Goal: Task Accomplishment & Management: Manage account settings

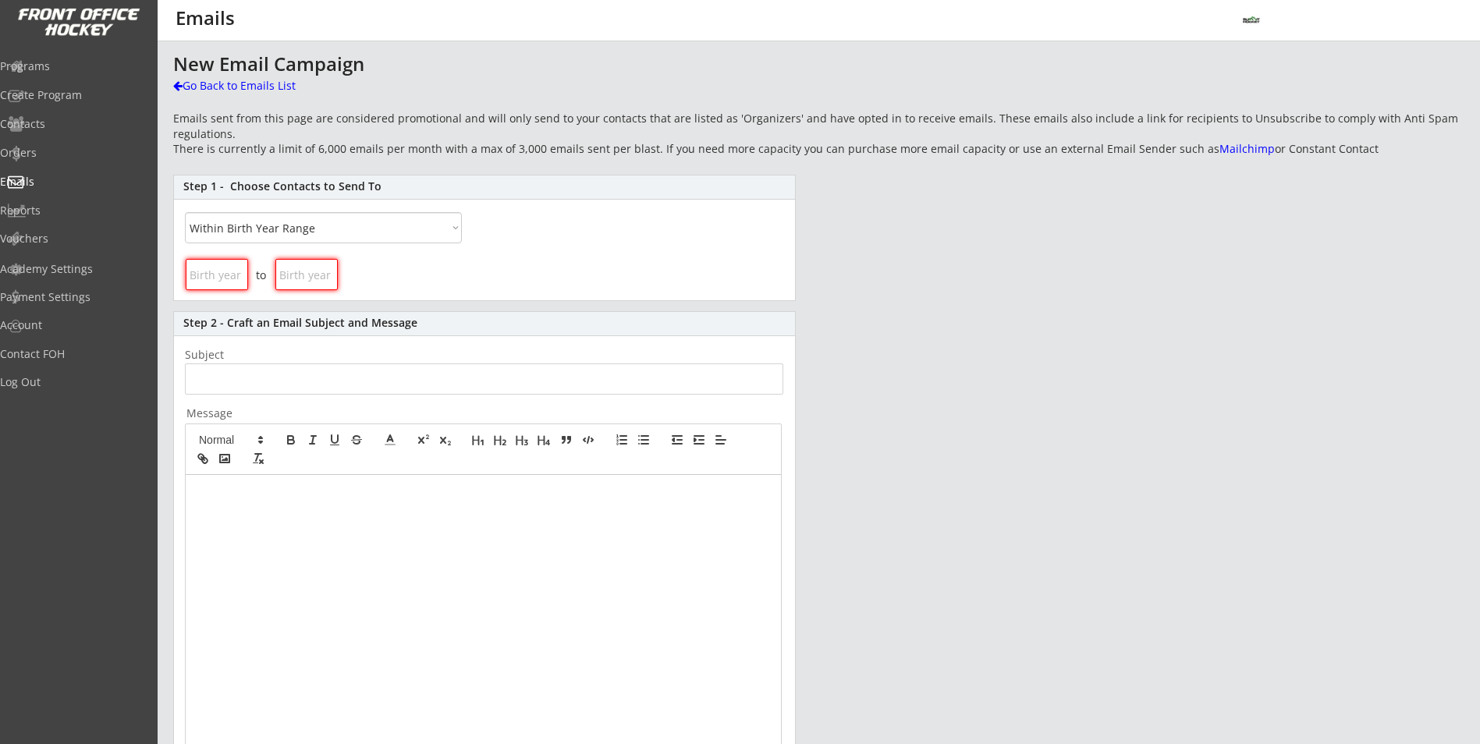
select select ""Within Birth Year Range""
click at [68, 69] on div "Programs" at bounding box center [74, 66] width 140 height 11
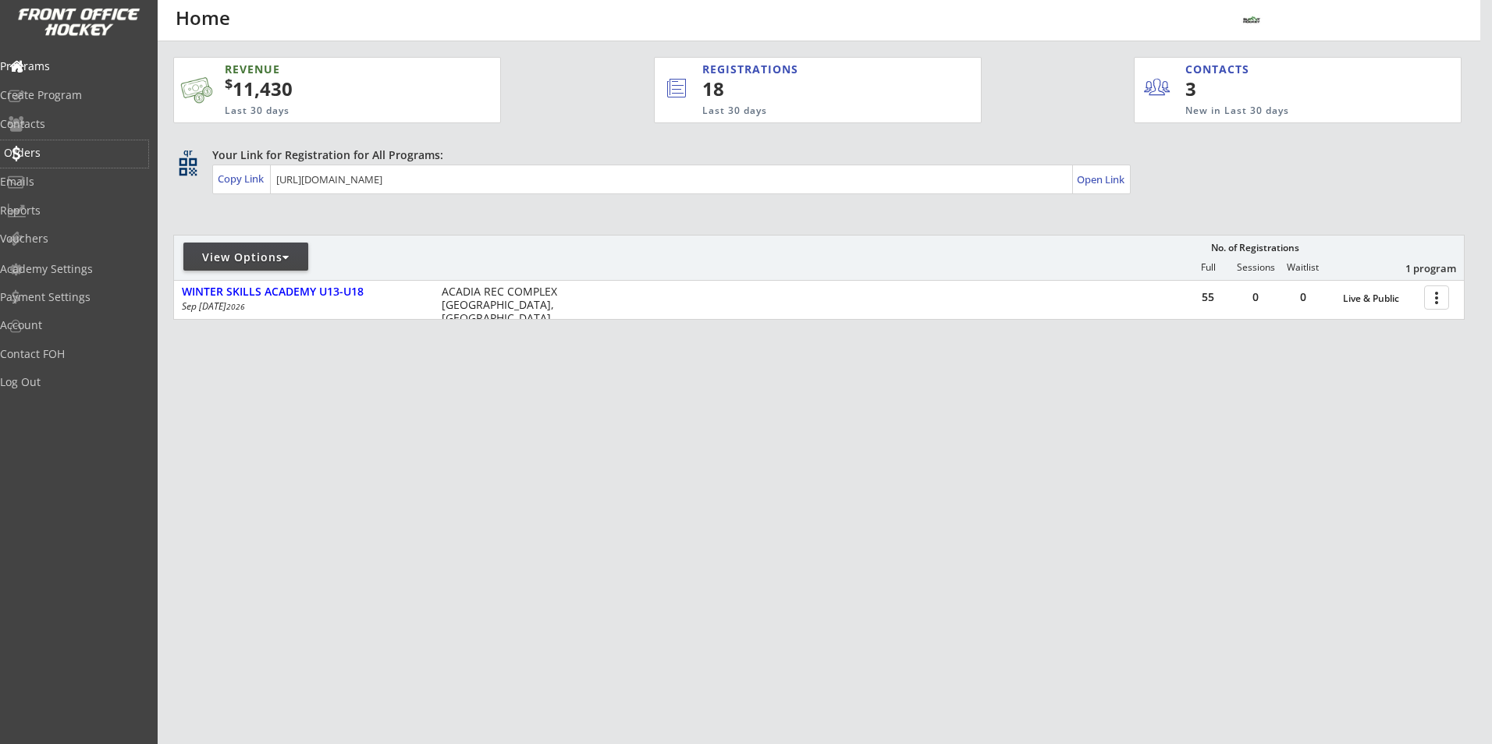
click at [41, 147] on div "Orders" at bounding box center [74, 152] width 140 height 11
click at [64, 74] on div "Programs" at bounding box center [74, 67] width 148 height 27
click at [65, 71] on div "Programs" at bounding box center [74, 66] width 140 height 11
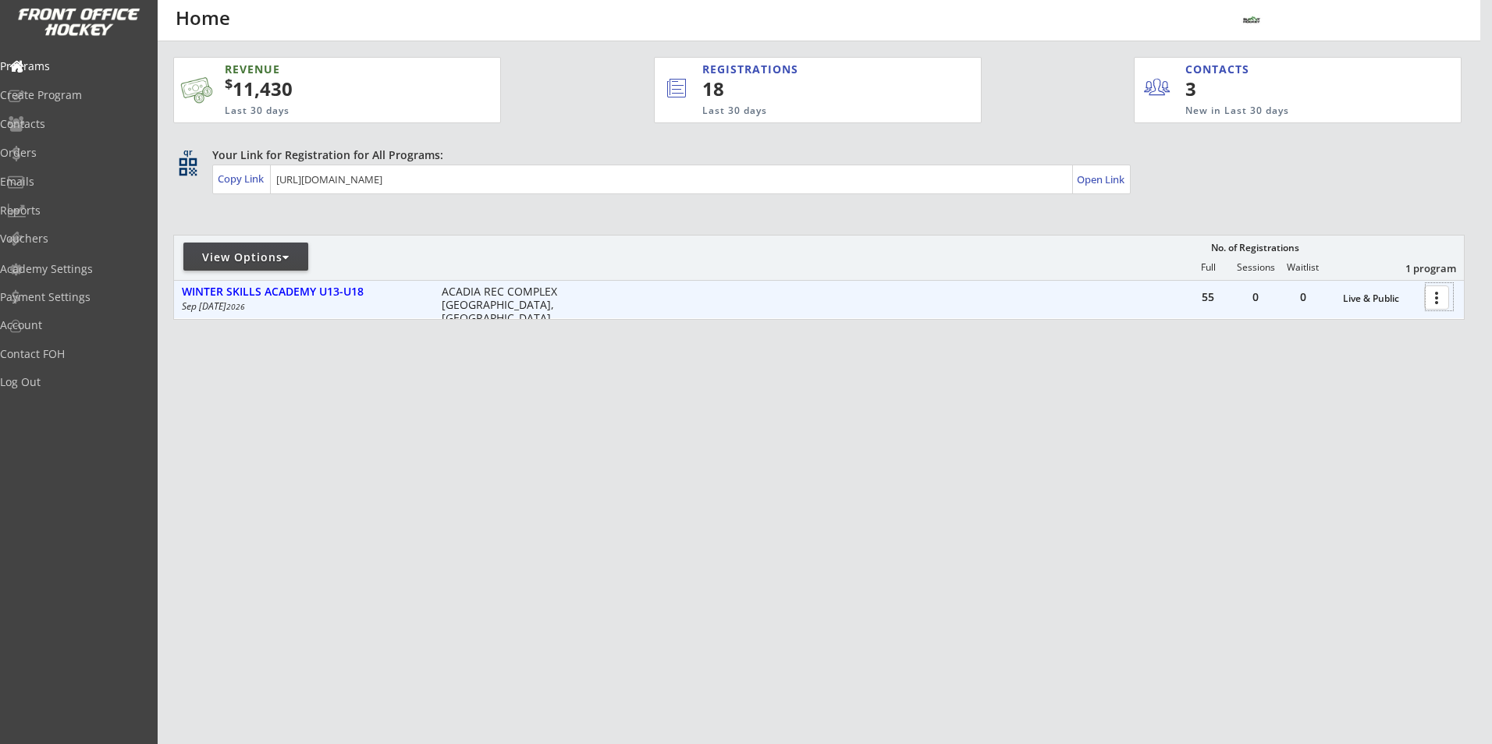
click at [1435, 306] on div at bounding box center [1439, 296] width 27 height 27
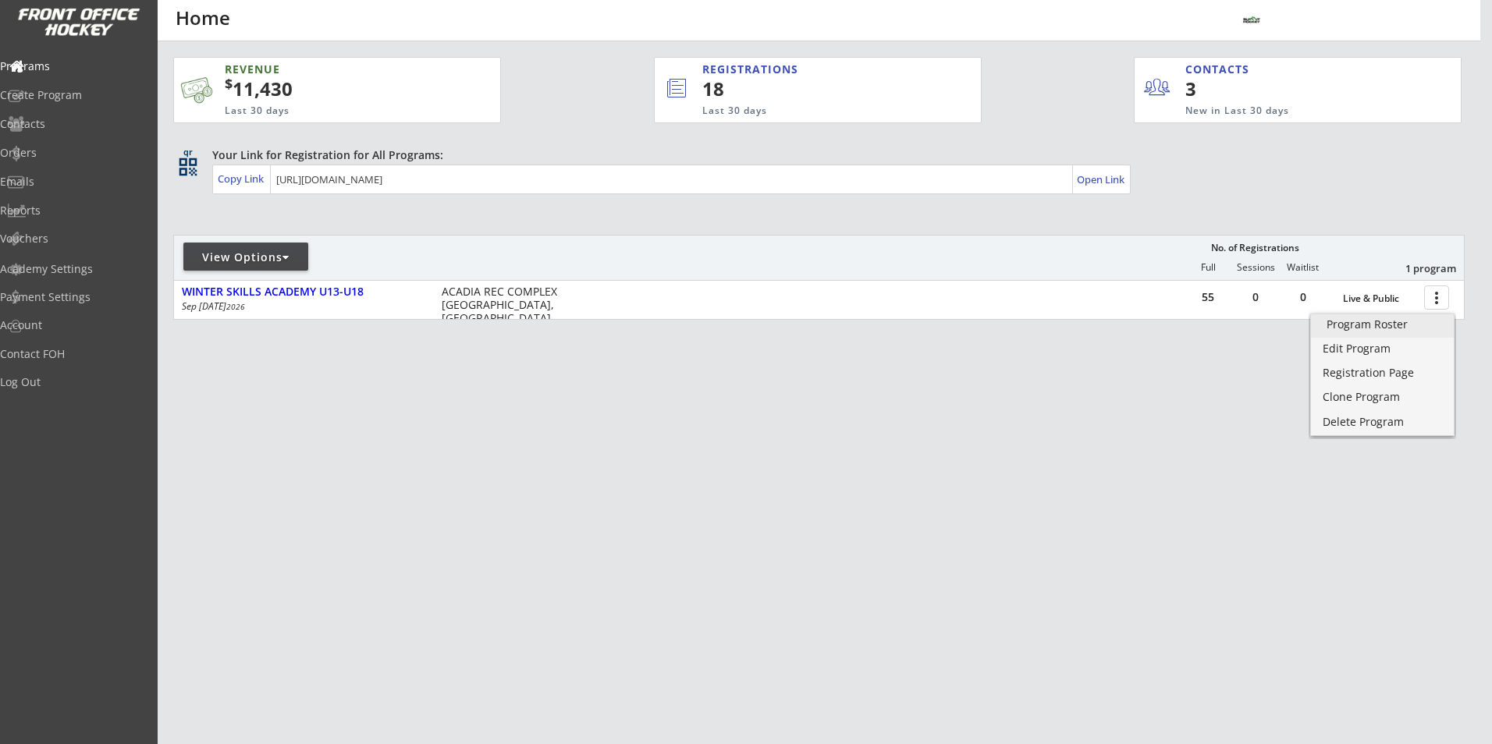
click at [1382, 326] on div "Program Roster" at bounding box center [1383, 324] width 112 height 11
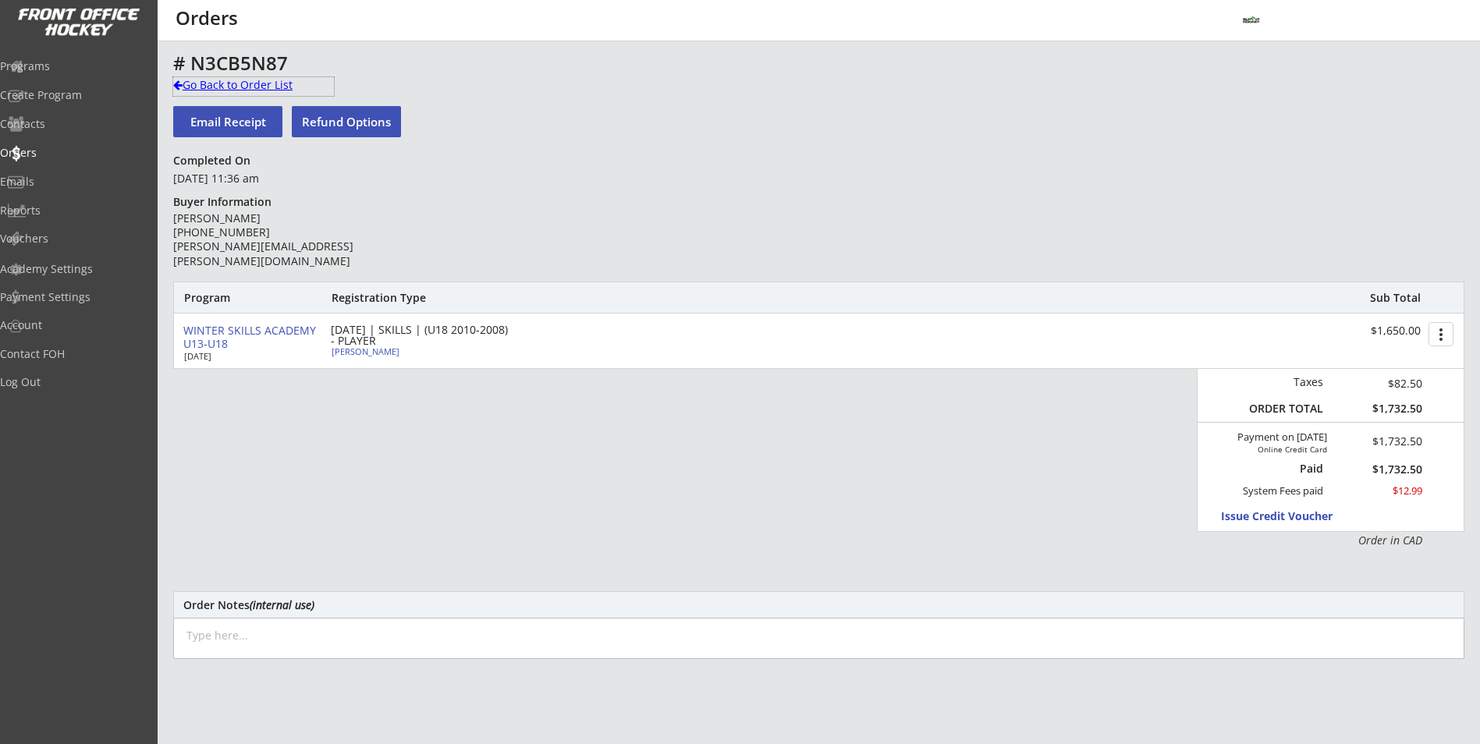
drag, startPoint x: 227, startPoint y: 82, endPoint x: 83, endPoint y: 71, distance: 144.0
click at [226, 83] on div "Go Back to Order List" at bounding box center [253, 85] width 161 height 16
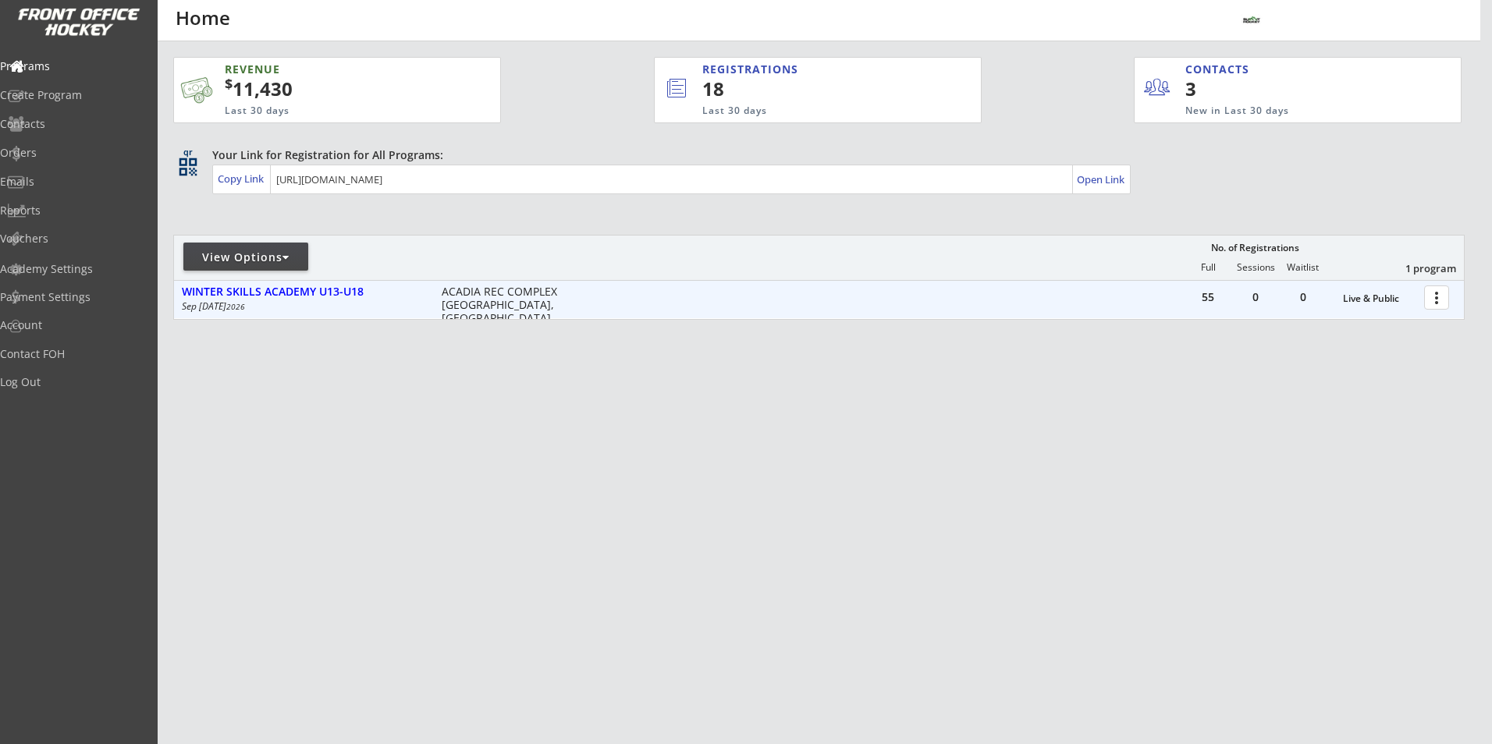
click at [1441, 298] on div at bounding box center [1439, 296] width 27 height 27
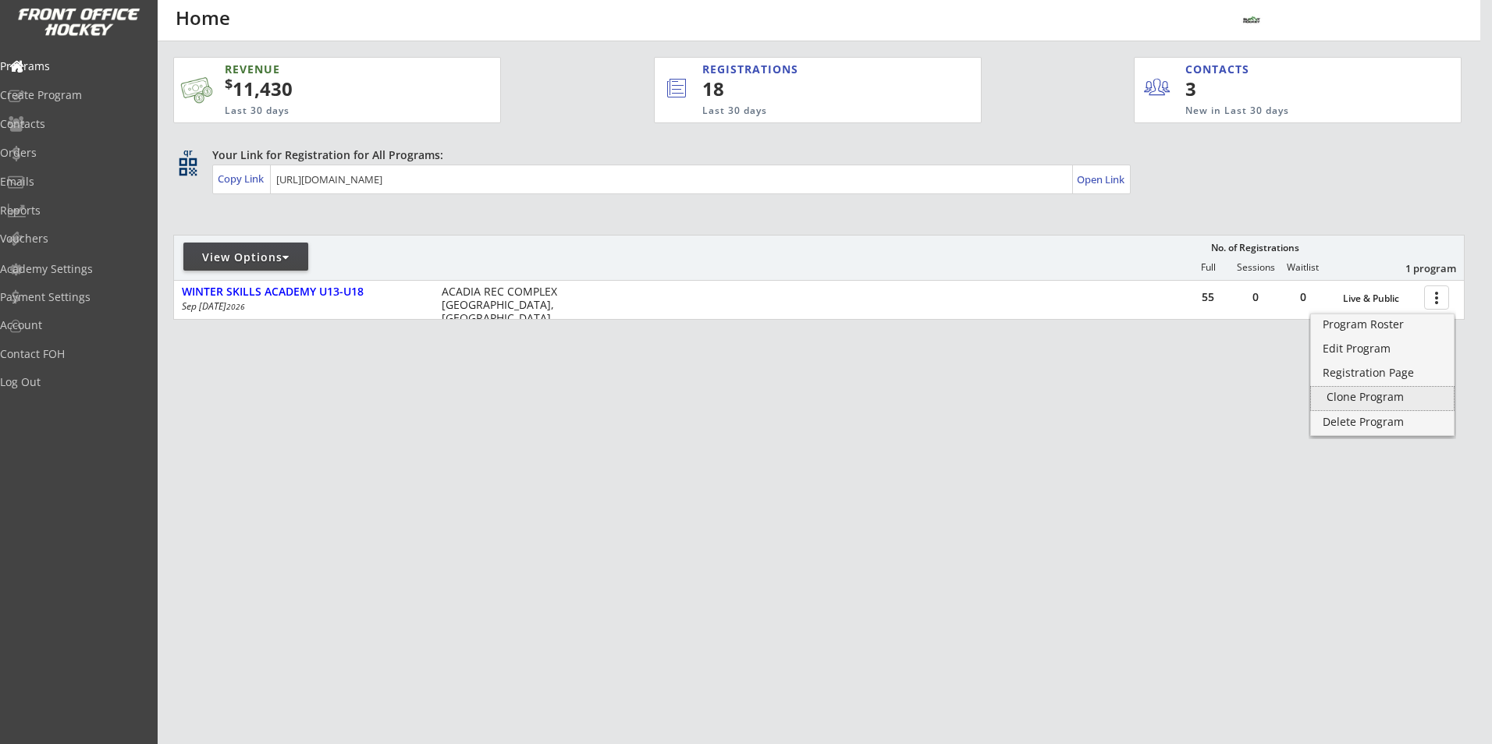
click at [1380, 392] on div "Clone Program" at bounding box center [1383, 397] width 112 height 11
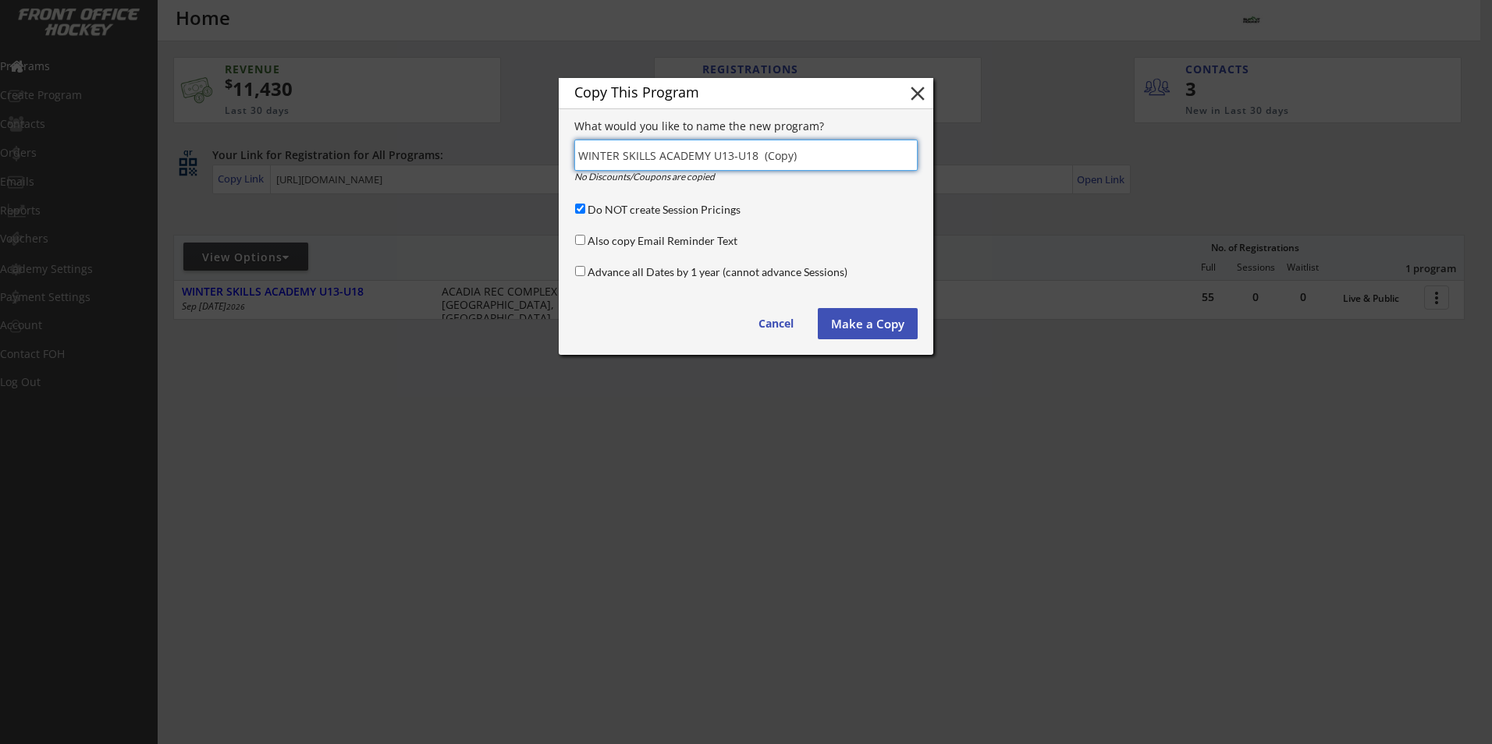
click at [913, 98] on button "close" at bounding box center [917, 93] width 23 height 23
type input "(Copy)"
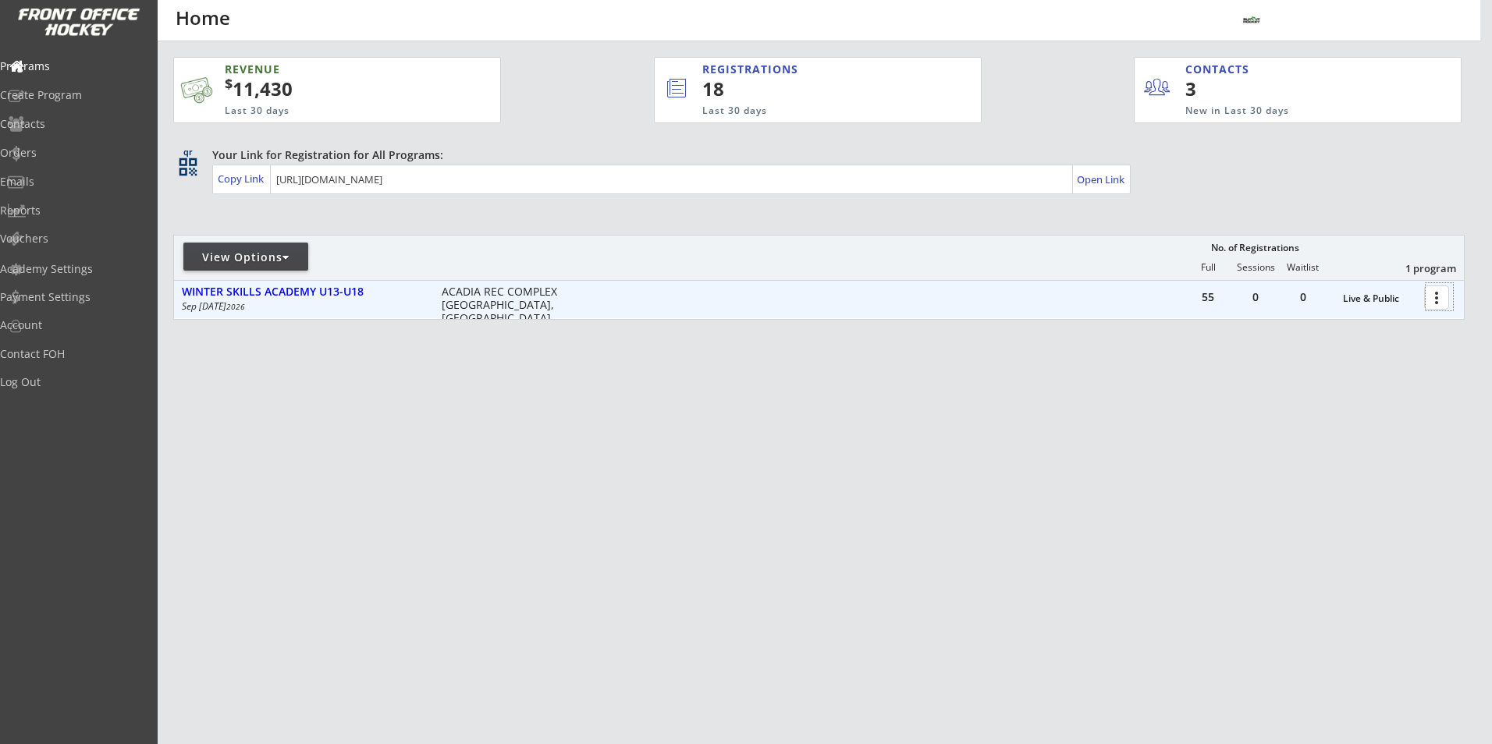
click at [1442, 302] on div at bounding box center [1439, 296] width 27 height 27
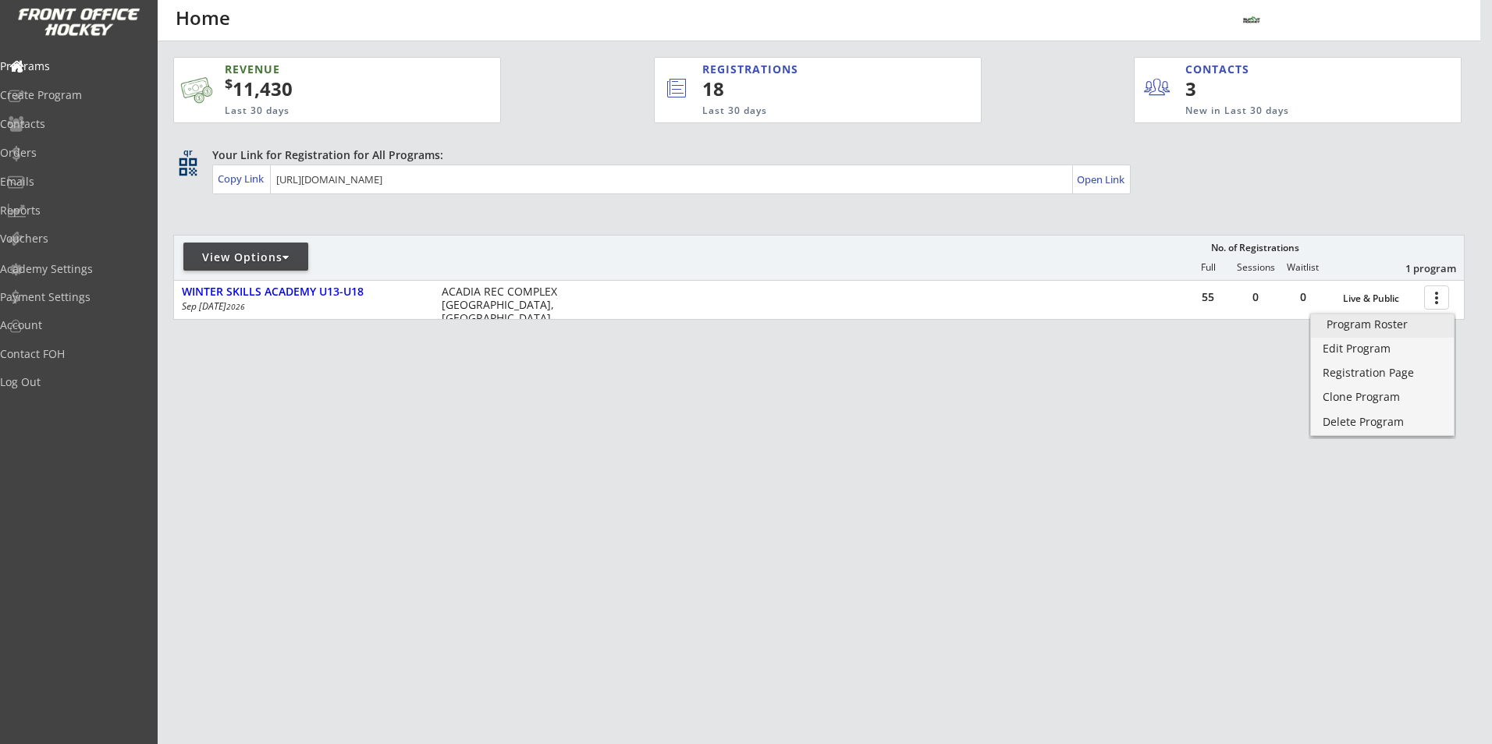
click at [1370, 332] on link "Program Roster" at bounding box center [1382, 325] width 143 height 23
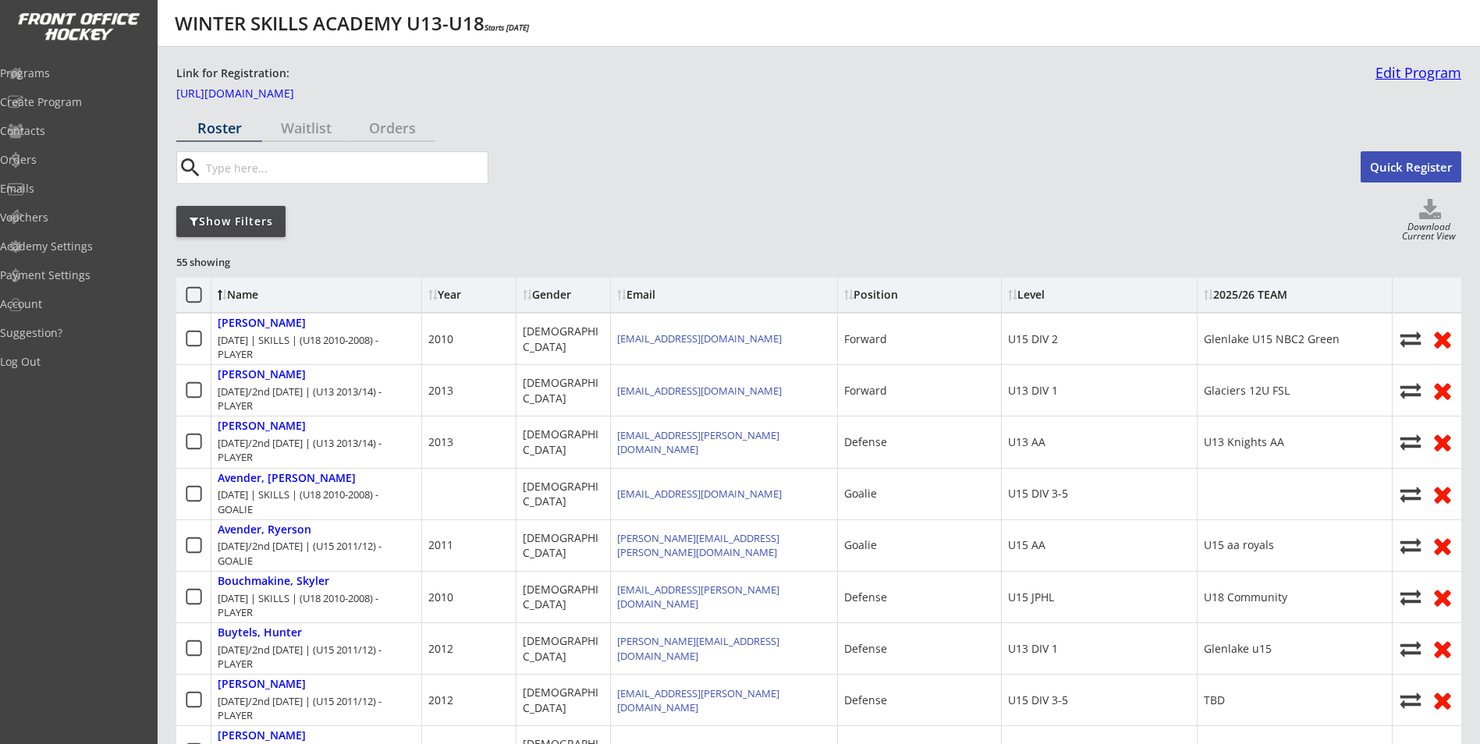
click at [1396, 81] on link "Edit Program" at bounding box center [1415, 79] width 92 height 27
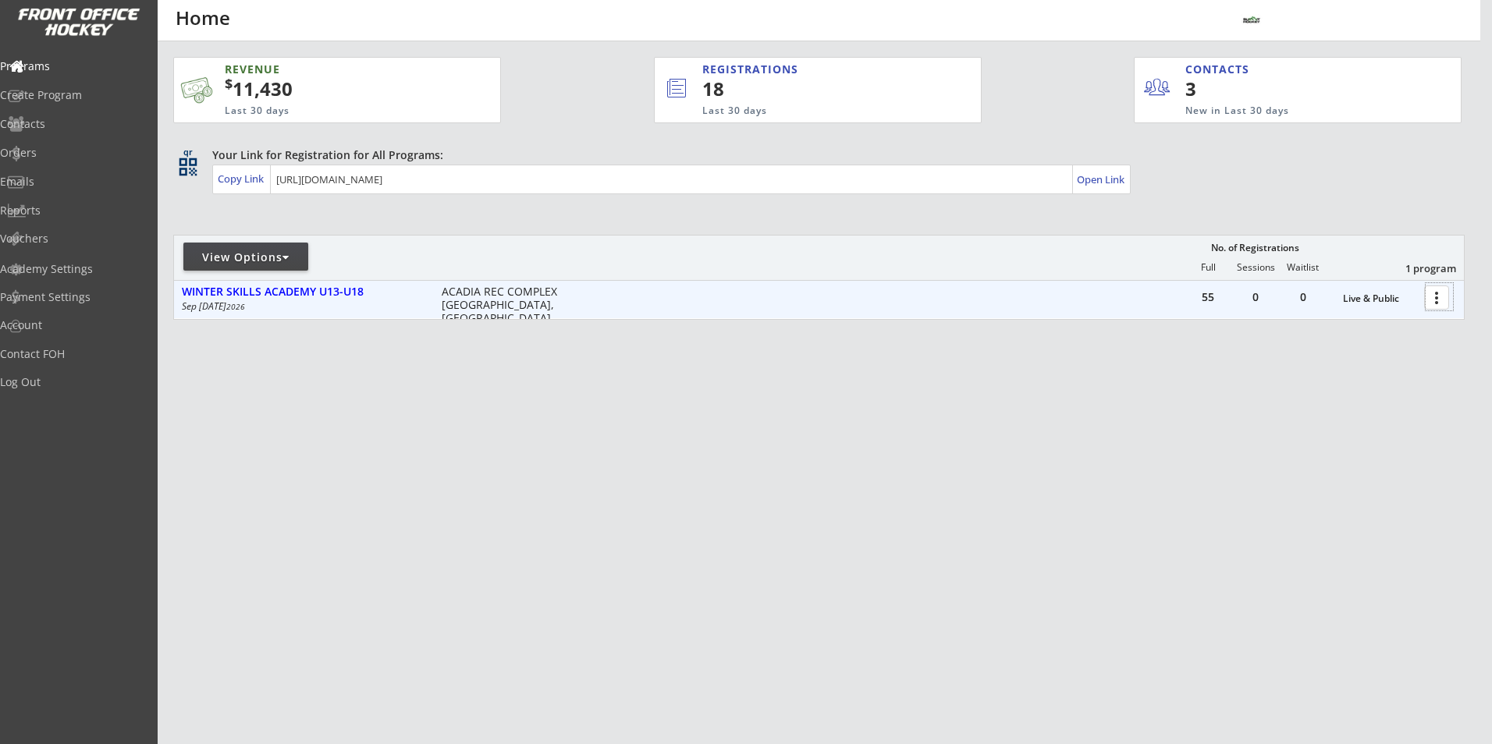
click at [1426, 304] on div at bounding box center [1439, 296] width 27 height 27
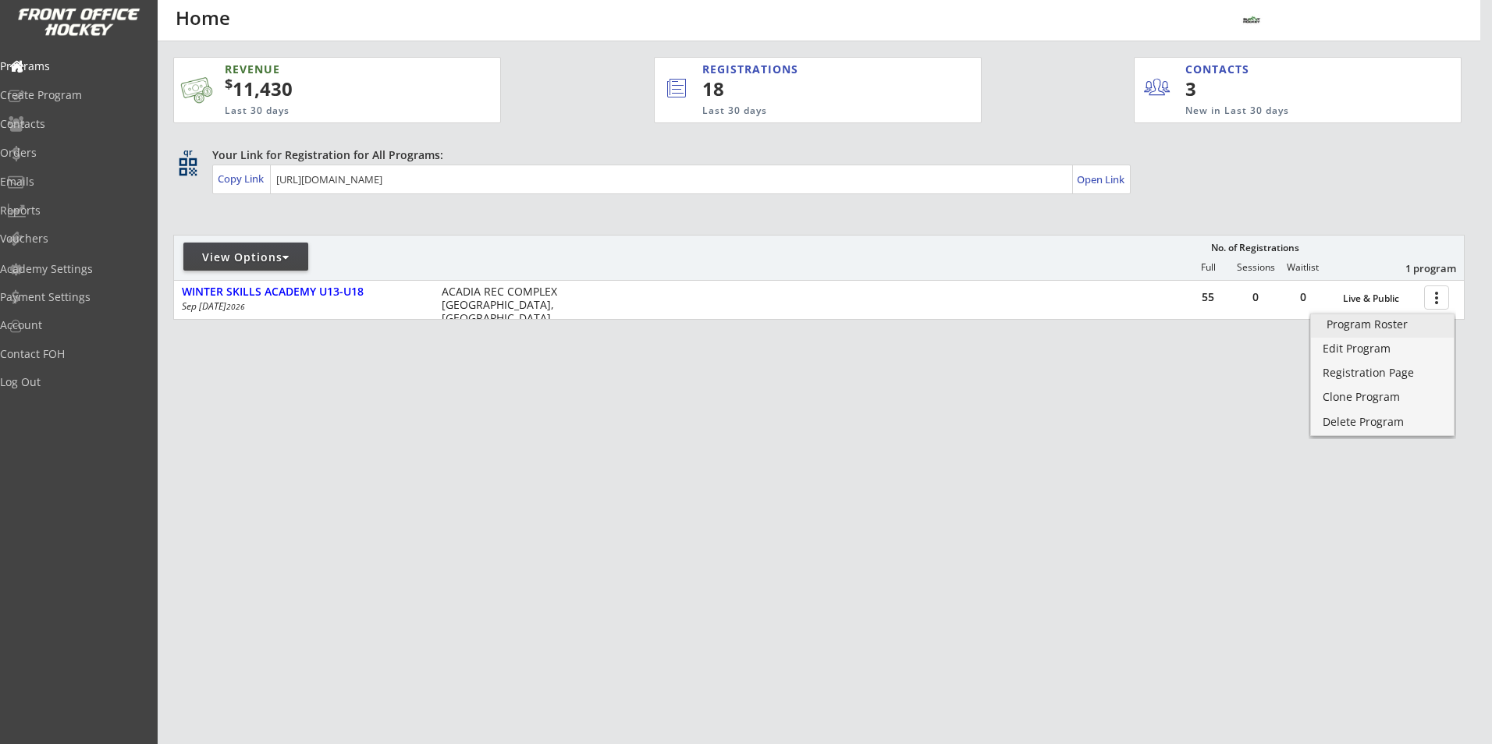
click at [1398, 319] on div "Program Roster" at bounding box center [1383, 324] width 112 height 11
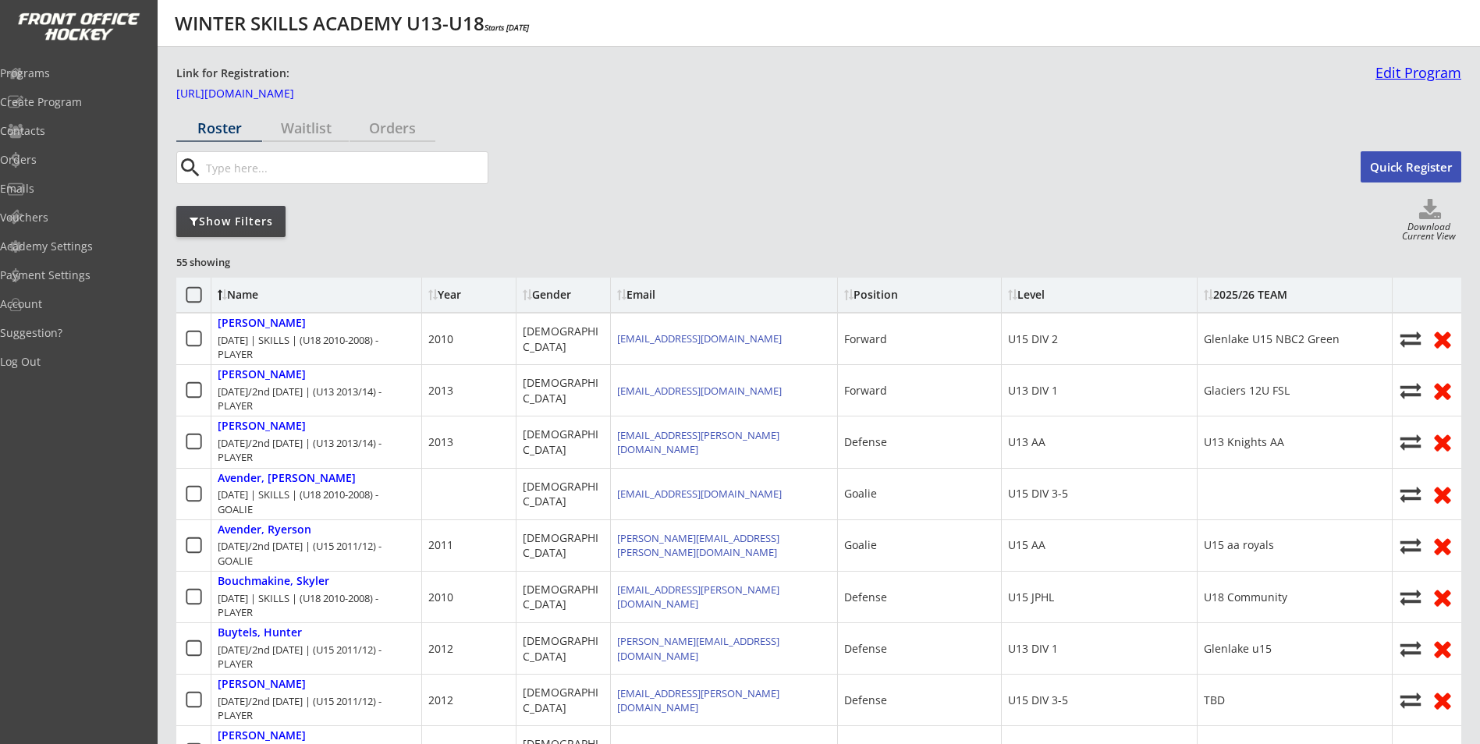
click at [1430, 67] on link "Edit Program" at bounding box center [1415, 79] width 92 height 27
click at [1377, 73] on link "Edit Program" at bounding box center [1415, 79] width 92 height 27
click at [1429, 66] on link "Edit Program" at bounding box center [1415, 79] width 92 height 27
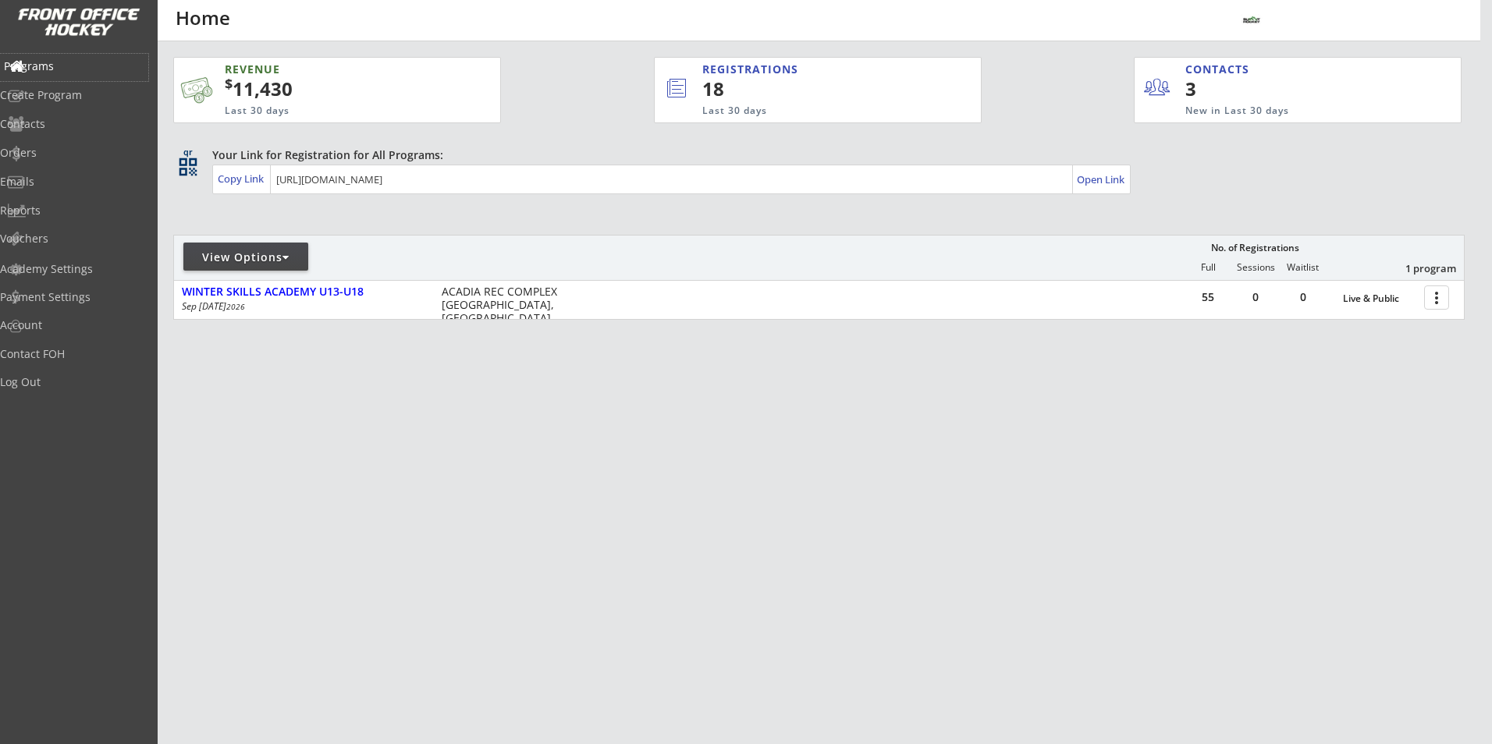
click at [70, 76] on div "Programs" at bounding box center [74, 67] width 148 height 27
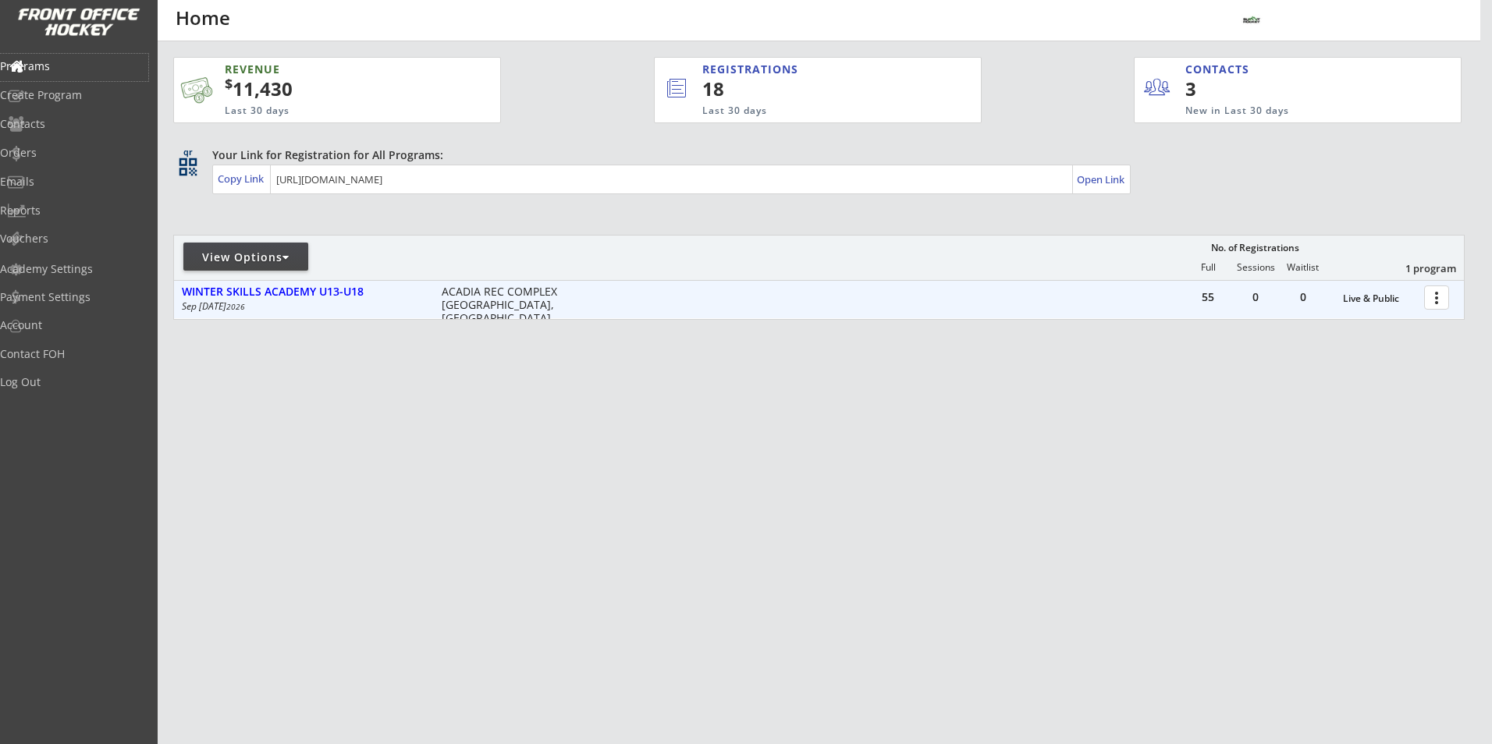
click at [1439, 302] on div at bounding box center [1439, 296] width 27 height 27
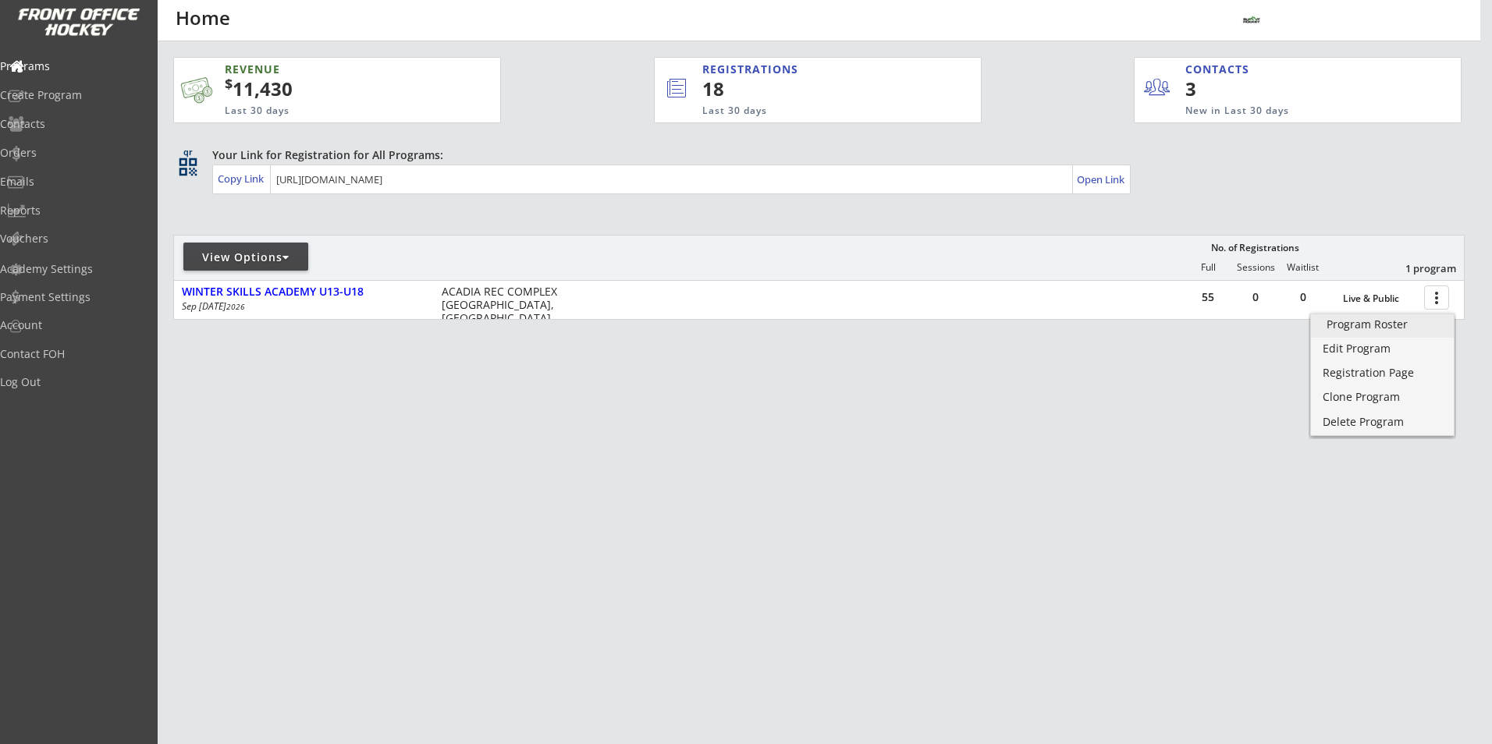
click at [1387, 323] on div "Program Roster" at bounding box center [1383, 324] width 112 height 11
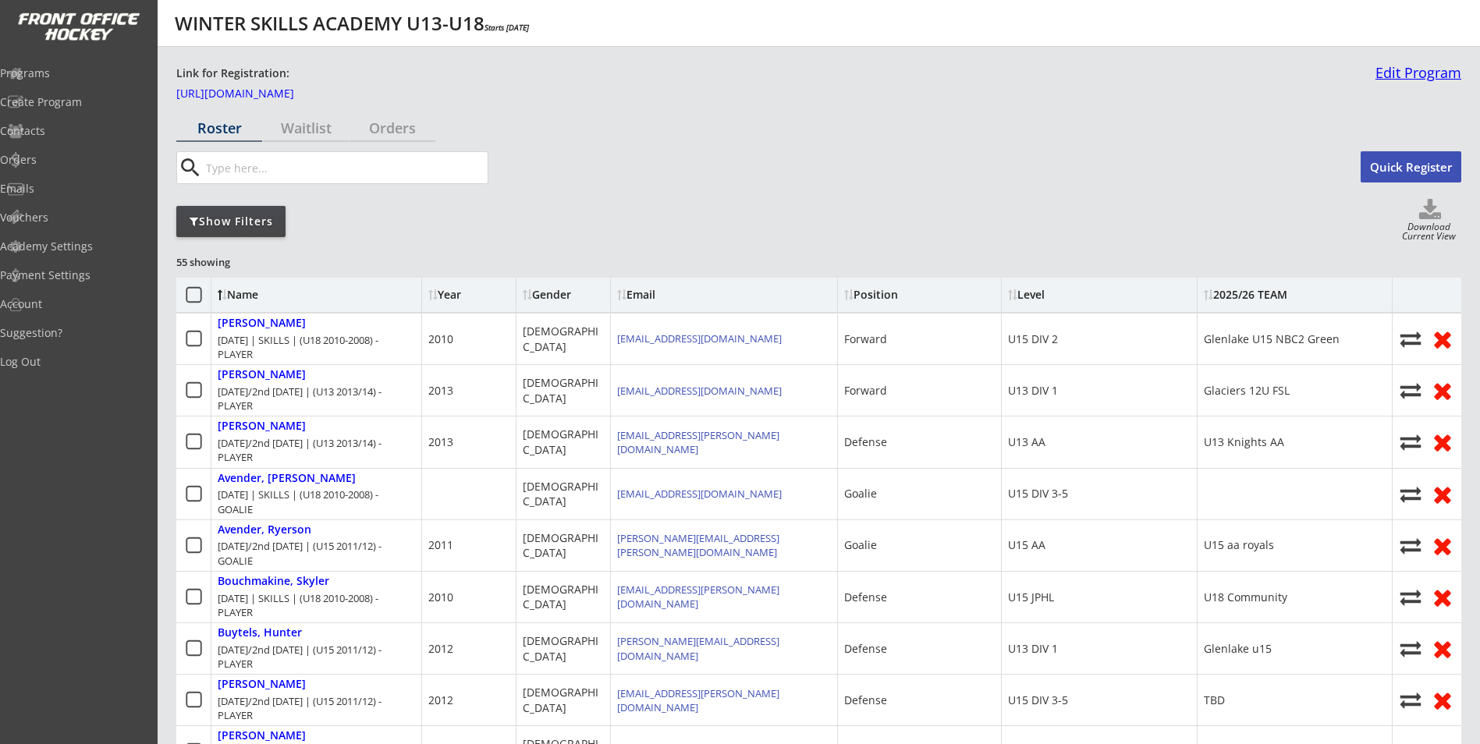
click at [1386, 72] on link "Edit Program" at bounding box center [1415, 79] width 92 height 27
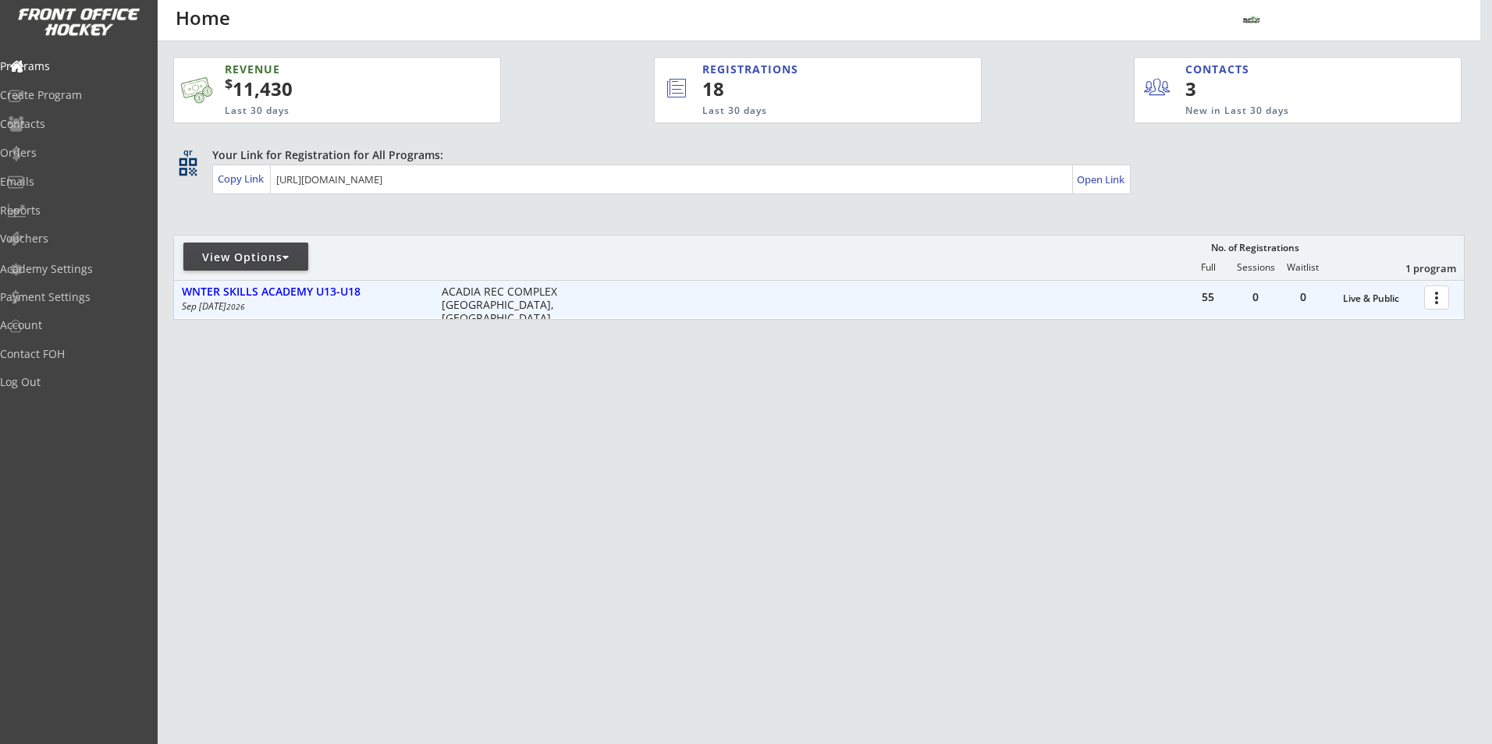
click at [1443, 295] on div at bounding box center [1439, 296] width 27 height 27
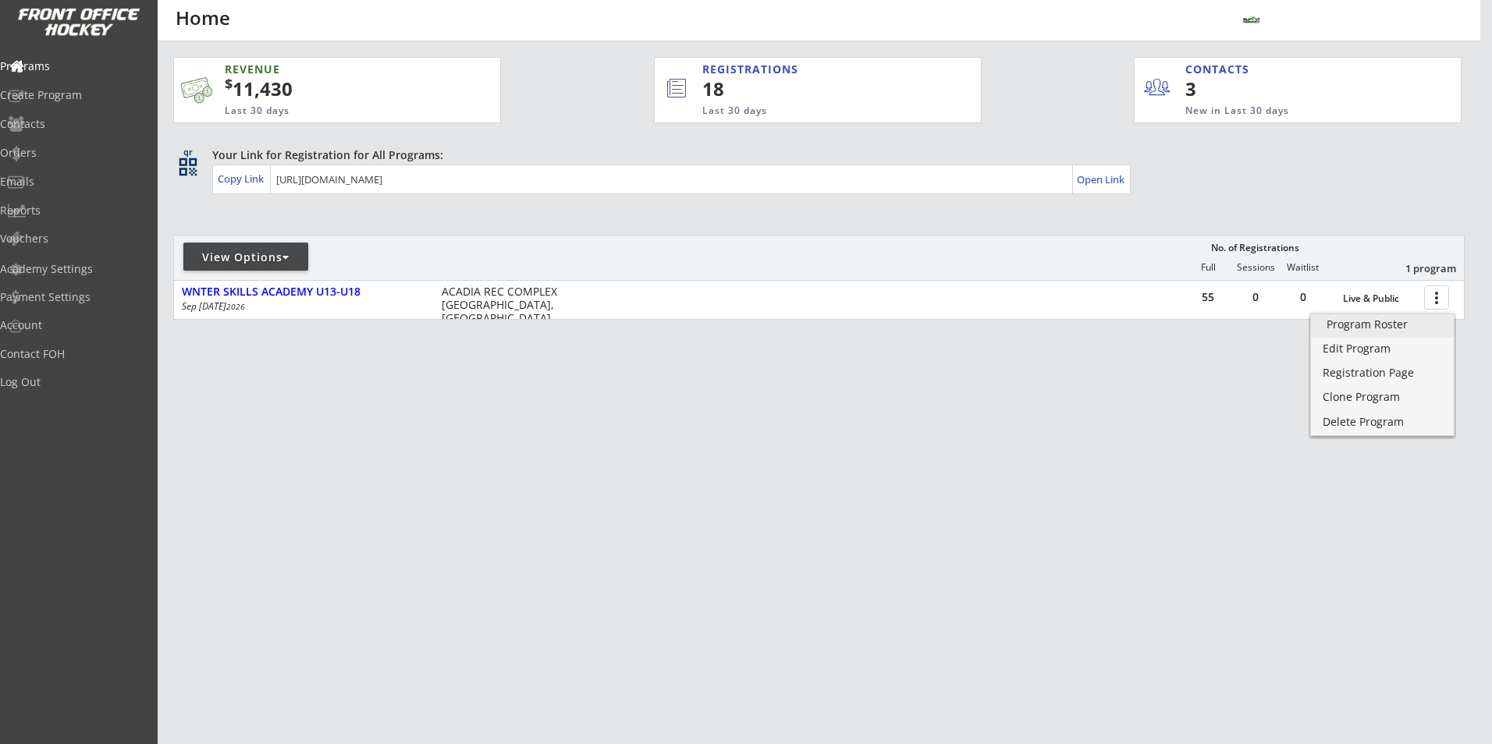
click at [1418, 328] on div "Program Roster" at bounding box center [1383, 324] width 112 height 11
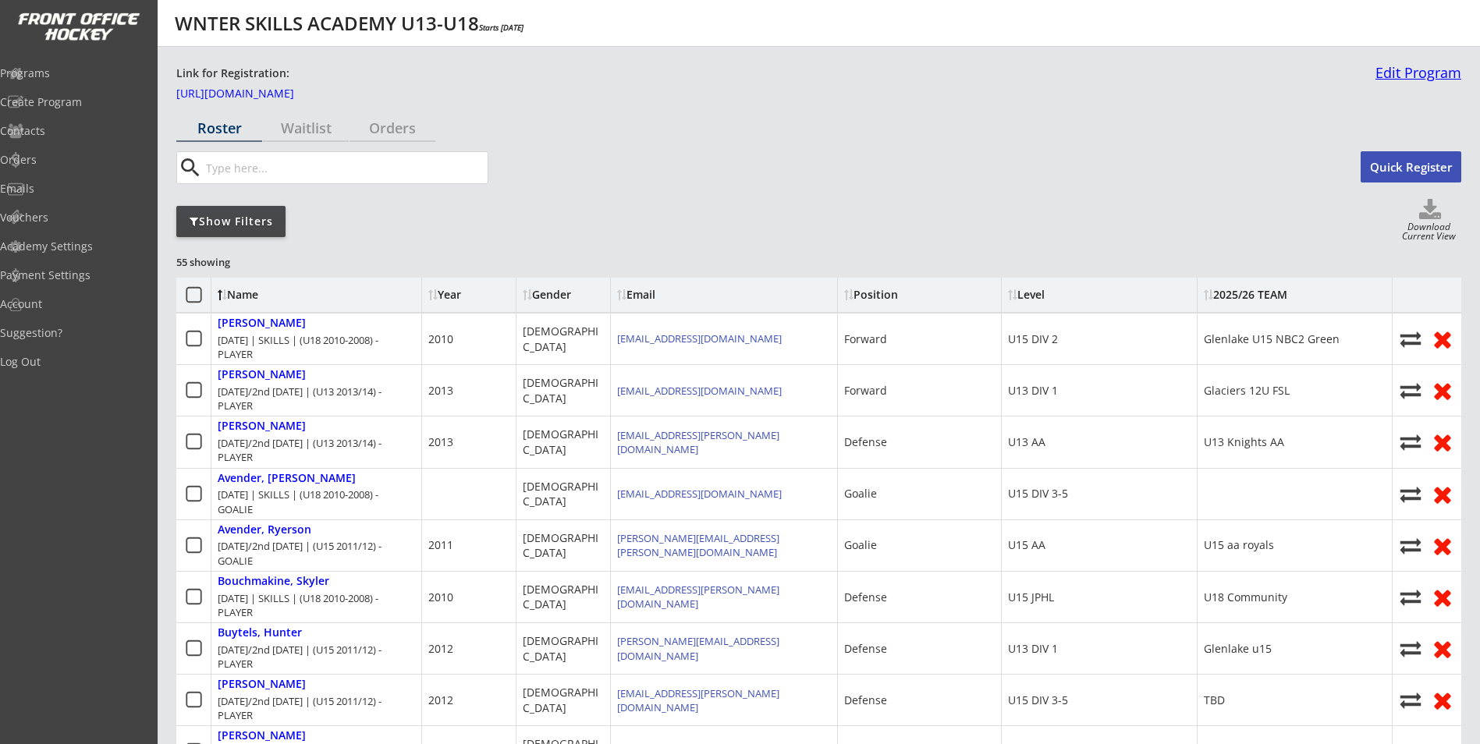
click at [1437, 78] on link "Edit Program" at bounding box center [1415, 79] width 92 height 27
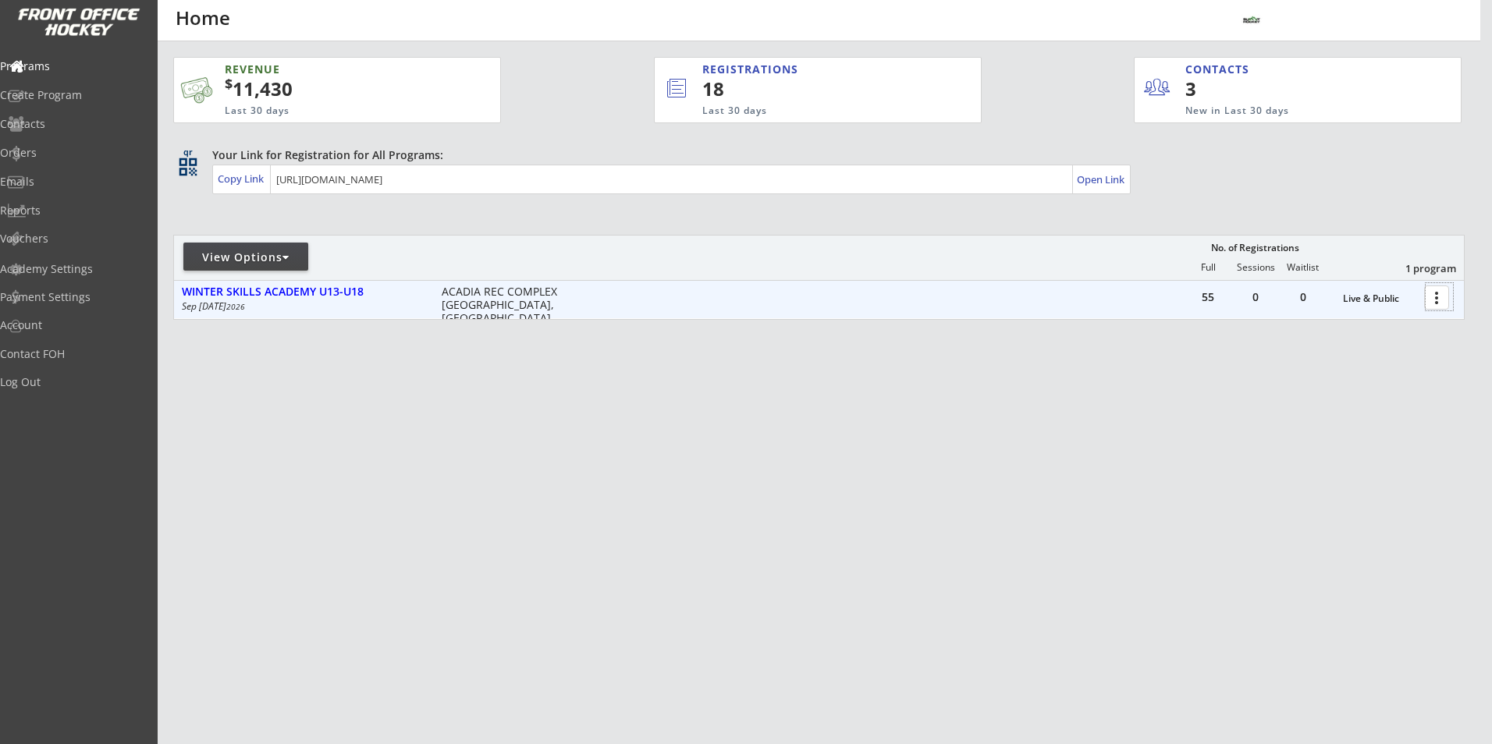
click at [1434, 298] on div at bounding box center [1439, 296] width 27 height 27
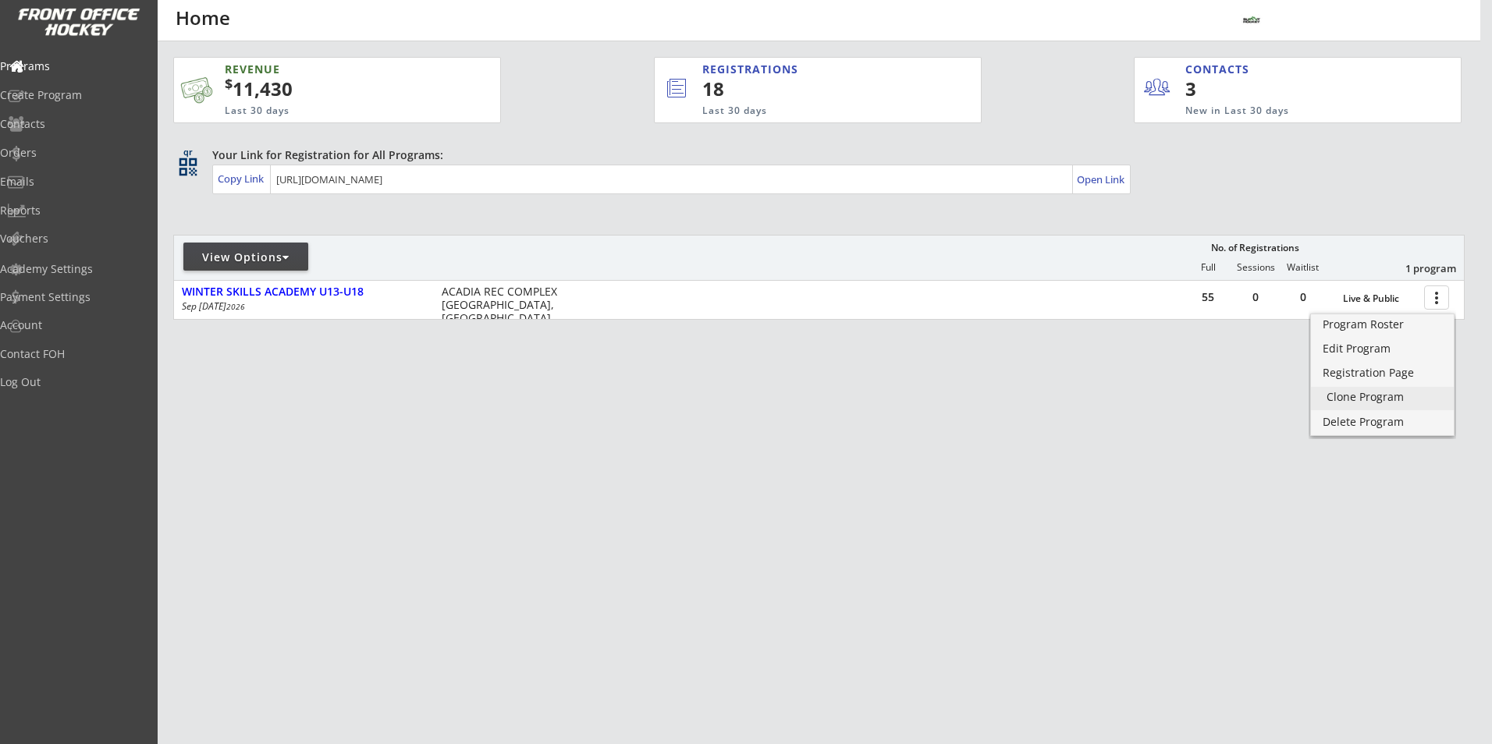
click at [1356, 392] on div "Clone Program" at bounding box center [1383, 397] width 112 height 11
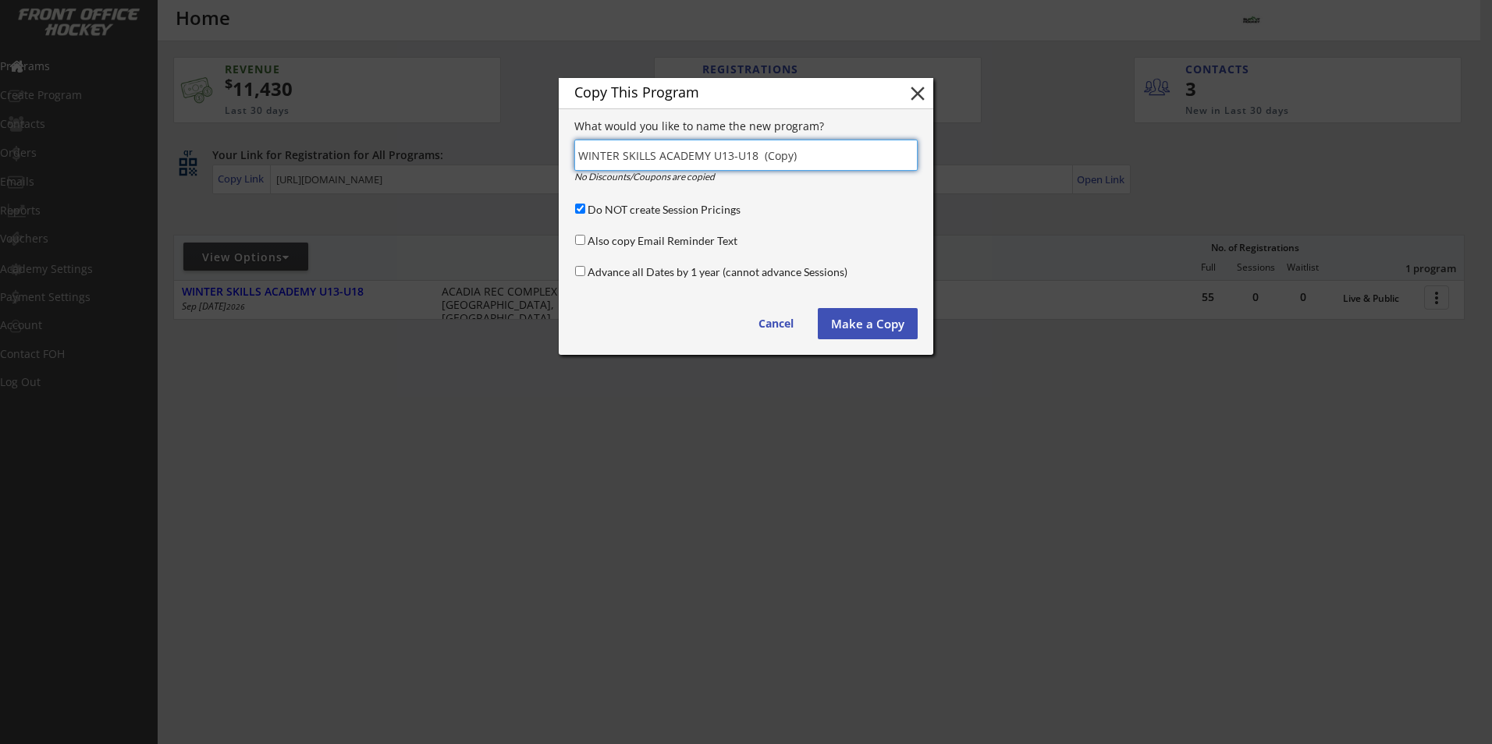
drag, startPoint x: 784, startPoint y: 164, endPoint x: 541, endPoint y: 178, distance: 243.9
click at [541, 178] on body "REVENUE $ 11,430 Last 30 days REGISTRATIONS 18 Last 30 days CONTACTS 3 New in L…" at bounding box center [746, 372] width 1492 height 744
type input "Spring Break Skills"
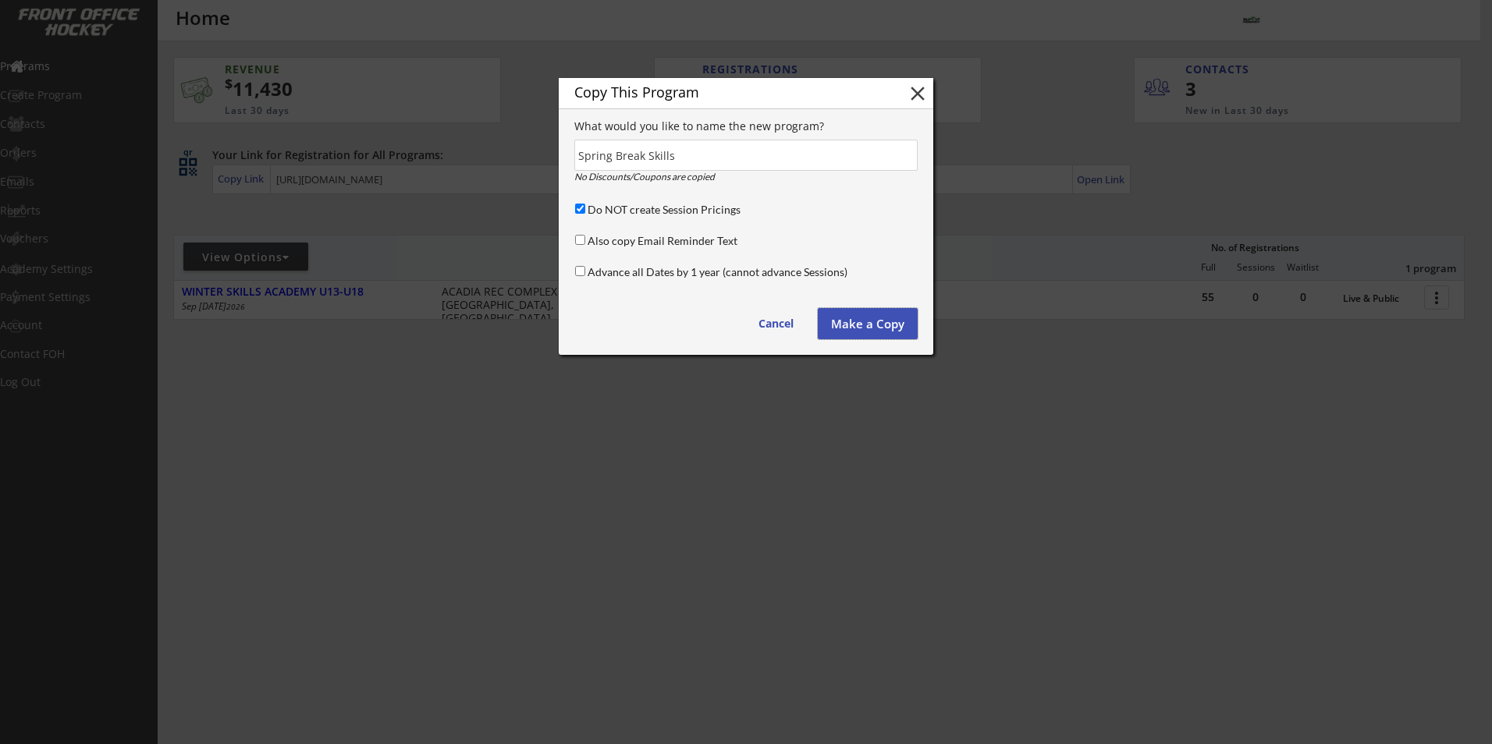
click at [865, 322] on button "Make a Copy" at bounding box center [868, 323] width 100 height 31
click at [1010, 489] on div at bounding box center [746, 372] width 1492 height 744
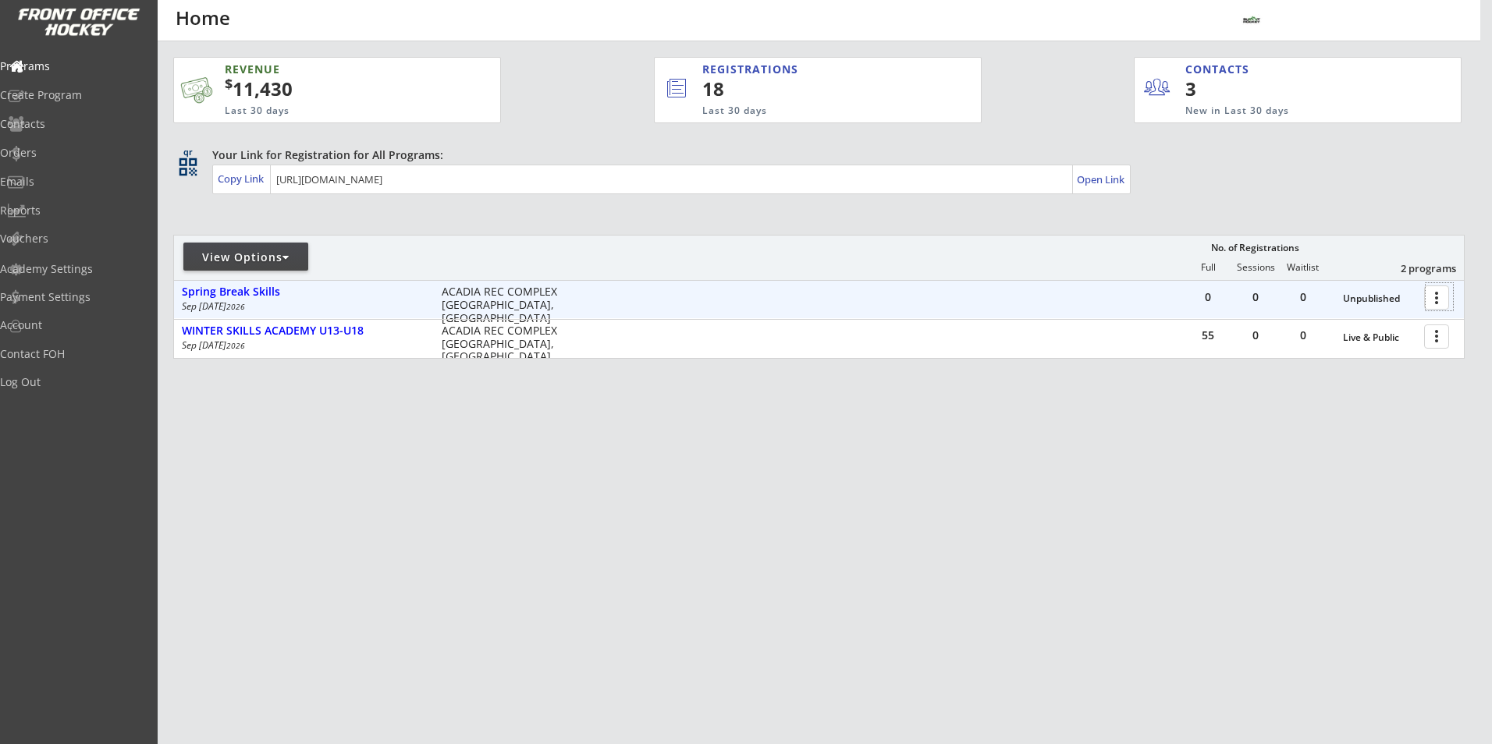
click at [1444, 304] on div at bounding box center [1439, 296] width 27 height 27
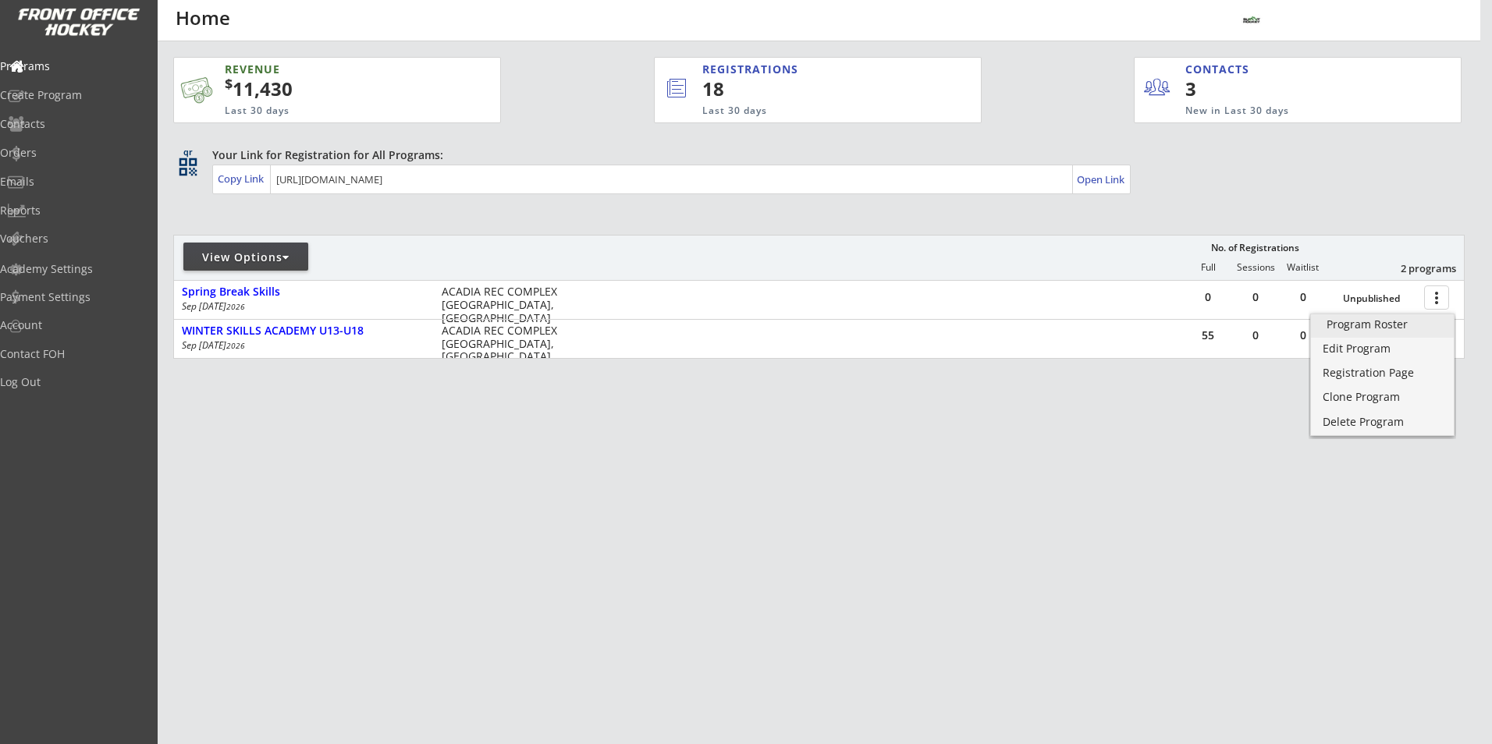
click at [1412, 319] on div "Program Roster" at bounding box center [1383, 324] width 112 height 11
click at [283, 262] on div "View Options" at bounding box center [245, 258] width 125 height 16
select select ""Upcoming Programs""
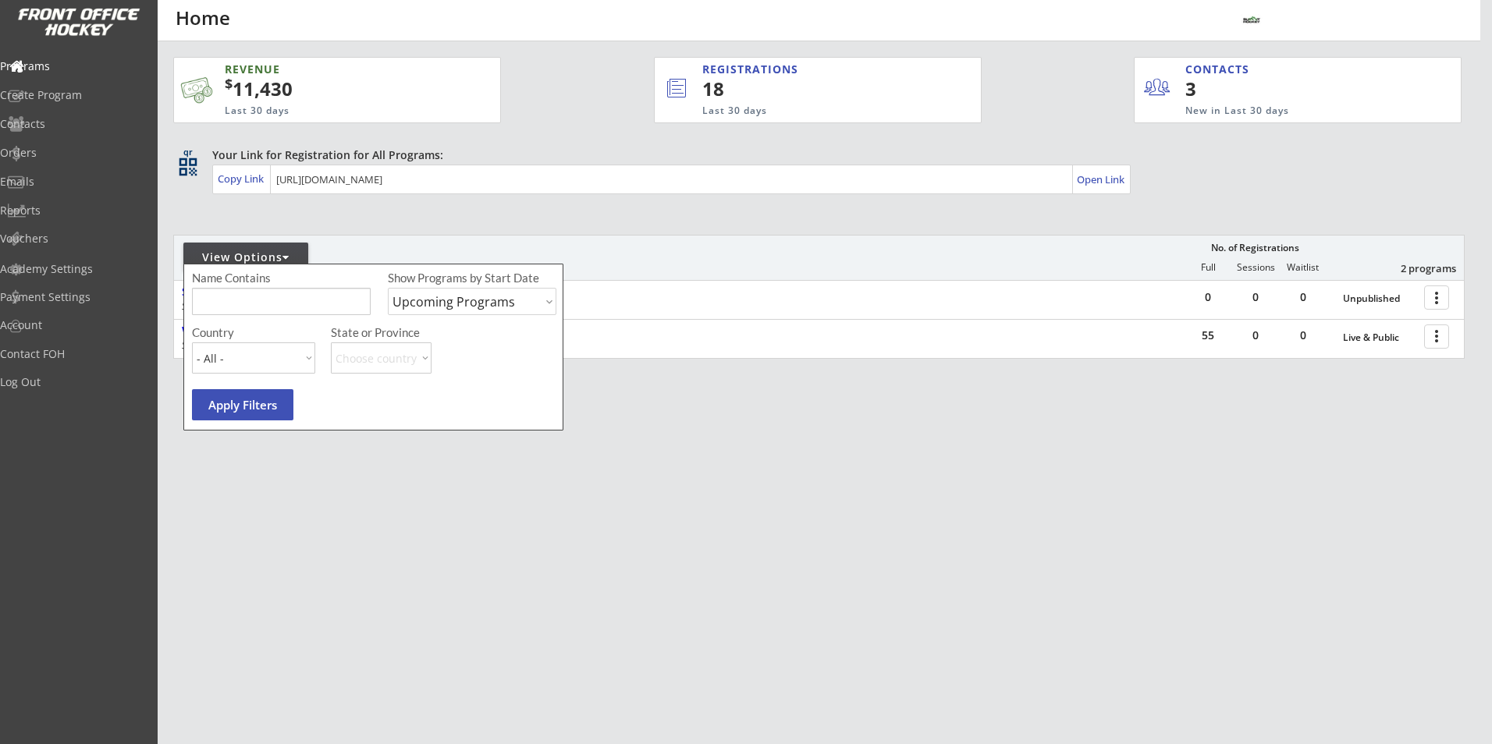
click at [279, 263] on div "View Options" at bounding box center [245, 258] width 125 height 16
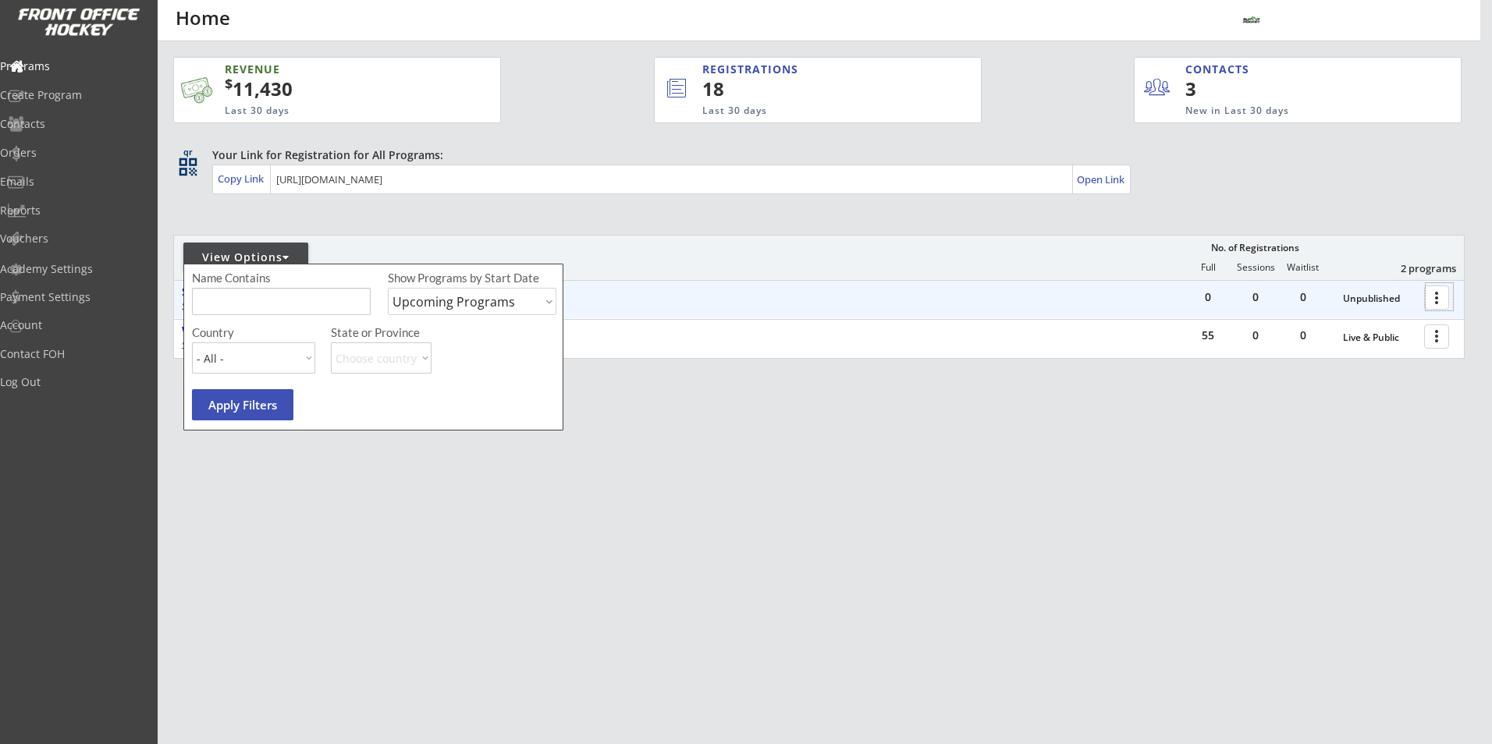
click at [1437, 297] on div at bounding box center [1439, 296] width 27 height 27
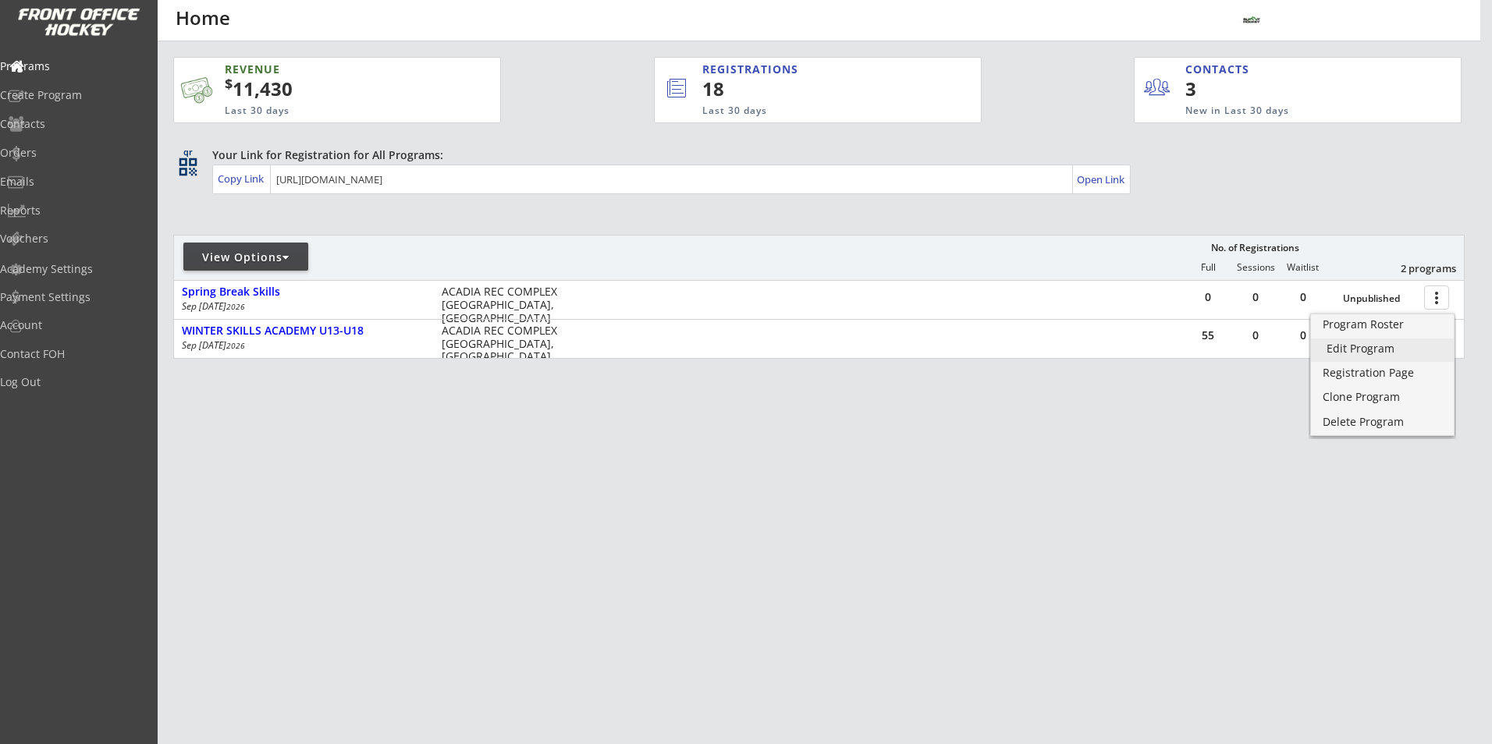
click at [1388, 354] on div "Edit Program" at bounding box center [1383, 348] width 112 height 11
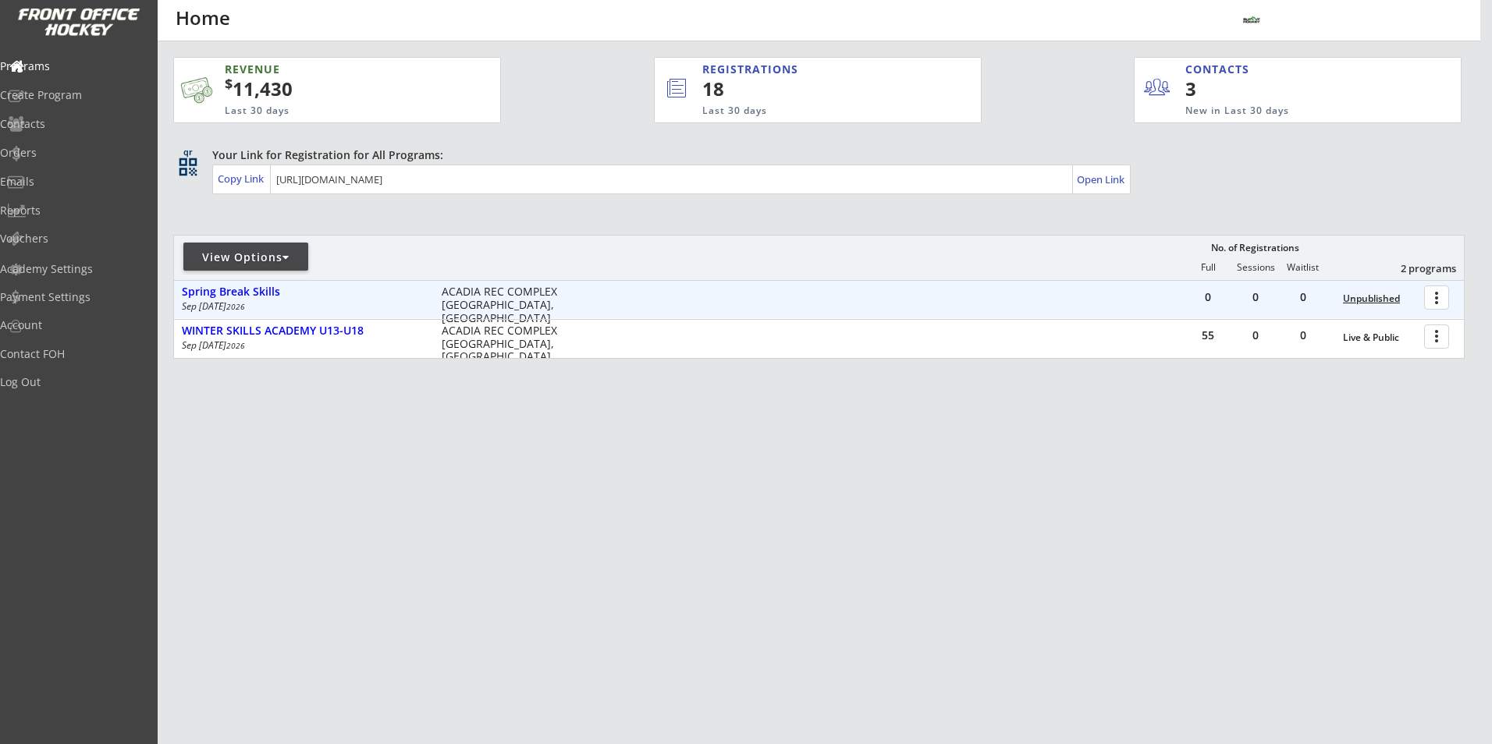
click at [1400, 297] on div "Unpublished" at bounding box center [1379, 298] width 73 height 11
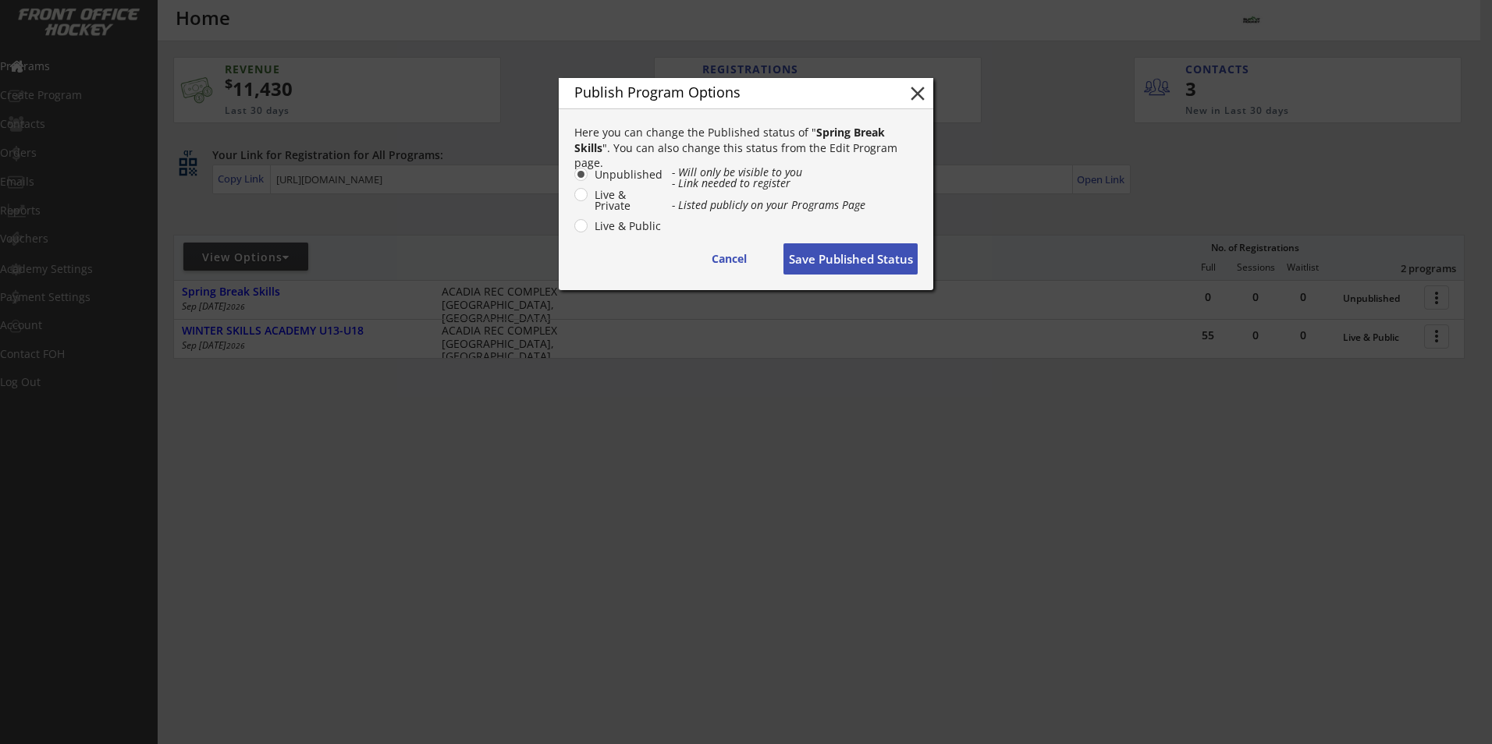
click at [590, 198] on label "Live & Private" at bounding box center [626, 201] width 73 height 22
click at [573, 179] on input "Live & Private" at bounding box center [568, 174] width 10 height 10
radio input "true"
click at [866, 259] on button "Save Published Status" at bounding box center [850, 258] width 134 height 31
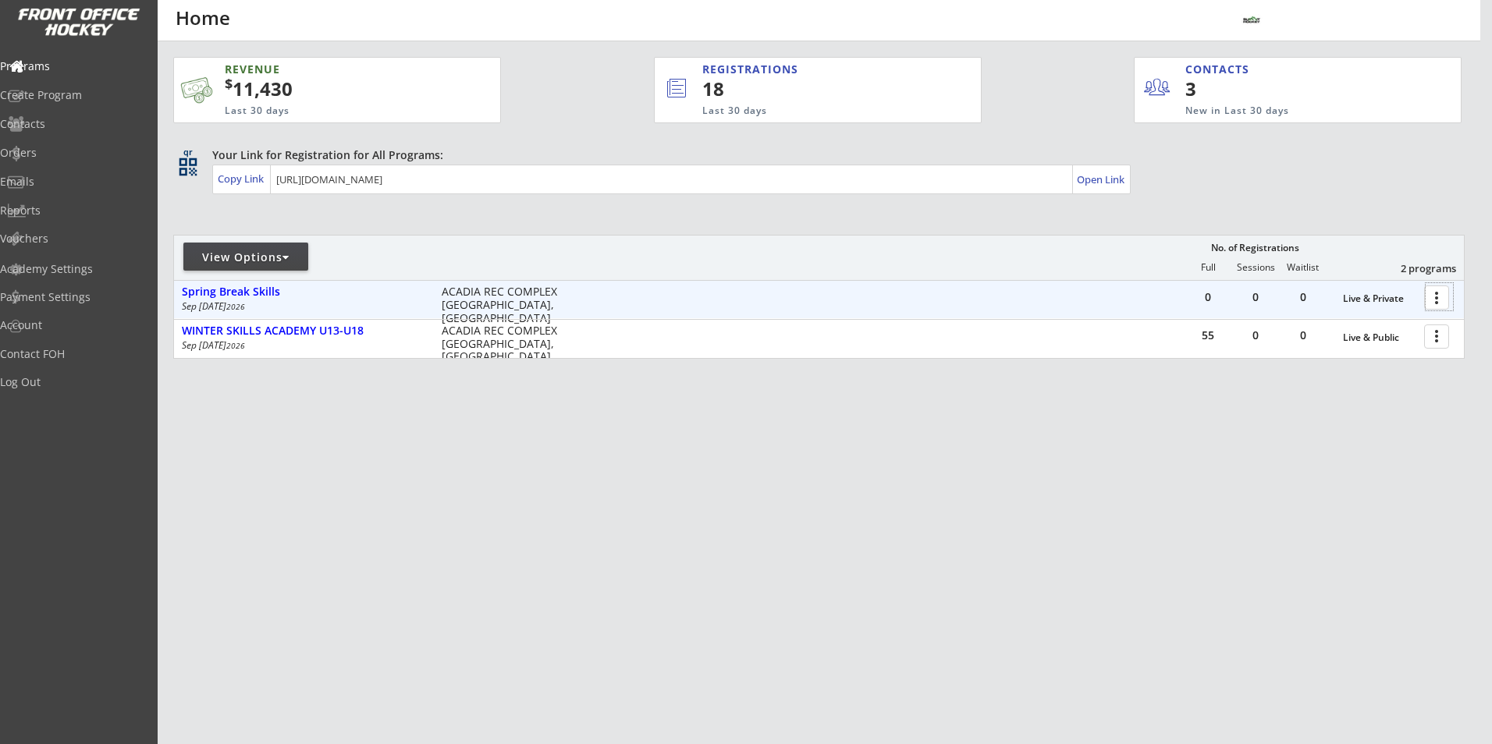
click at [1441, 300] on div at bounding box center [1439, 296] width 27 height 27
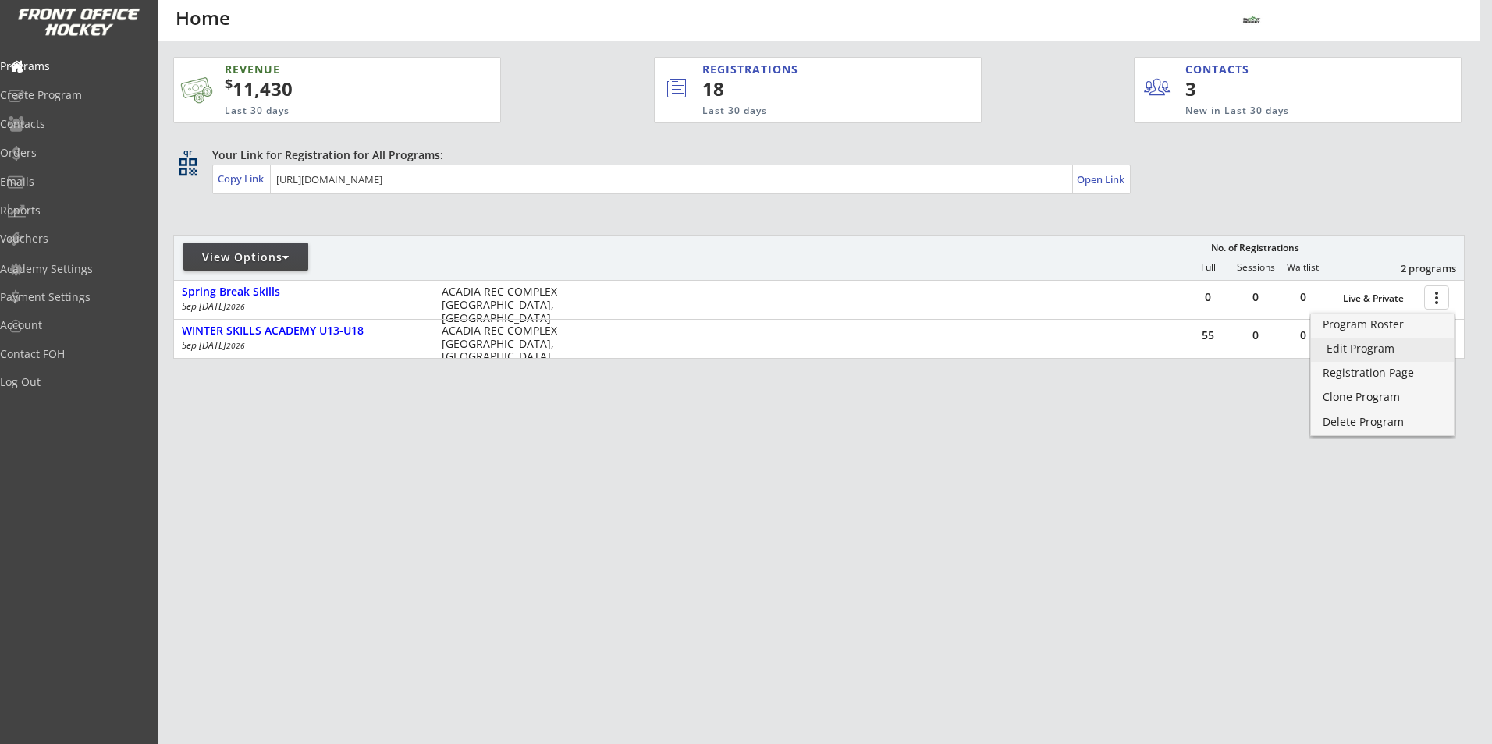
click at [1369, 347] on div "Edit Program" at bounding box center [1383, 348] width 112 height 11
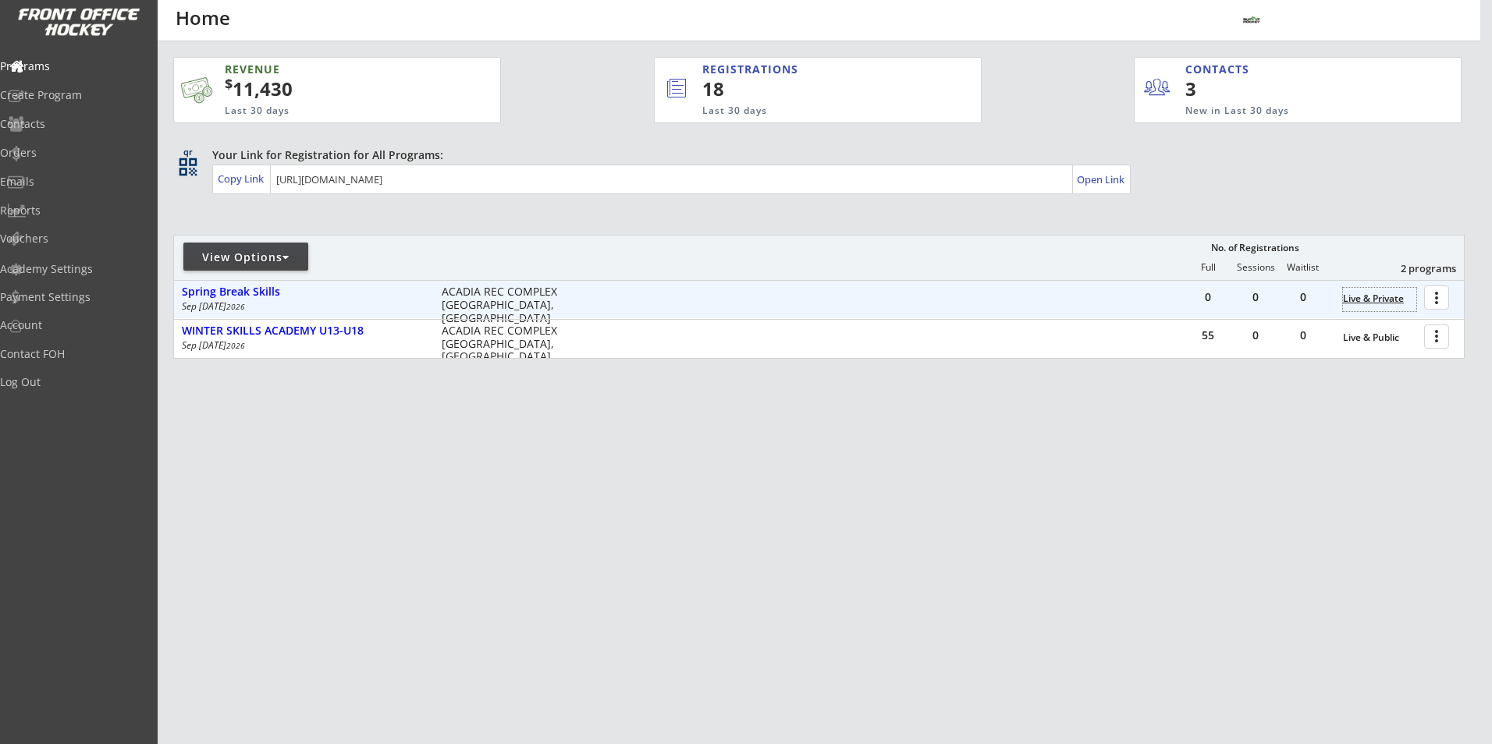
click at [1385, 297] on div "Live & Private" at bounding box center [1379, 298] width 73 height 11
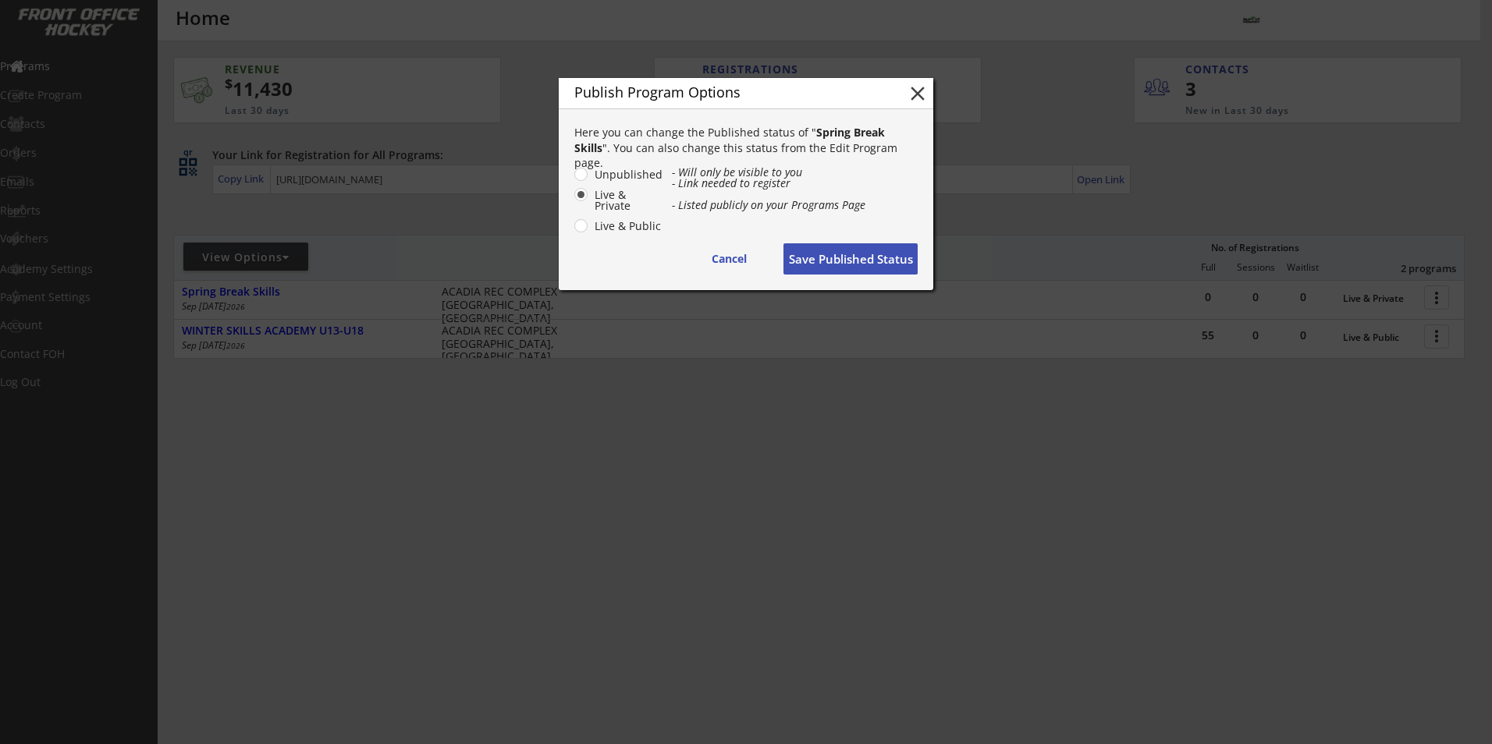
drag, startPoint x: 581, startPoint y: 176, endPoint x: 677, endPoint y: 223, distance: 106.1
click at [590, 176] on label "Unpublished" at bounding box center [626, 174] width 73 height 11
click at [573, 176] on input "Unpublished" at bounding box center [568, 174] width 10 height 10
radio input "true"
click at [822, 263] on button "Save Published Status" at bounding box center [850, 258] width 134 height 31
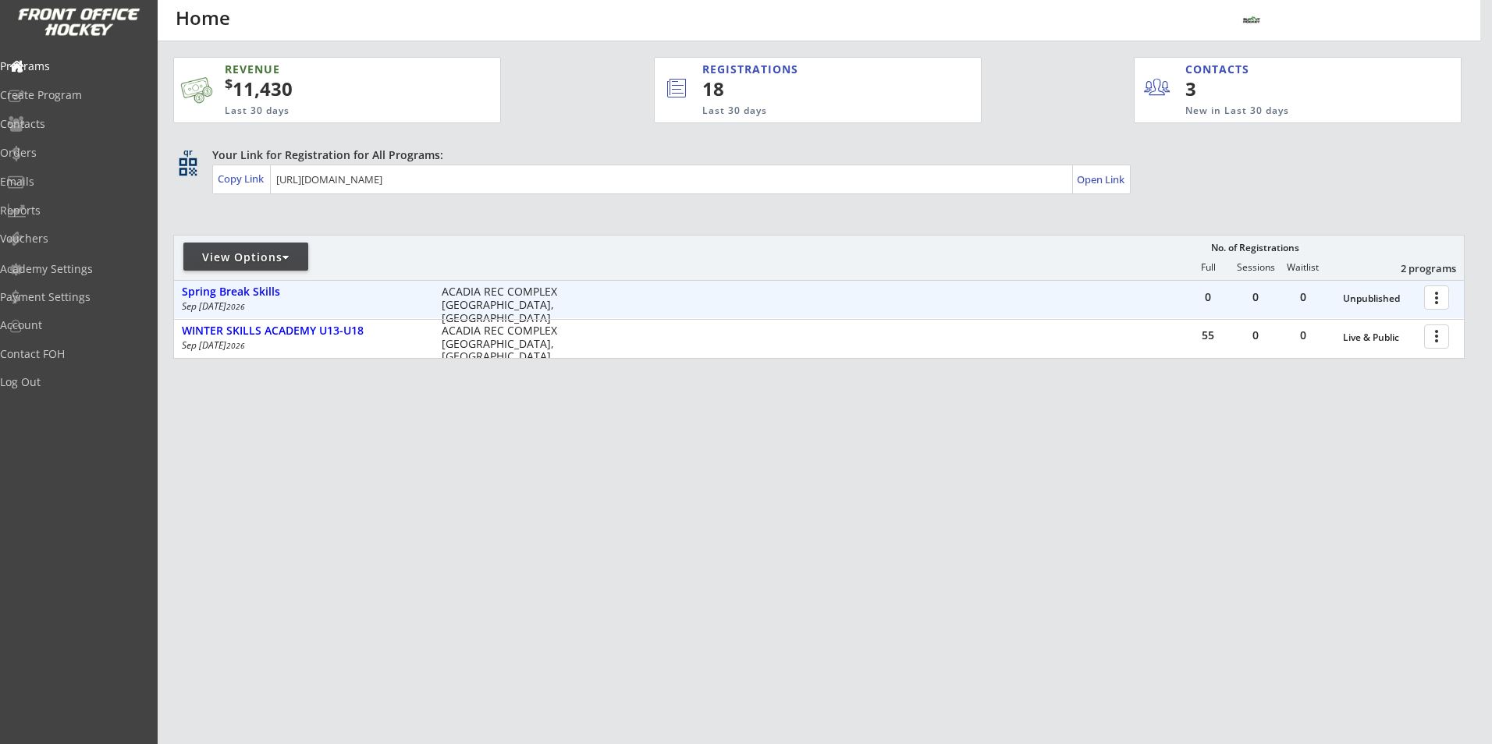
click at [1432, 296] on div at bounding box center [1439, 296] width 27 height 27
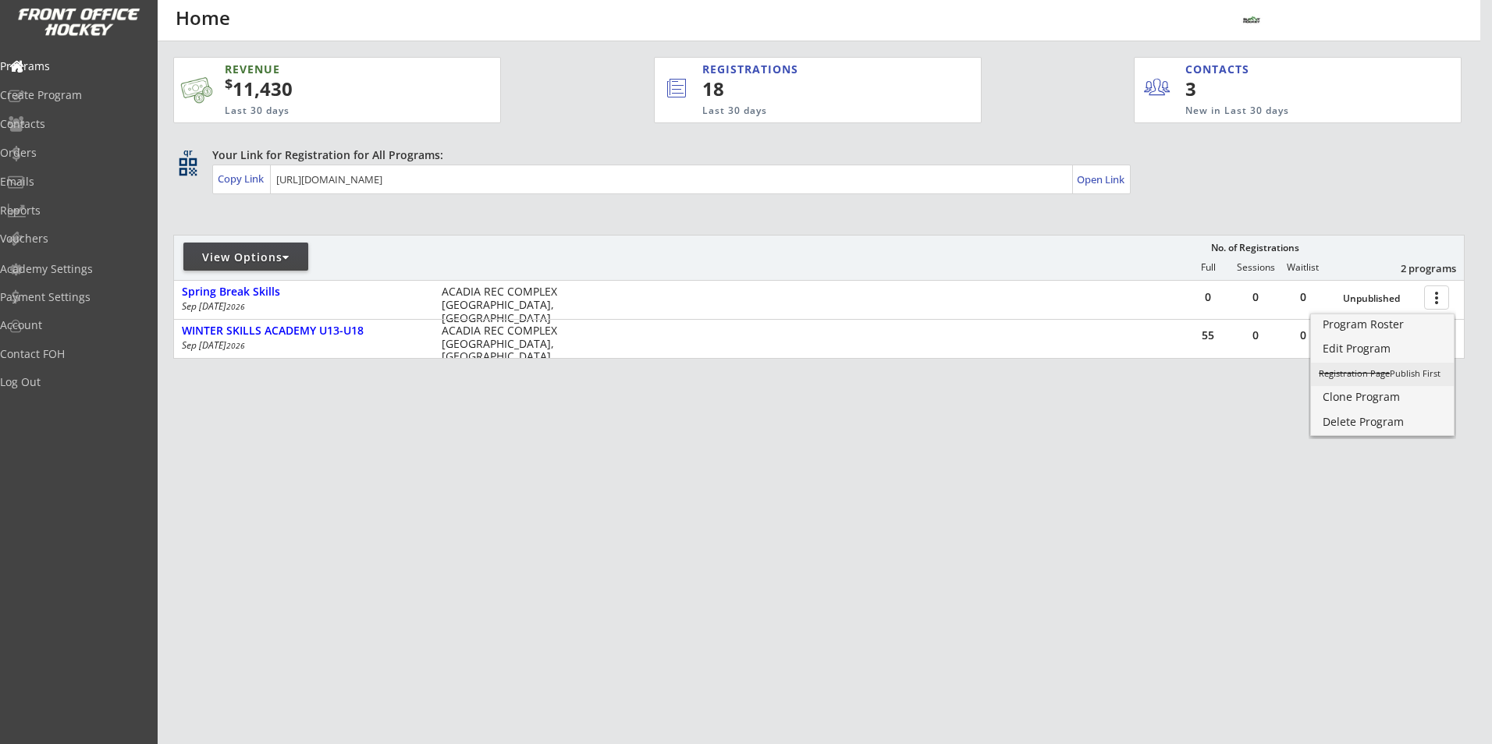
click at [1381, 375] on s "Registration Page" at bounding box center [1354, 374] width 71 height 12
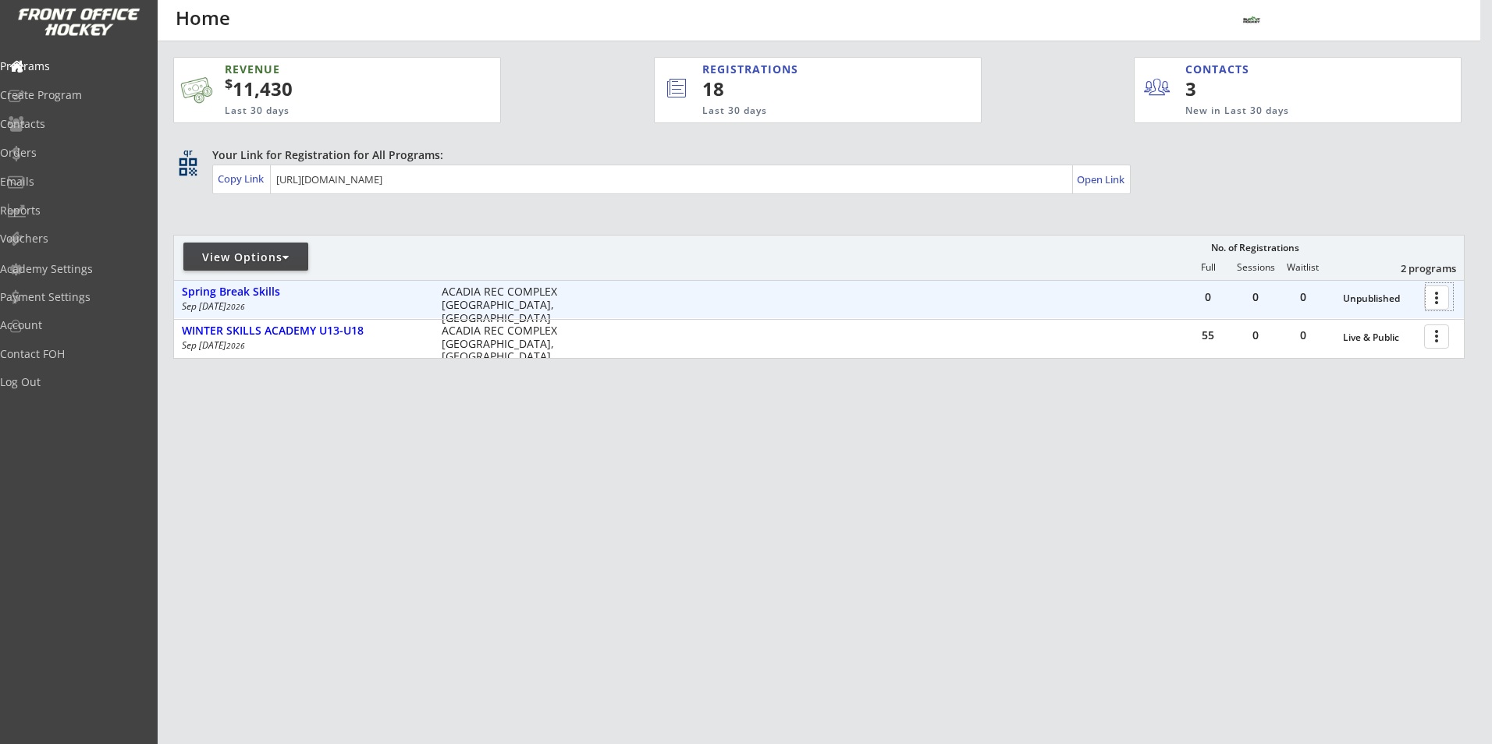
click at [1447, 300] on div at bounding box center [1439, 296] width 27 height 27
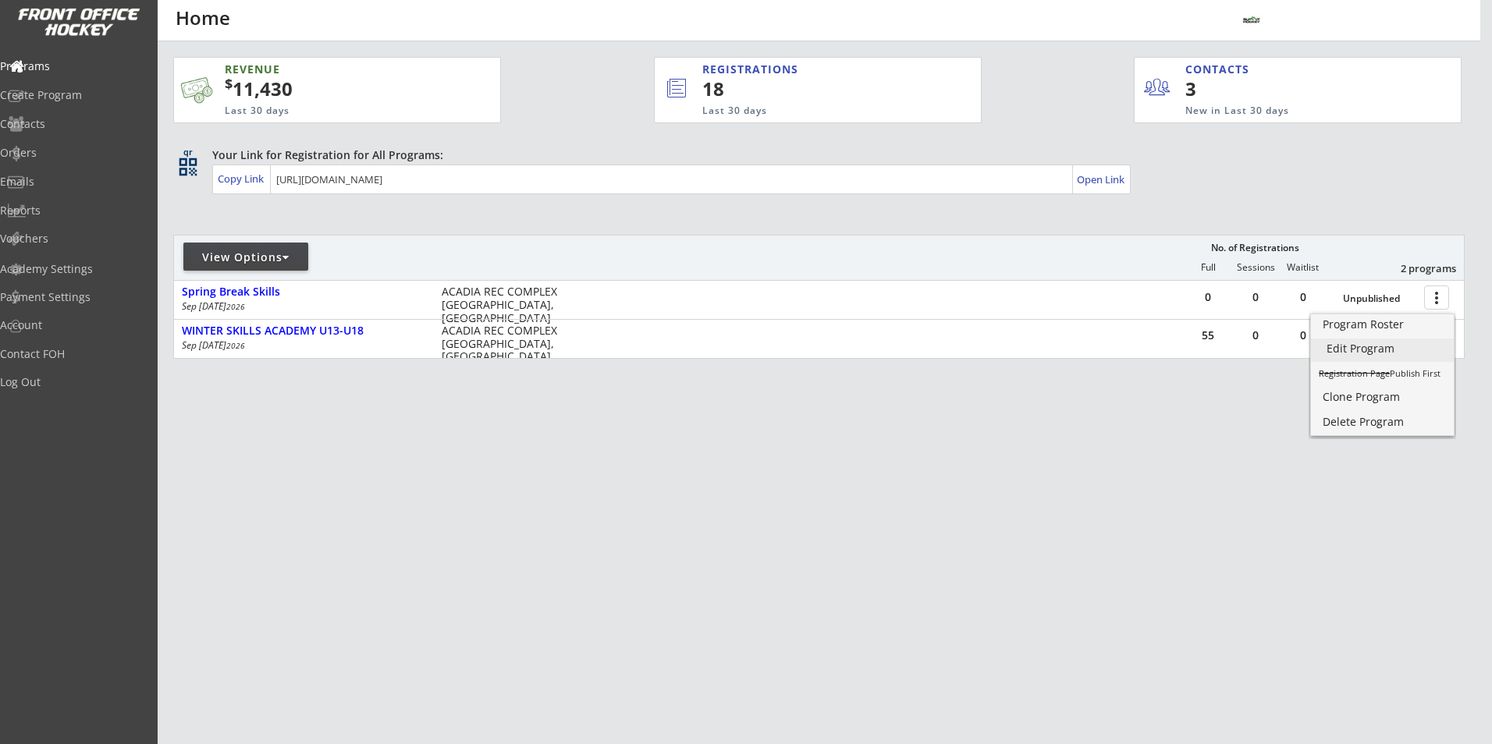
click at [1357, 343] on div "Edit Program" at bounding box center [1383, 348] width 112 height 11
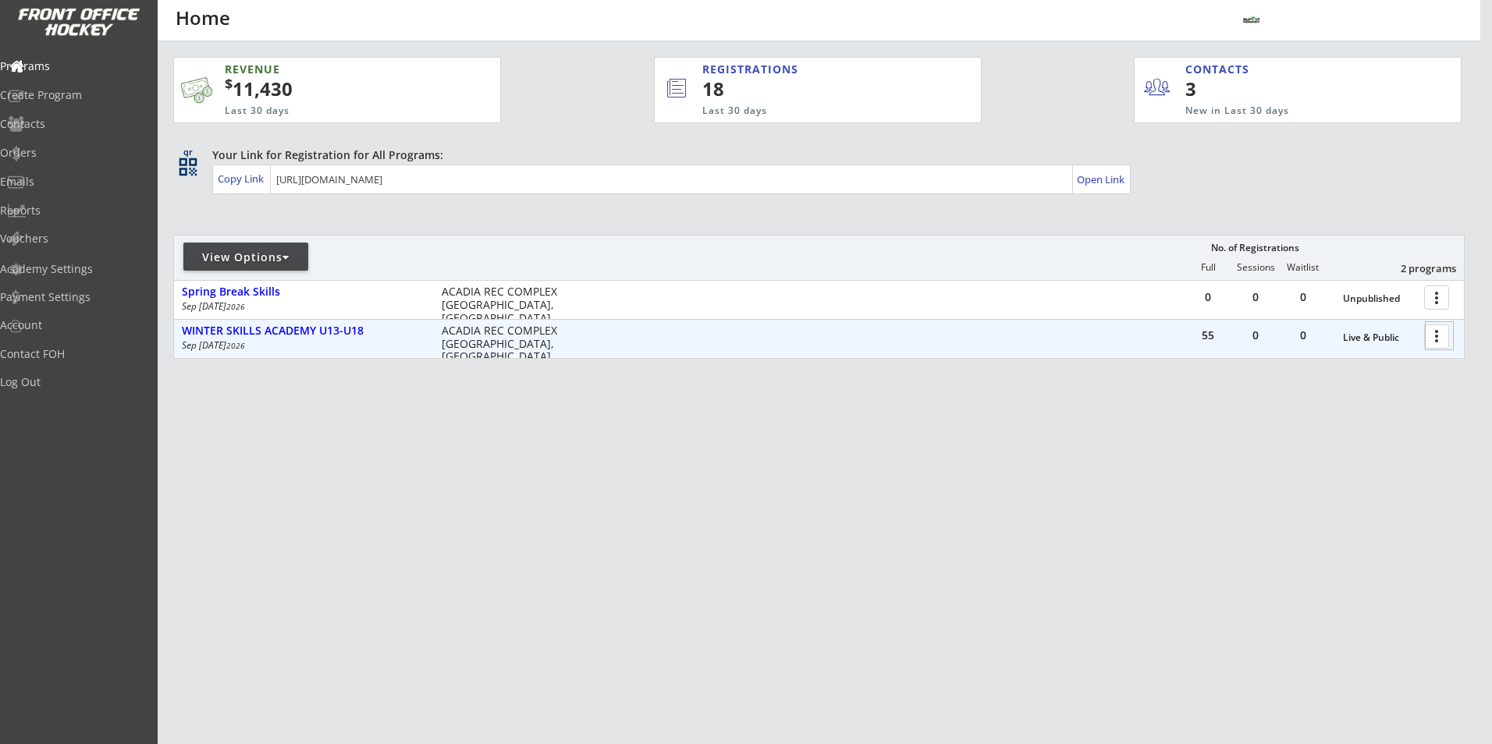
click at [1449, 337] on div at bounding box center [1439, 335] width 27 height 27
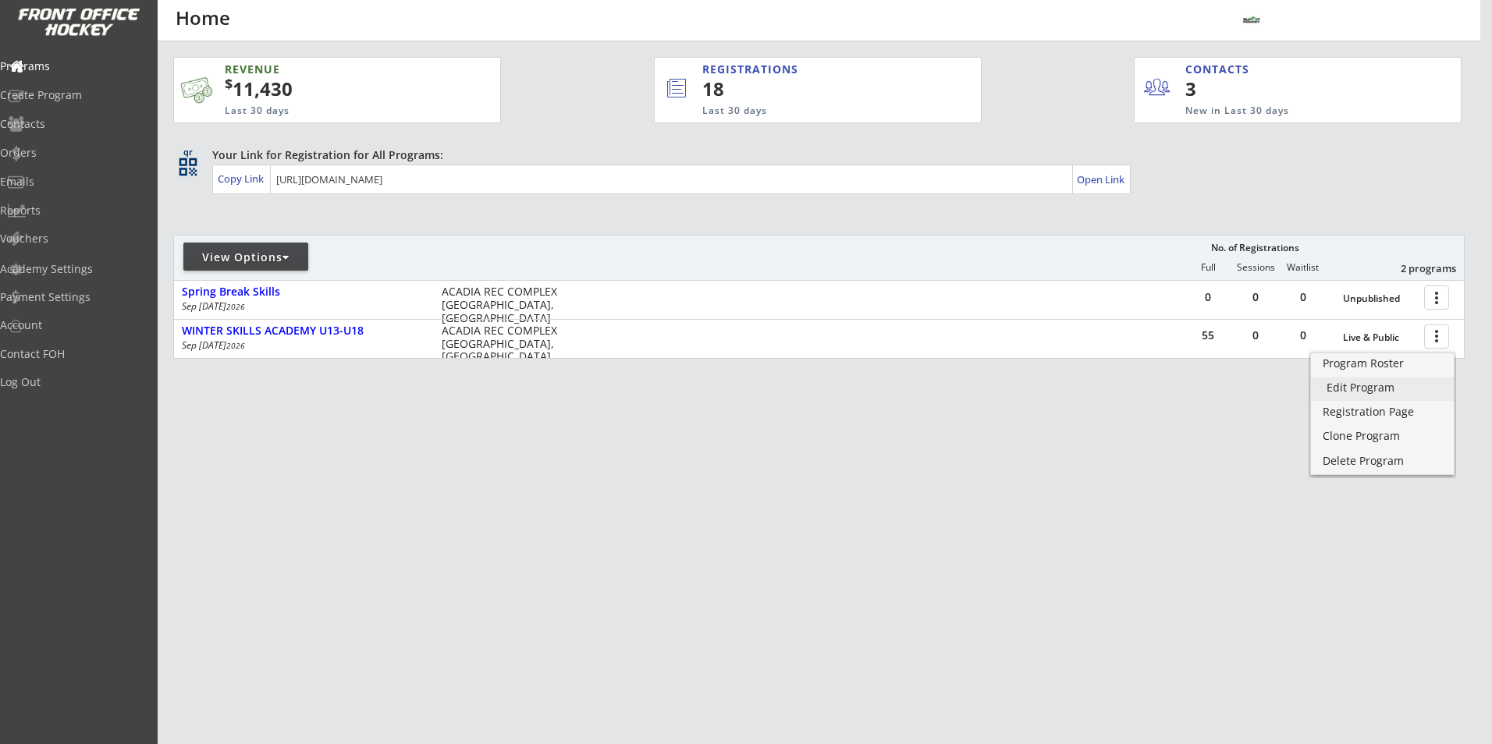
click at [1388, 386] on div "Edit Program" at bounding box center [1383, 387] width 112 height 11
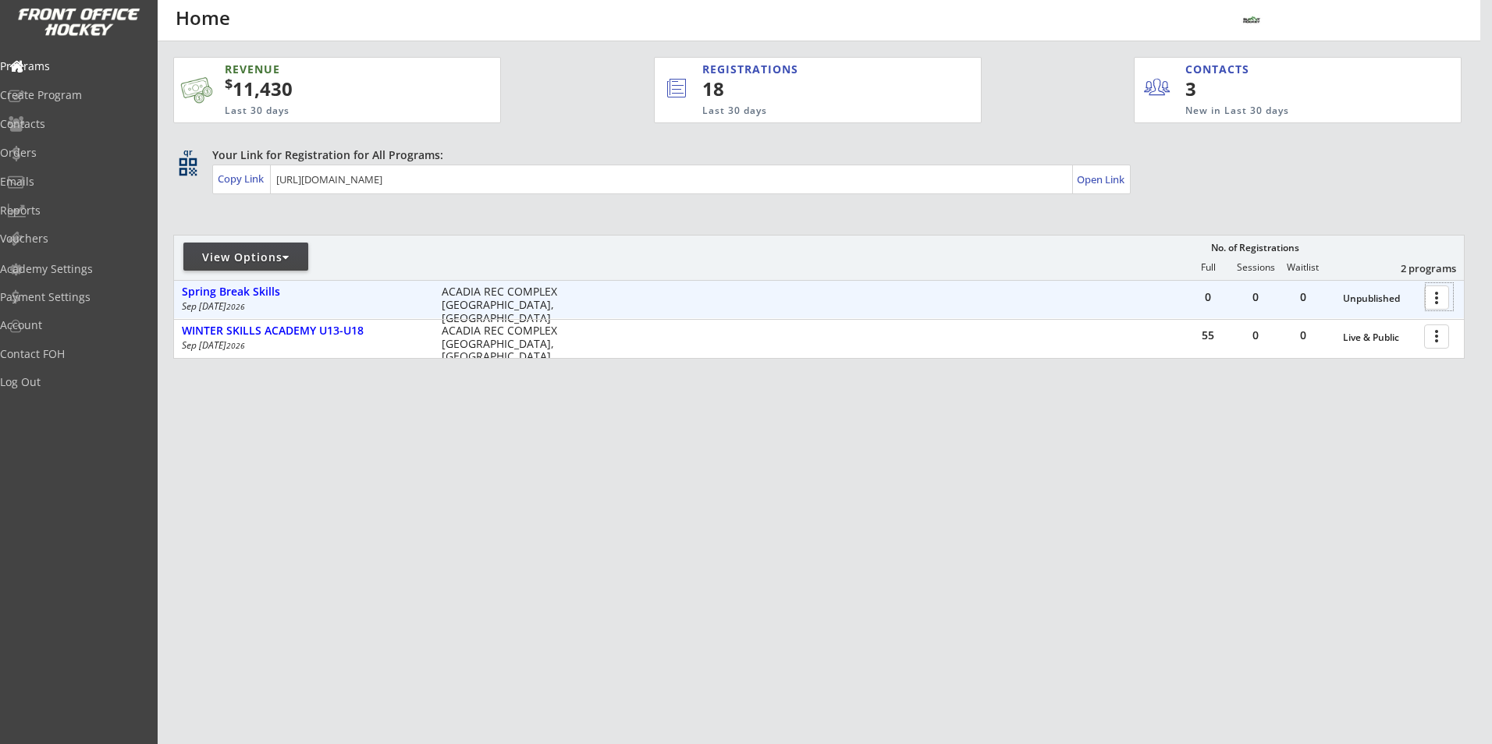
click at [1441, 300] on div at bounding box center [1439, 296] width 27 height 27
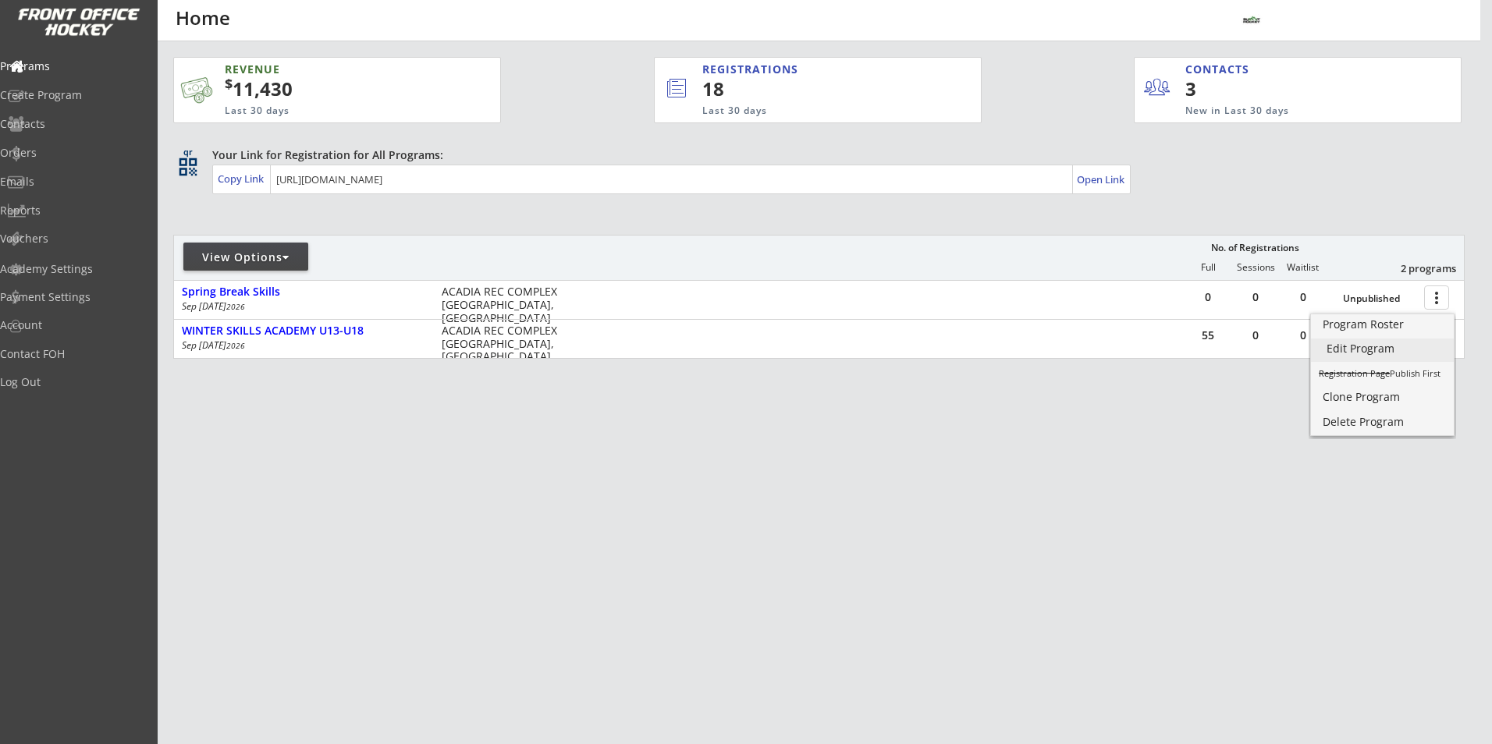
click at [1384, 343] on div "Edit Program" at bounding box center [1383, 348] width 112 height 11
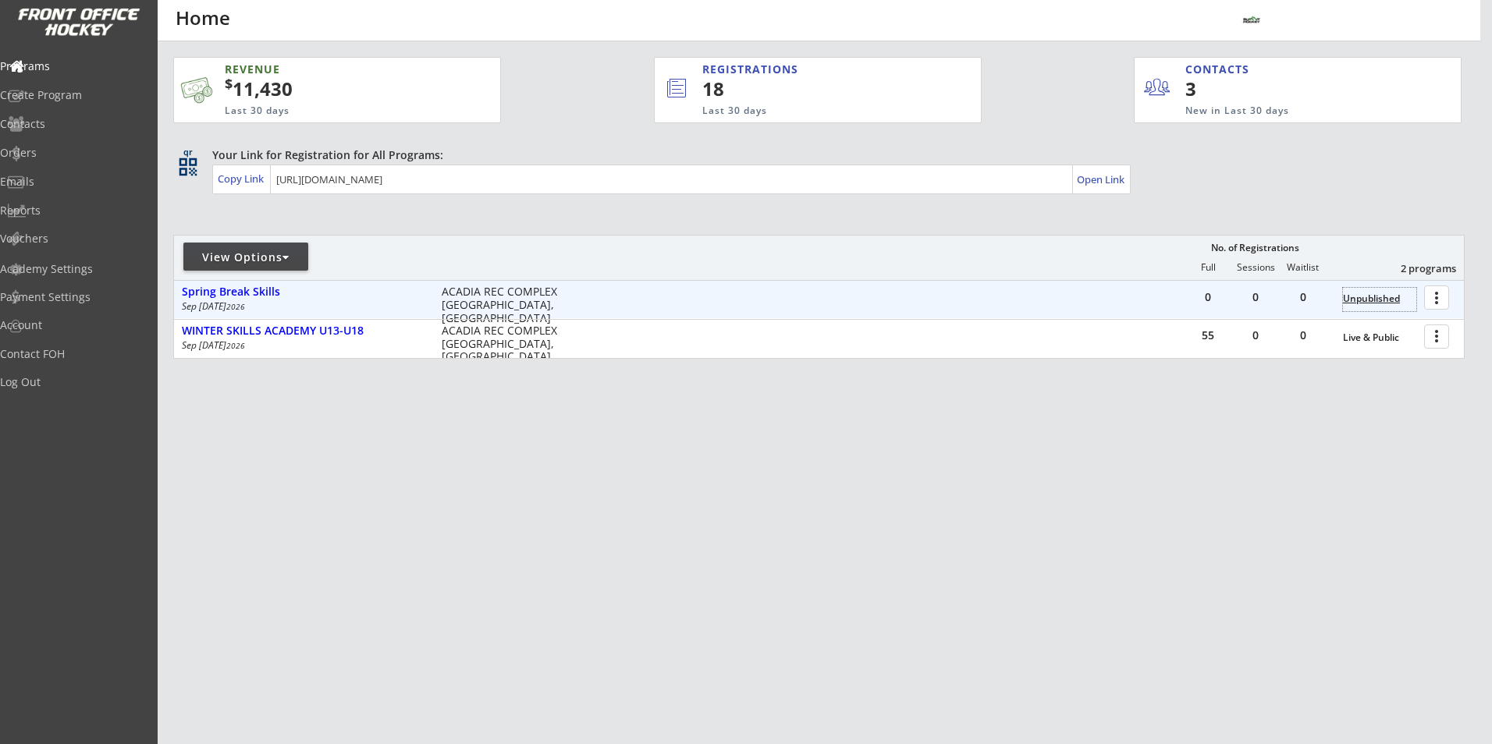
drag, startPoint x: 1393, startPoint y: 299, endPoint x: 1404, endPoint y: 291, distance: 13.4
click at [1404, 291] on div "Unpublished" at bounding box center [1379, 299] width 73 height 23
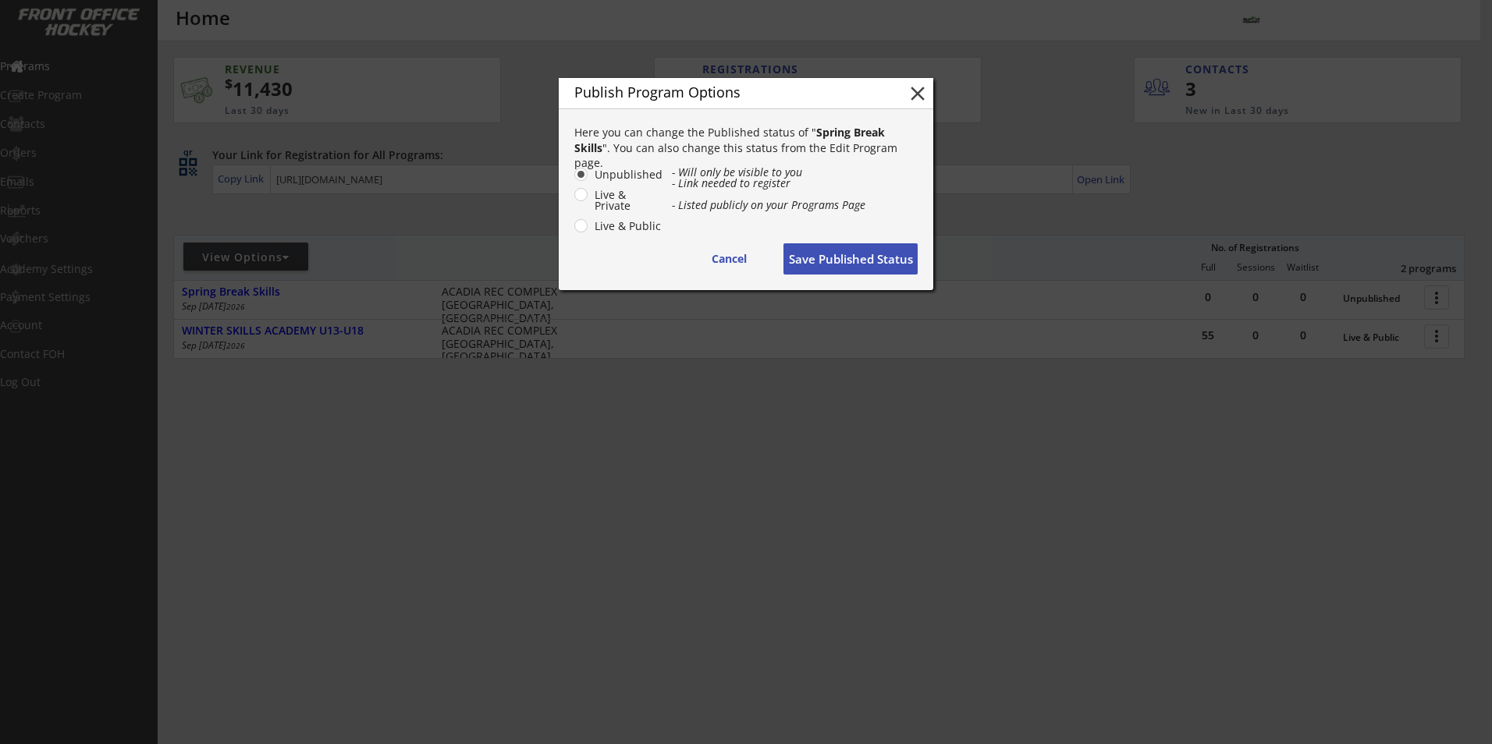
click at [590, 197] on label "Live & Private" at bounding box center [626, 201] width 73 height 22
click at [573, 179] on input "Live & Private" at bounding box center [568, 174] width 10 height 10
radio input "true"
click at [826, 256] on button "Save Published Status" at bounding box center [850, 258] width 134 height 31
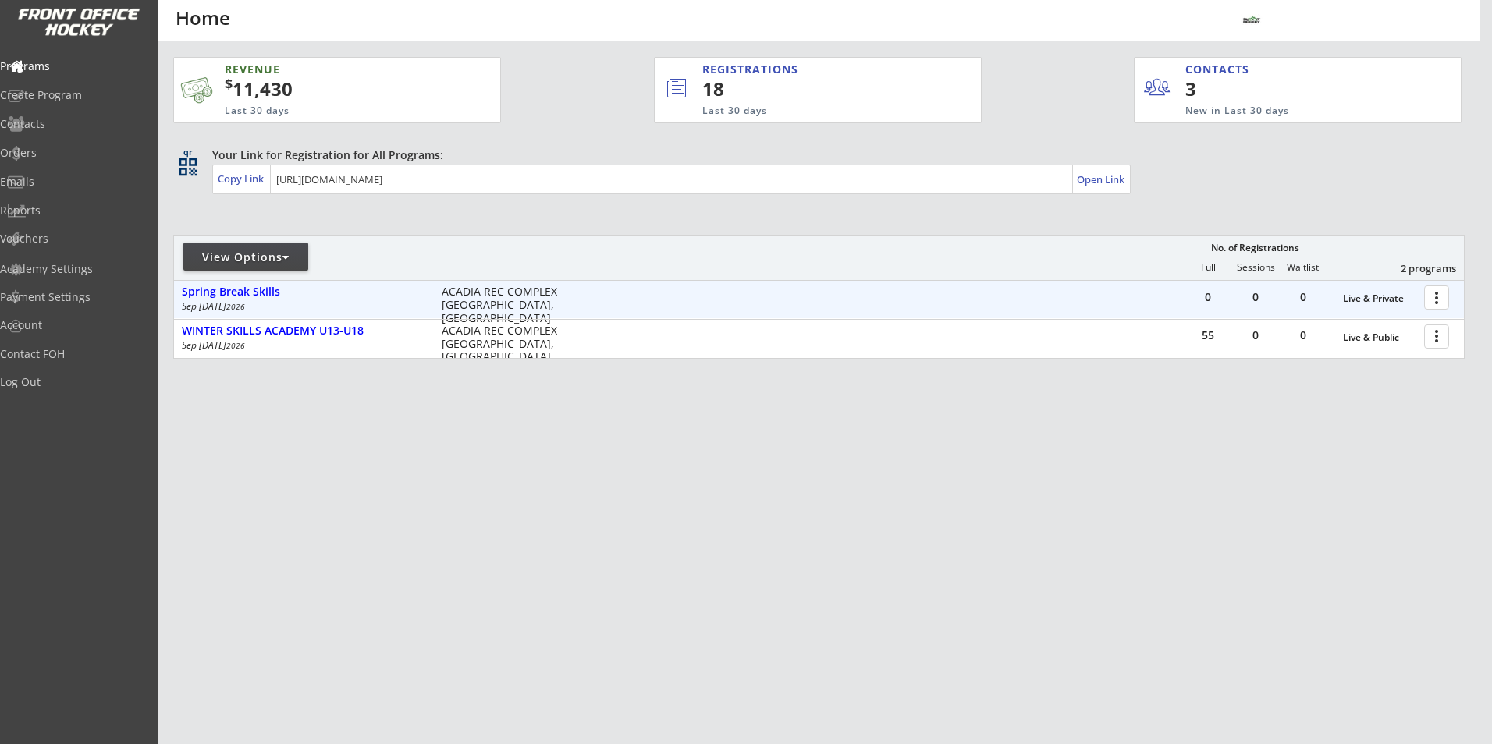
click at [1434, 302] on div at bounding box center [1439, 296] width 27 height 27
click at [1437, 298] on div at bounding box center [1439, 296] width 27 height 27
click at [1380, 297] on div "Live & Private" at bounding box center [1379, 298] width 73 height 11
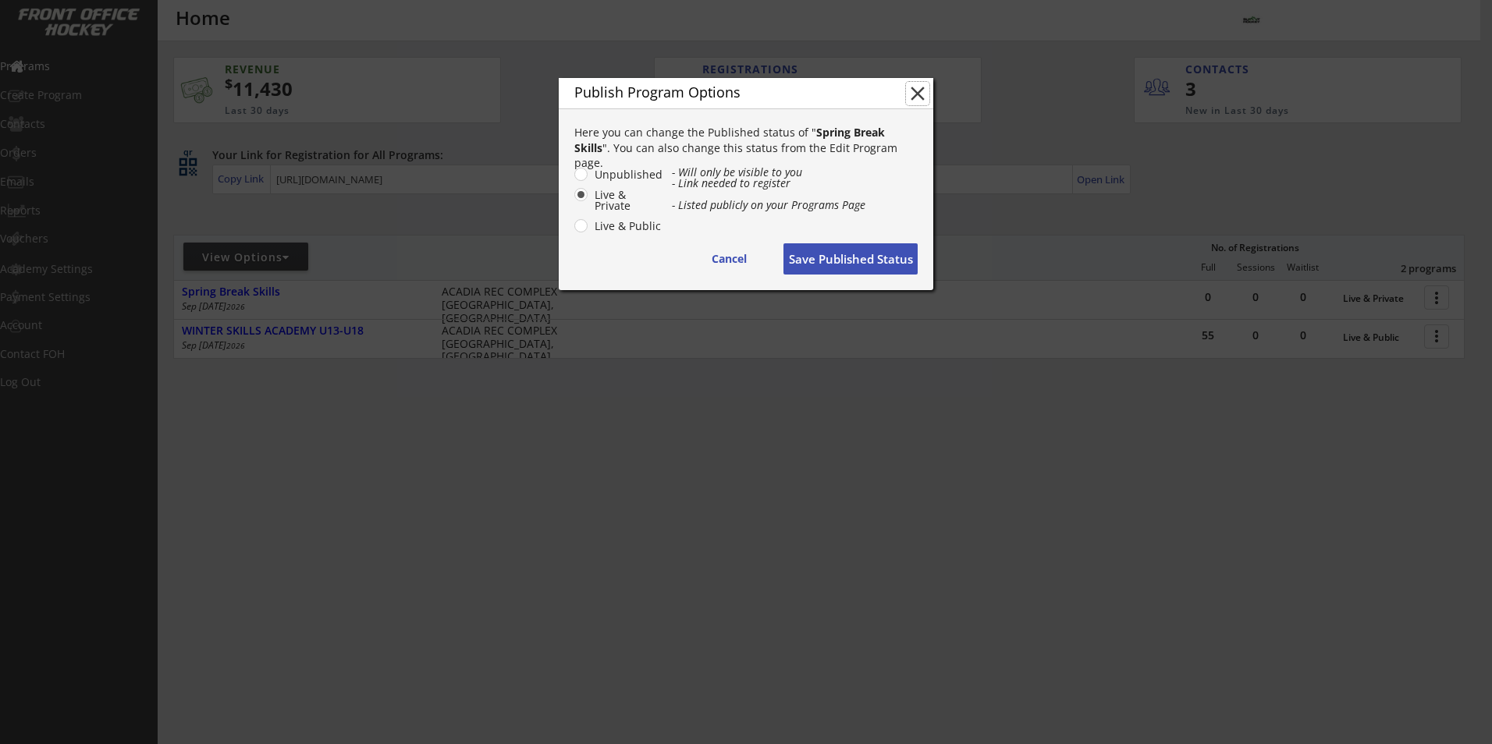
click at [915, 96] on button "close" at bounding box center [917, 93] width 23 height 23
radio input "false"
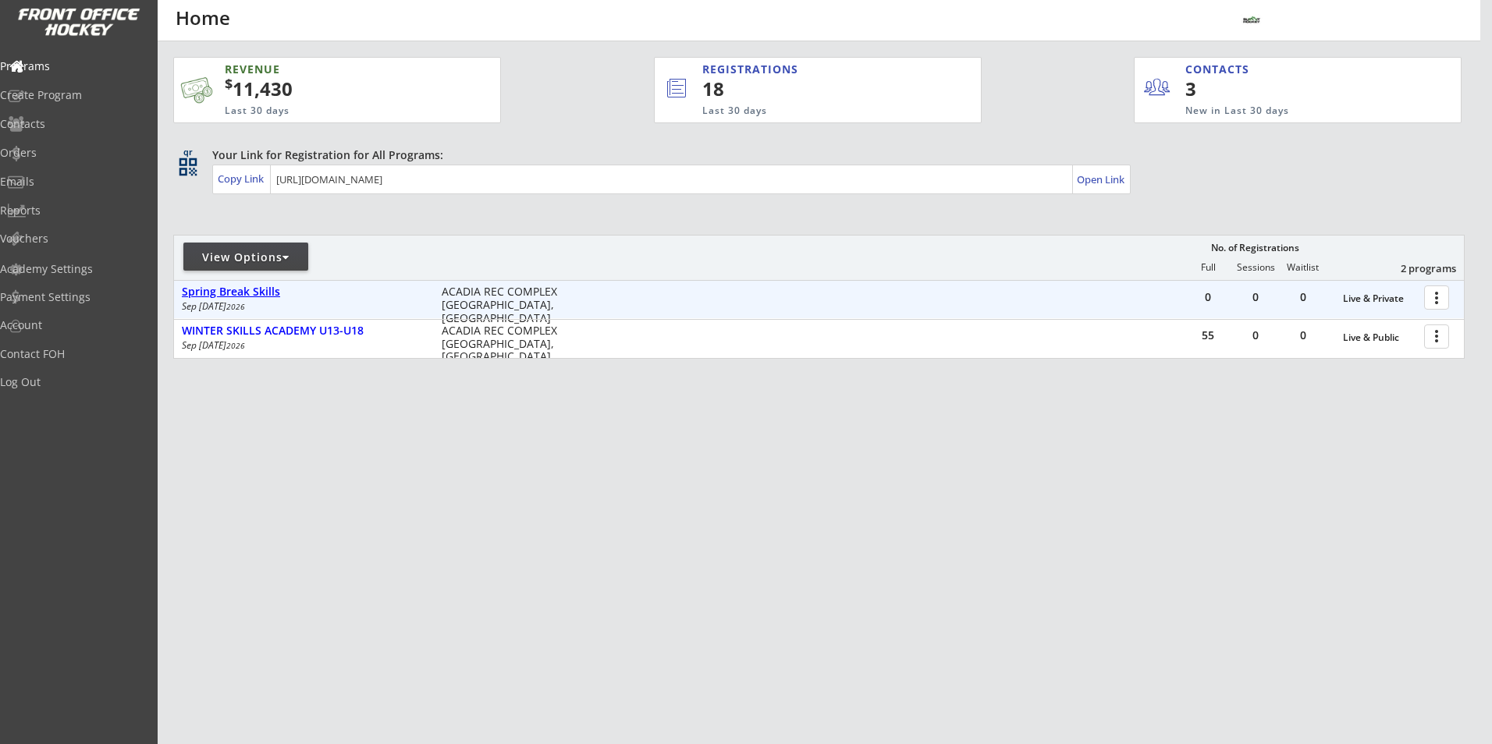
click at [265, 299] on div "Spring Break Skills" at bounding box center [303, 292] width 243 height 17
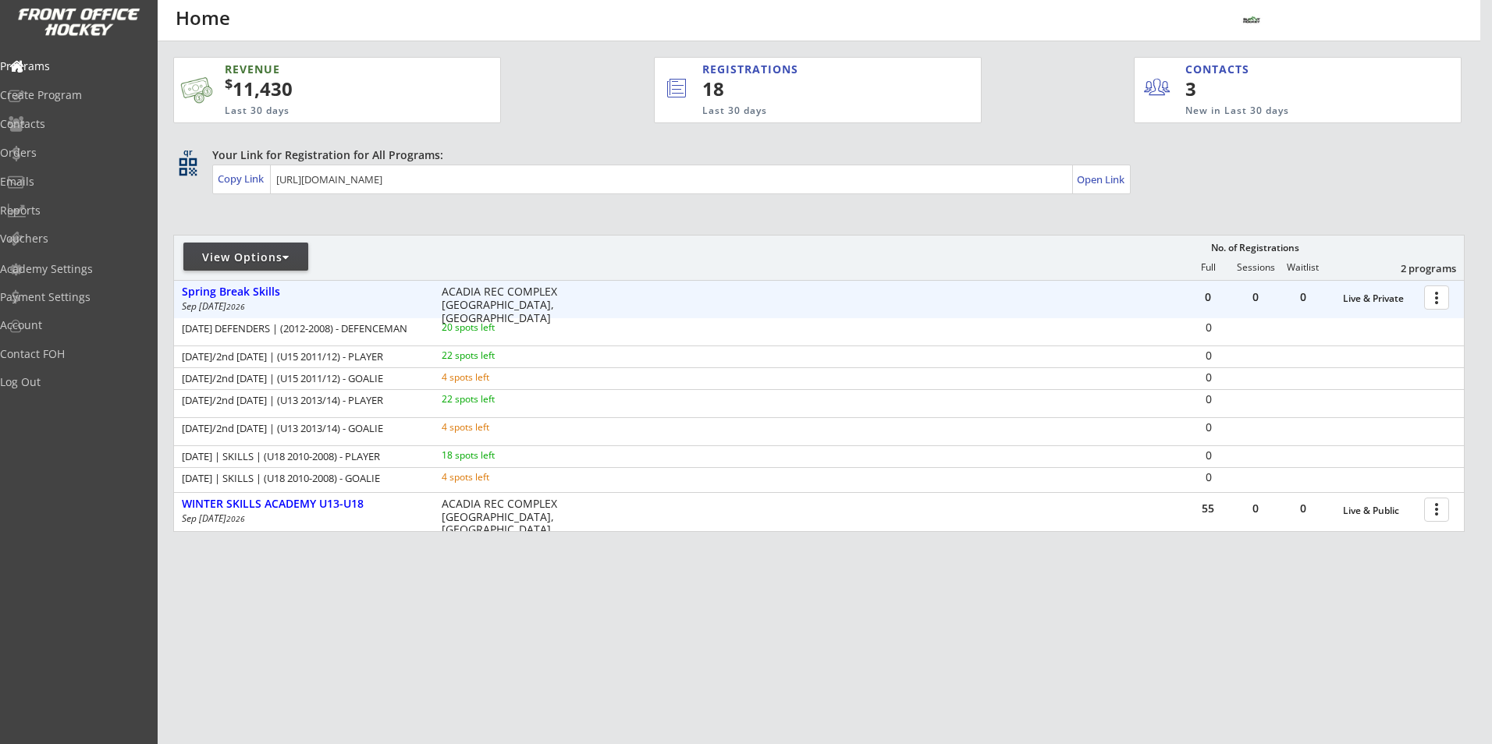
click at [1443, 307] on div at bounding box center [1439, 296] width 27 height 27
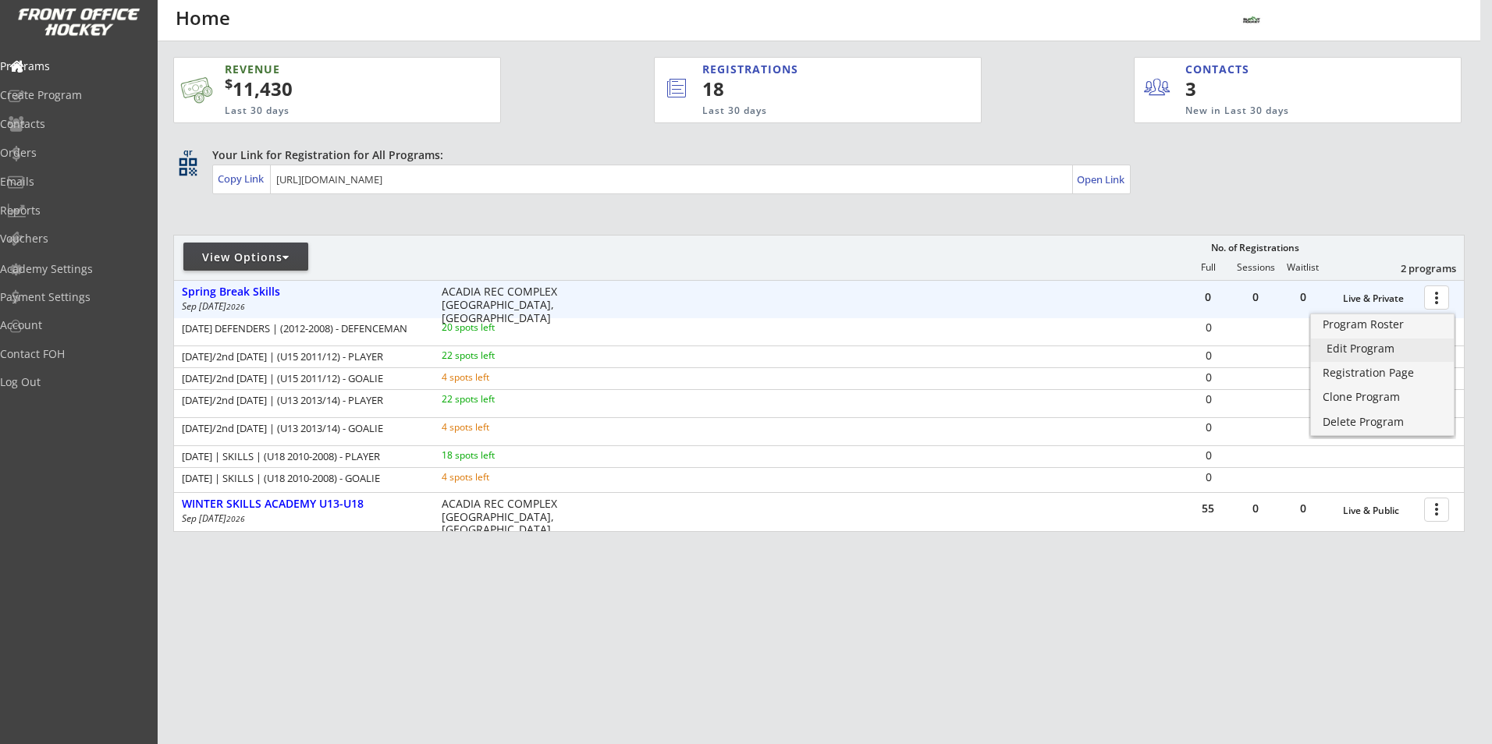
click at [1381, 343] on div "Edit Program" at bounding box center [1383, 348] width 112 height 11
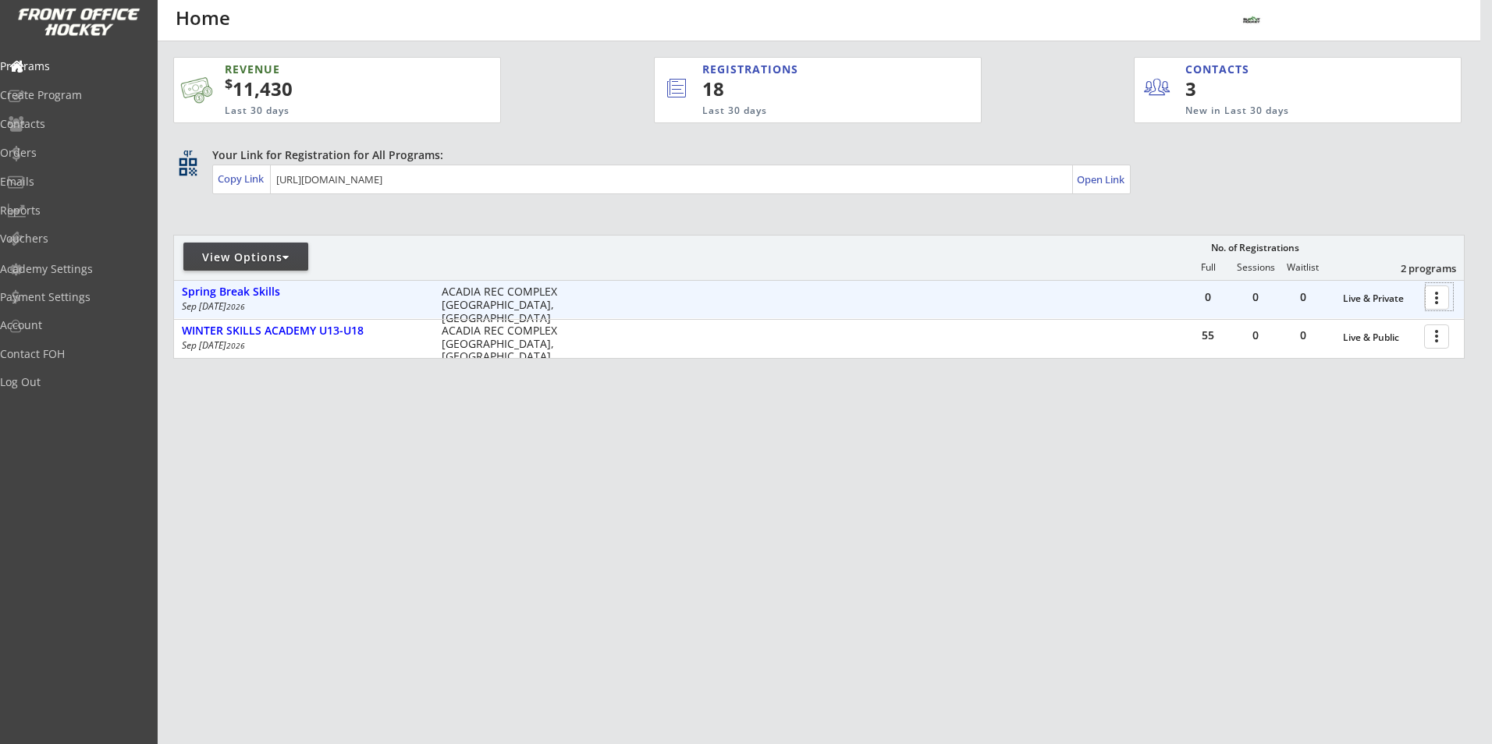
click at [1449, 299] on div at bounding box center [1439, 296] width 27 height 27
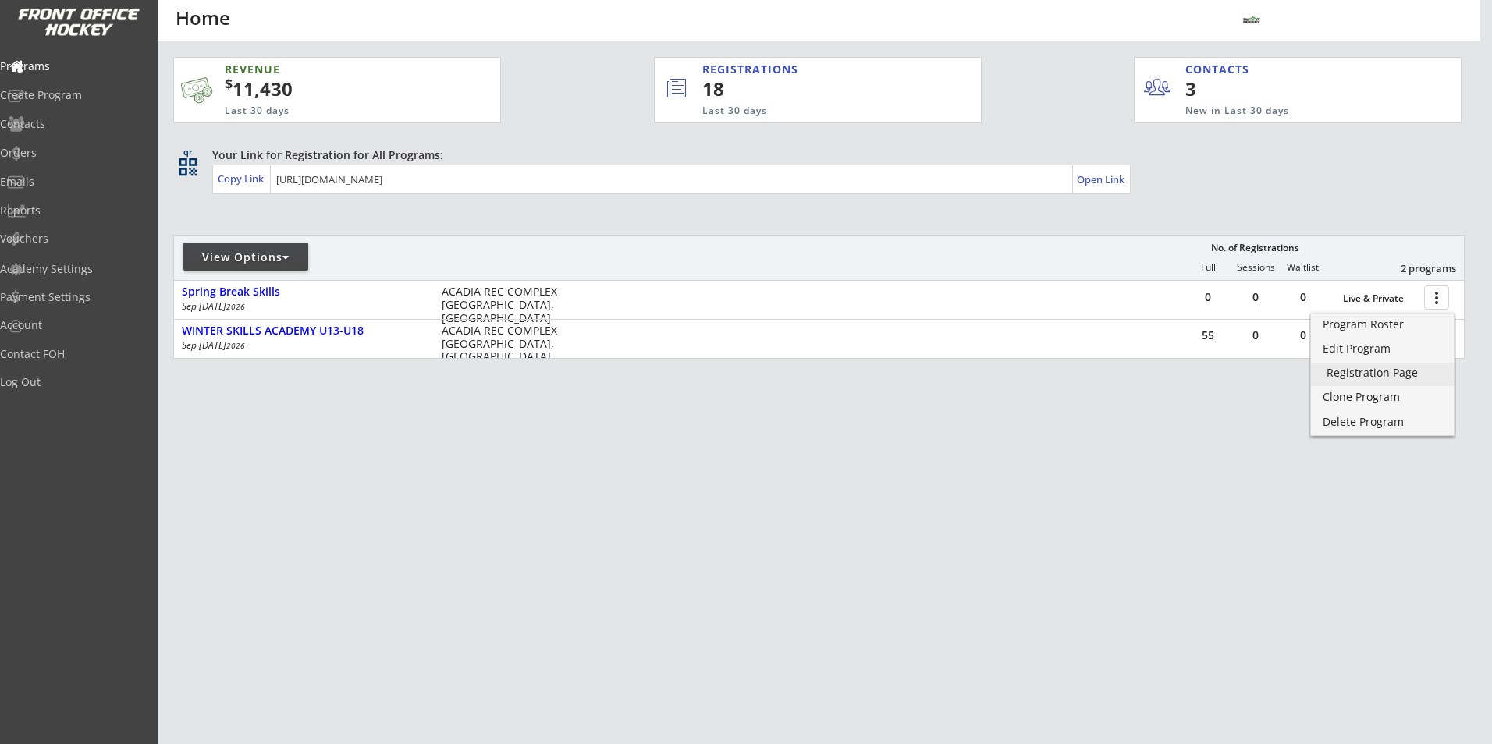
click at [1352, 371] on div "Registration Page" at bounding box center [1383, 373] width 112 height 11
click at [1375, 368] on div "Registration Page" at bounding box center [1383, 373] width 112 height 11
click at [1375, 361] on link "Edit Program" at bounding box center [1382, 350] width 143 height 23
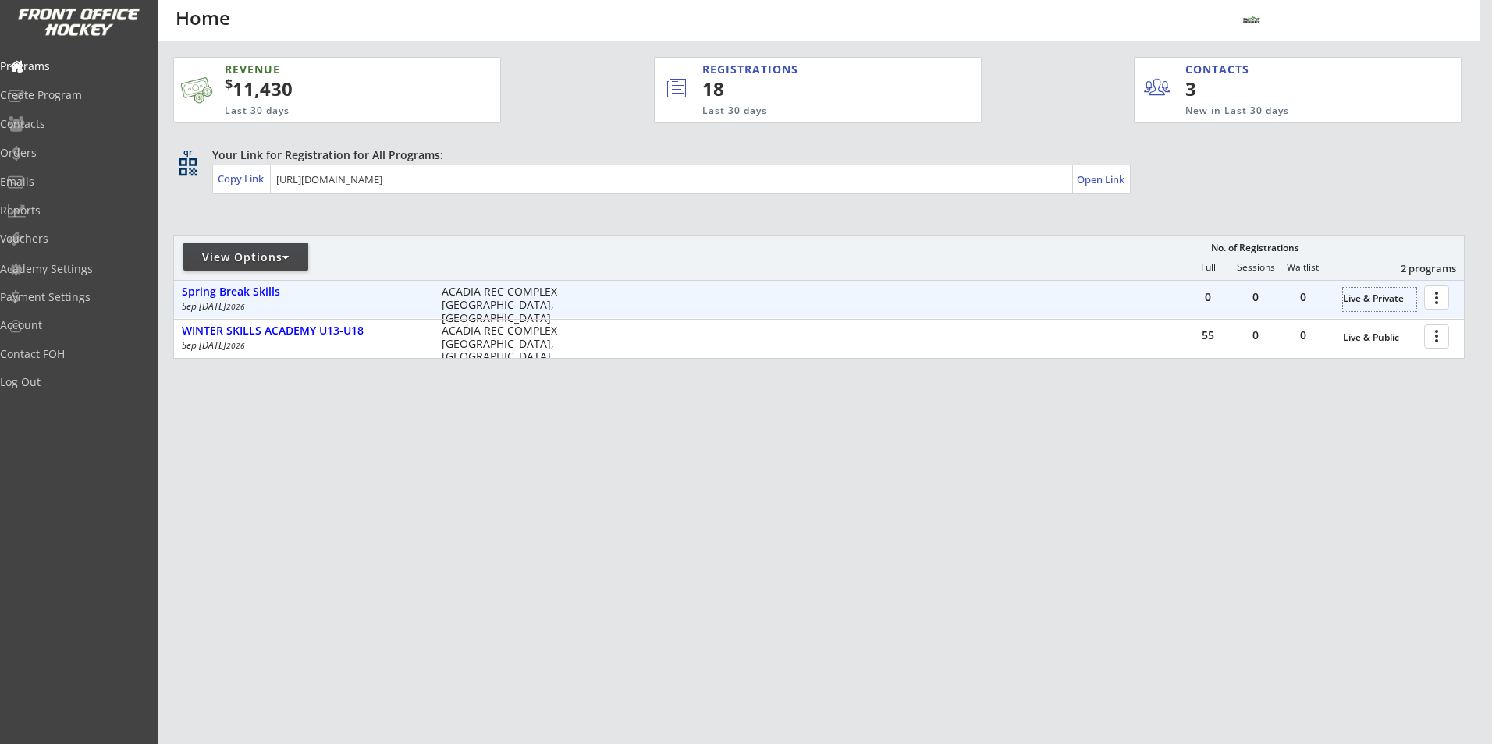
click at [1380, 305] on div "Live & Private" at bounding box center [1379, 299] width 73 height 23
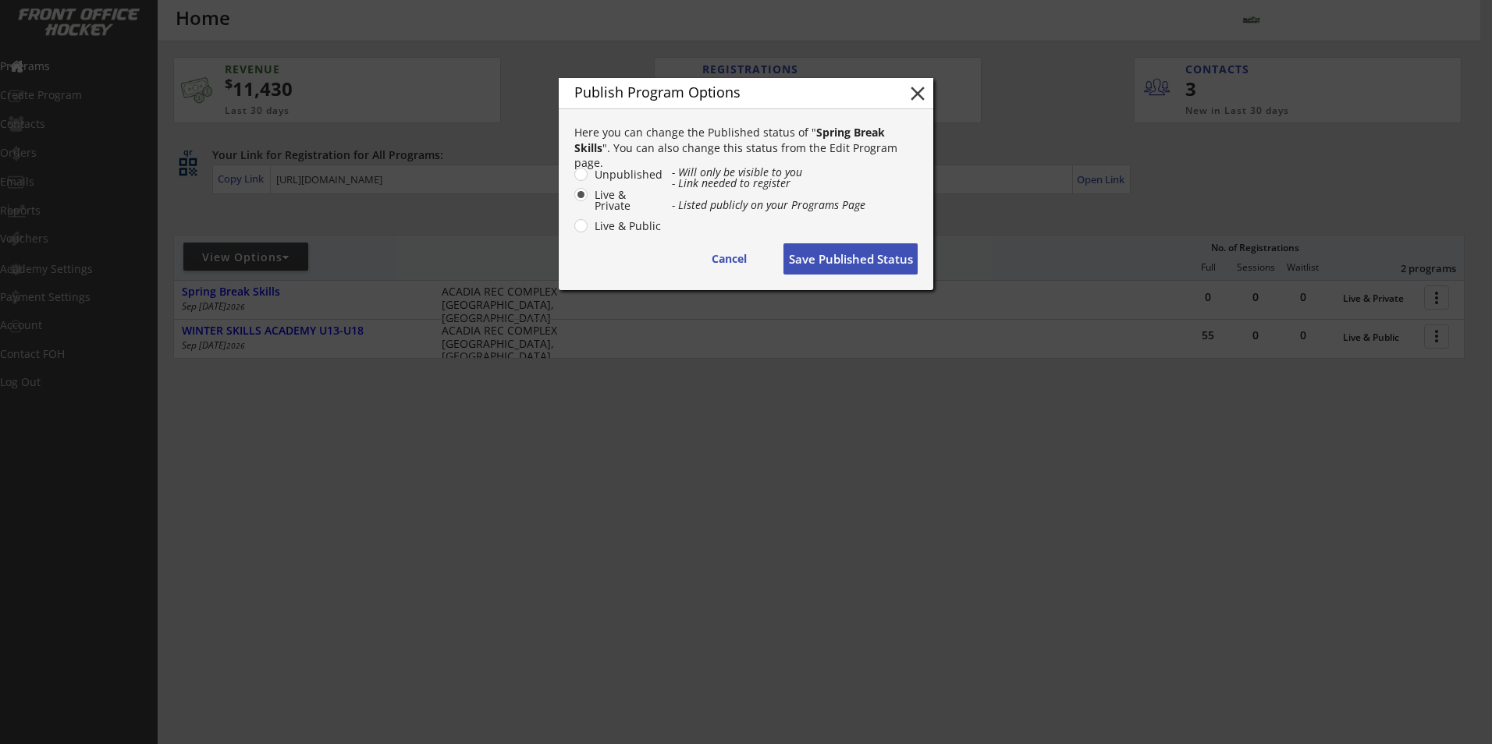
click at [590, 226] on label "Live & Public" at bounding box center [626, 226] width 73 height 11
click at [573, 179] on input "Live & Public" at bounding box center [568, 174] width 10 height 10
radio input "true"
click at [868, 265] on button "Save Published Status" at bounding box center [850, 258] width 134 height 31
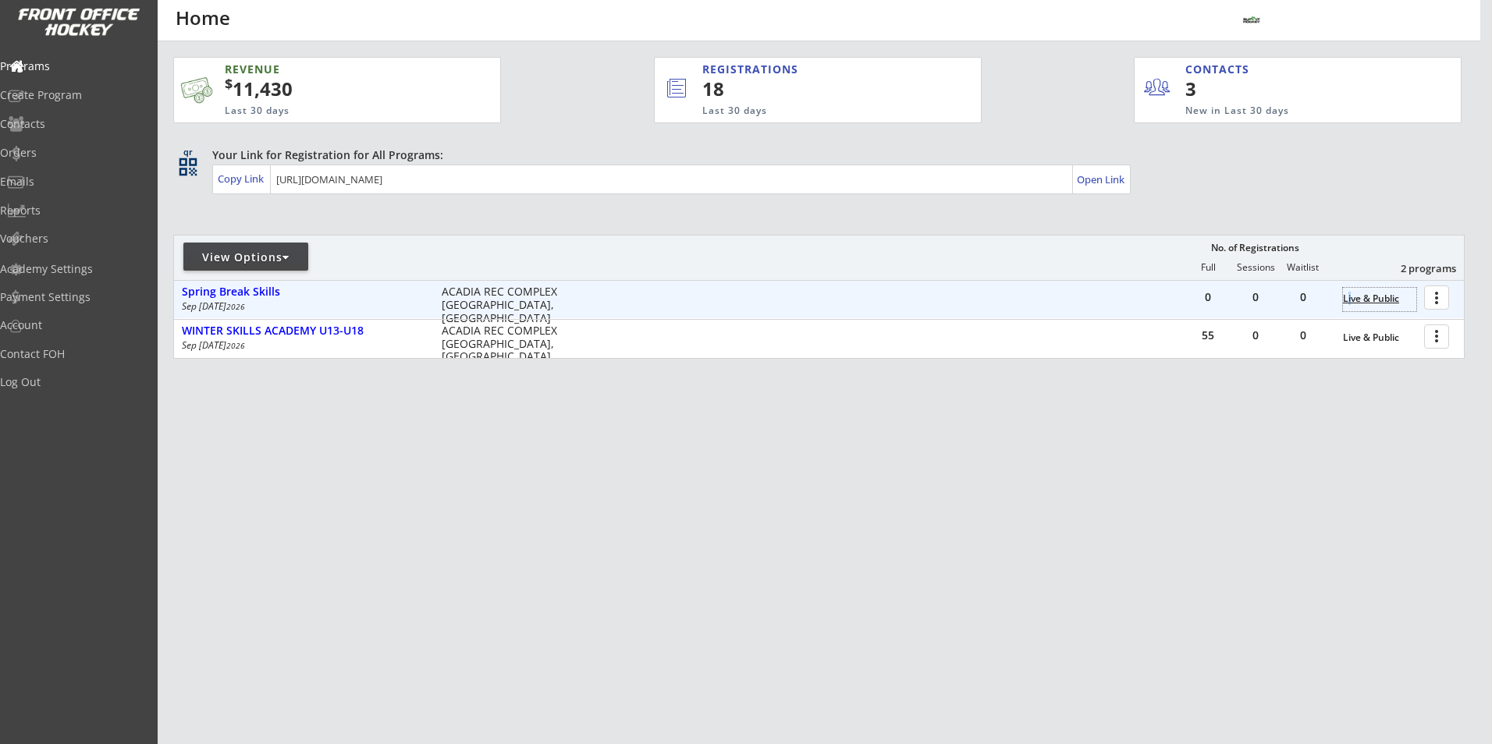
drag, startPoint x: 1350, startPoint y: 297, endPoint x: 1342, endPoint y: 298, distance: 7.8
click at [1342, 298] on div "0 0 0 Live & Public more_vert" at bounding box center [1324, 299] width 279 height 37
drag, startPoint x: 1342, startPoint y: 298, endPoint x: 1383, endPoint y: 300, distance: 40.6
click at [1383, 300] on div "Live & Public" at bounding box center [1379, 298] width 73 height 11
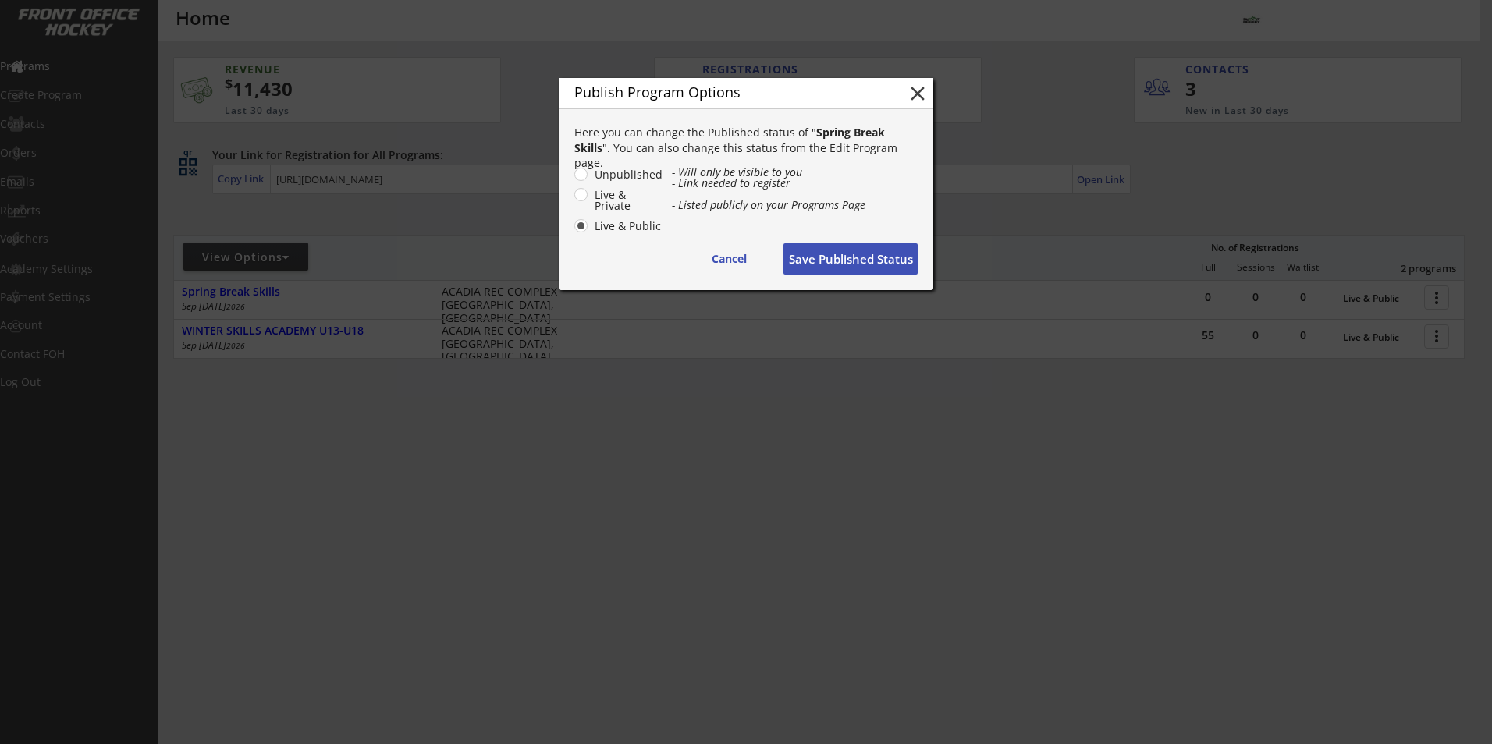
drag, startPoint x: 582, startPoint y: 194, endPoint x: 636, endPoint y: 224, distance: 61.5
click at [590, 194] on label "Live & Private" at bounding box center [626, 201] width 73 height 22
click at [573, 179] on input "Live & Private" at bounding box center [568, 174] width 10 height 10
radio input "true"
click at [847, 267] on button "Save Published Status" at bounding box center [850, 258] width 134 height 31
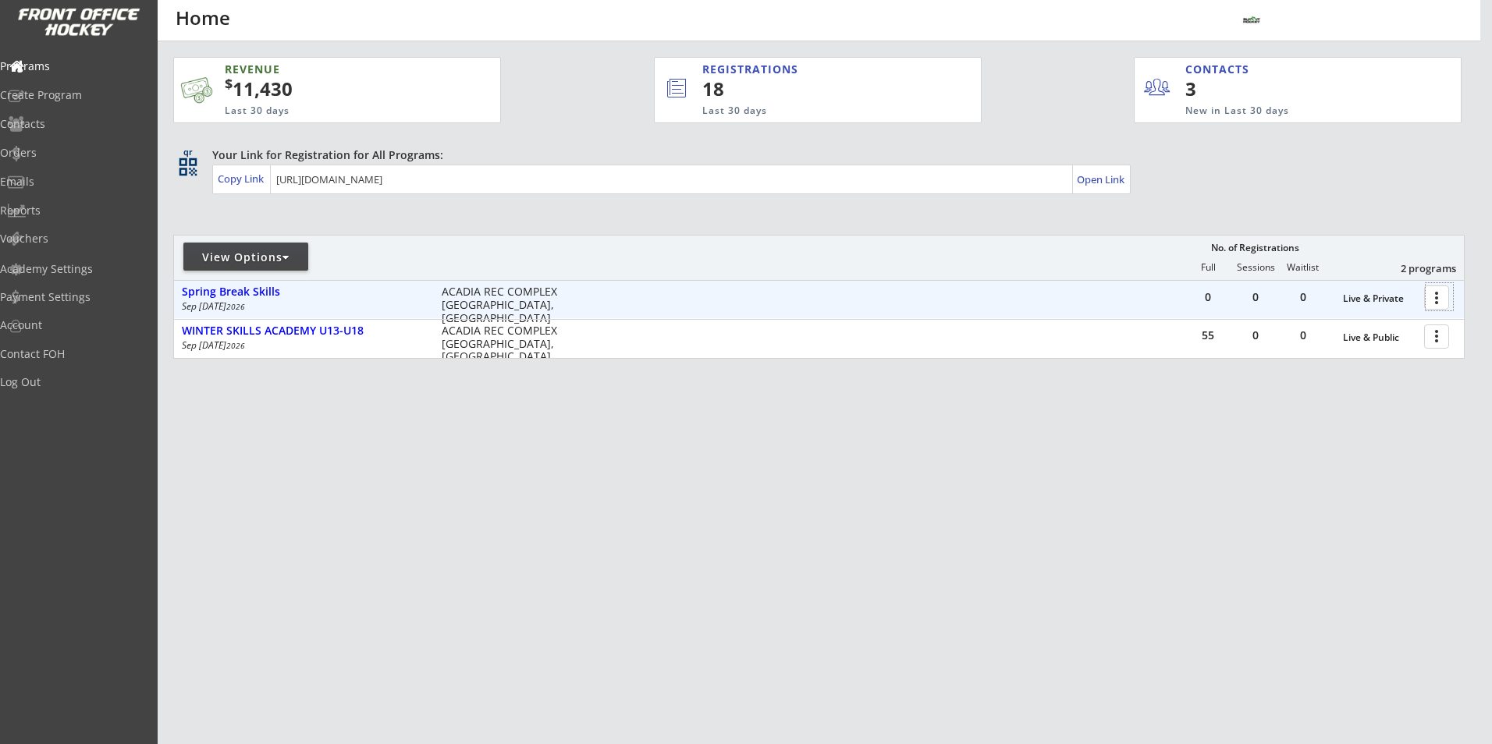
click at [1430, 291] on div at bounding box center [1439, 296] width 27 height 27
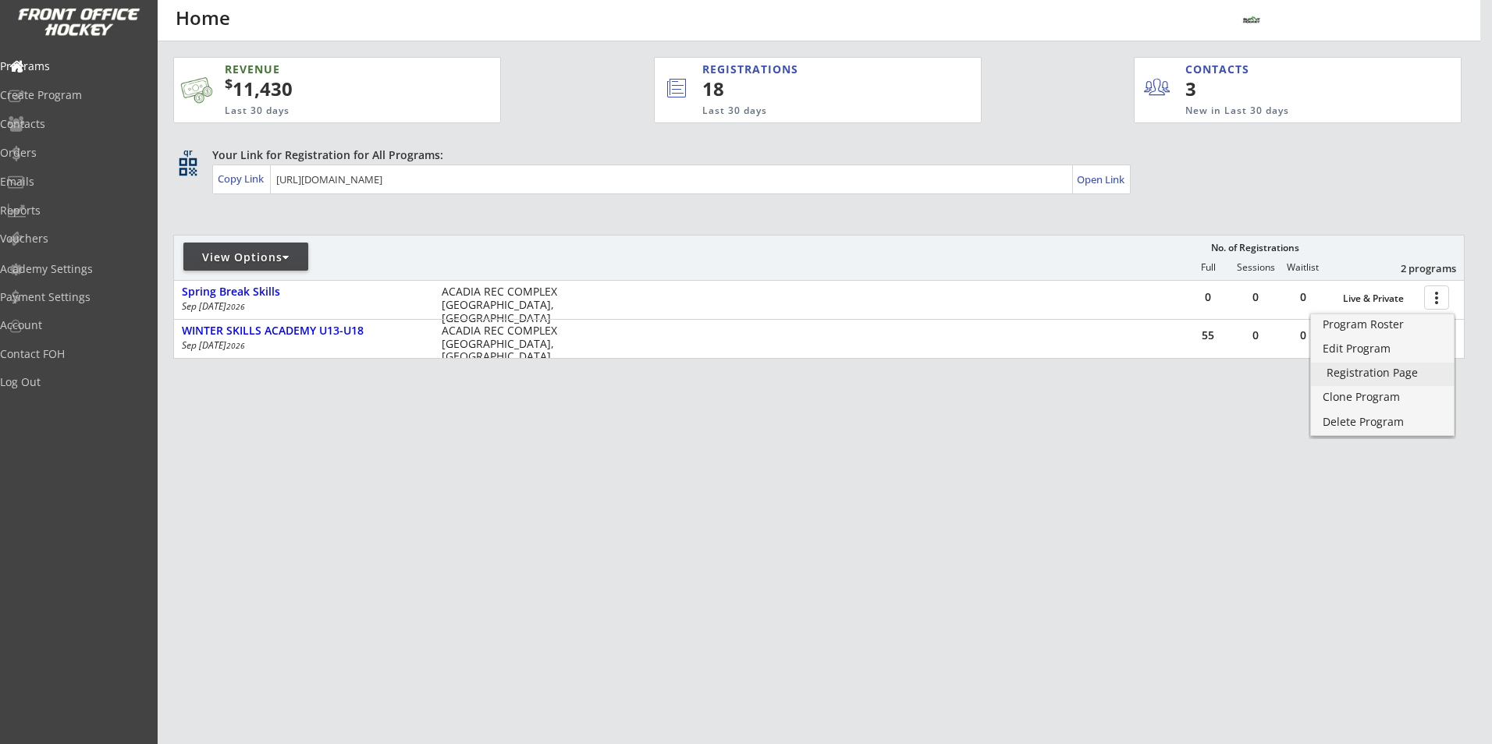
click at [1376, 364] on link "Registration Page" at bounding box center [1382, 374] width 143 height 23
click at [1387, 373] on div "Registration Page" at bounding box center [1383, 373] width 112 height 11
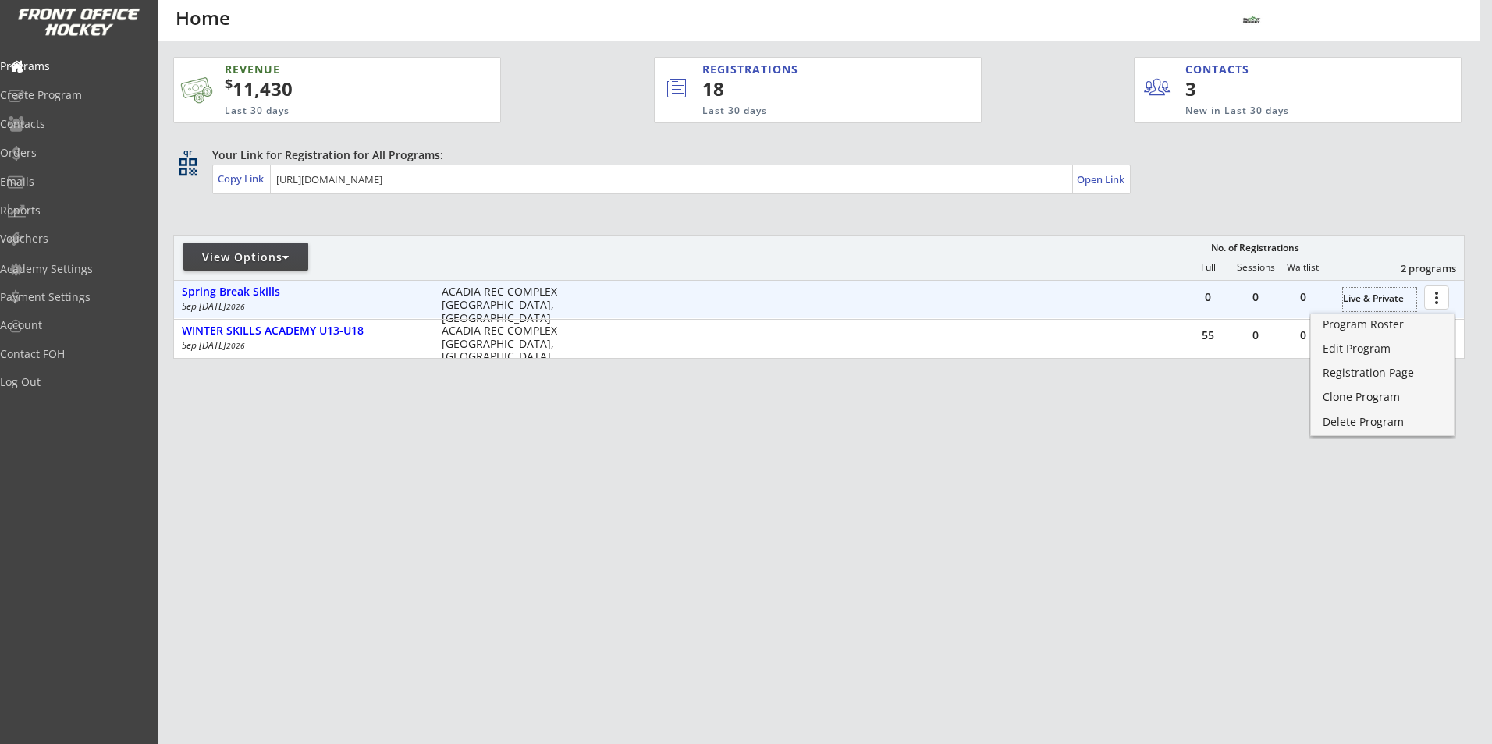
click at [1375, 304] on div "Live & Private" at bounding box center [1379, 298] width 73 height 11
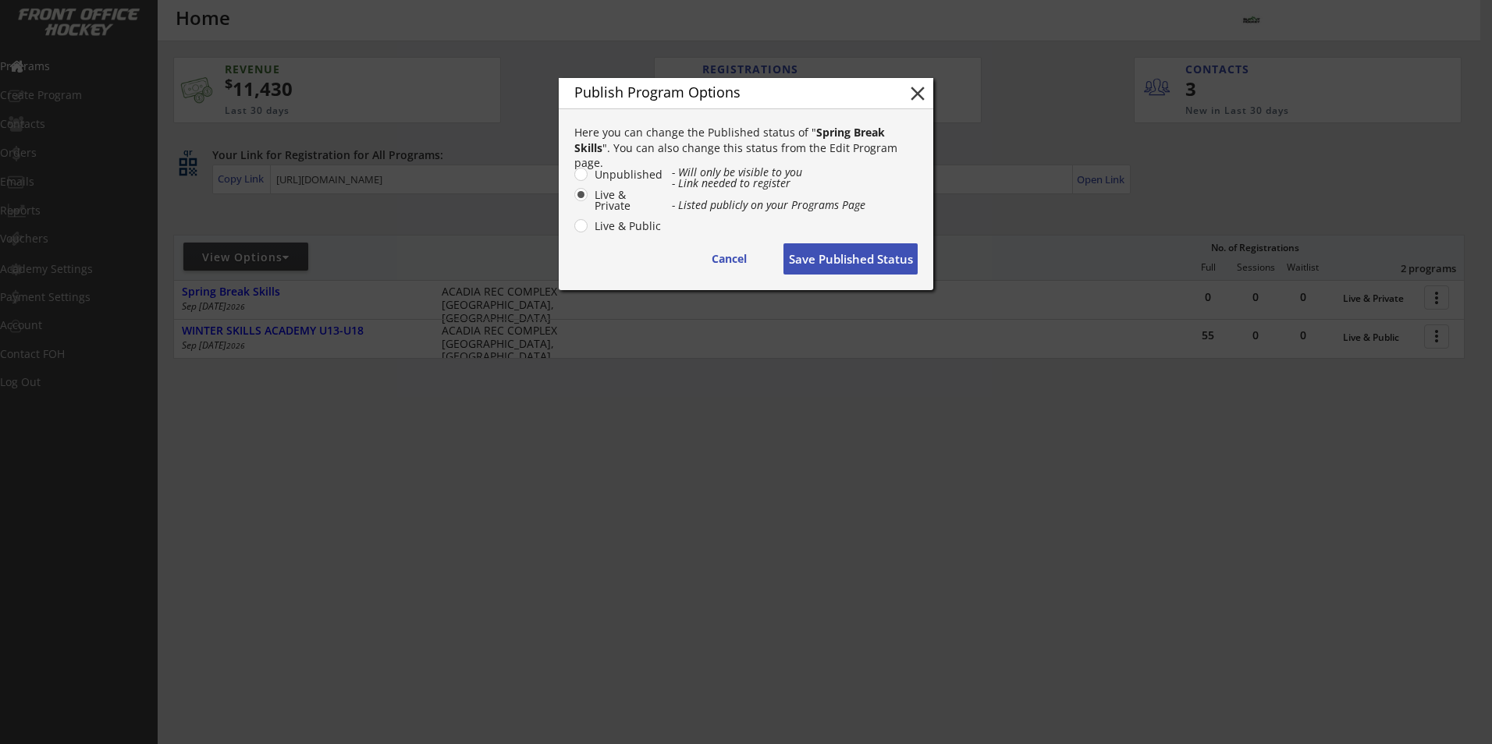
click at [590, 176] on label "Unpublished" at bounding box center [626, 174] width 73 height 11
click at [573, 176] on input "Unpublished" at bounding box center [568, 174] width 10 height 10
radio input "true"
click at [838, 257] on button "Save Published Status" at bounding box center [850, 258] width 134 height 31
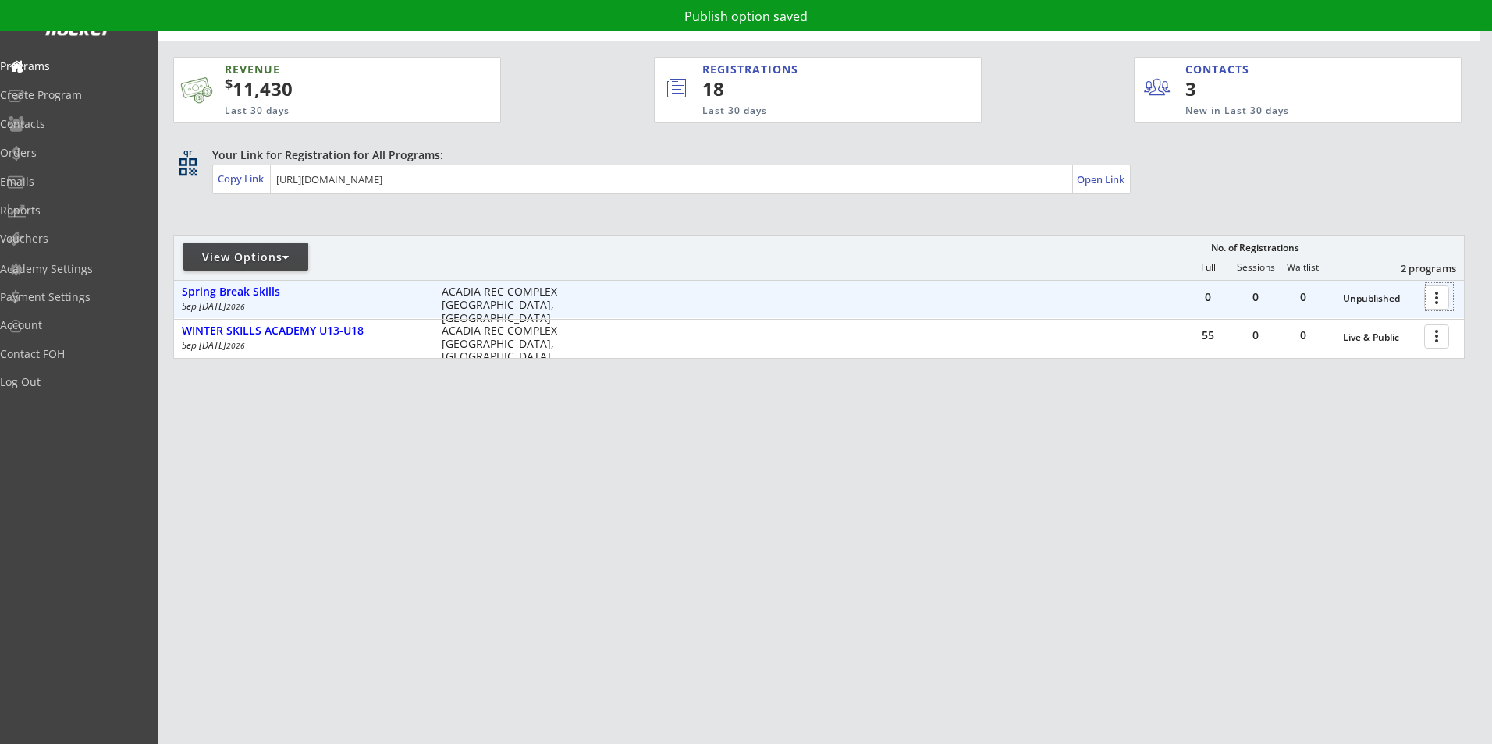
click at [1429, 299] on div at bounding box center [1439, 296] width 27 height 27
